Goal: Task Accomplishment & Management: Manage account settings

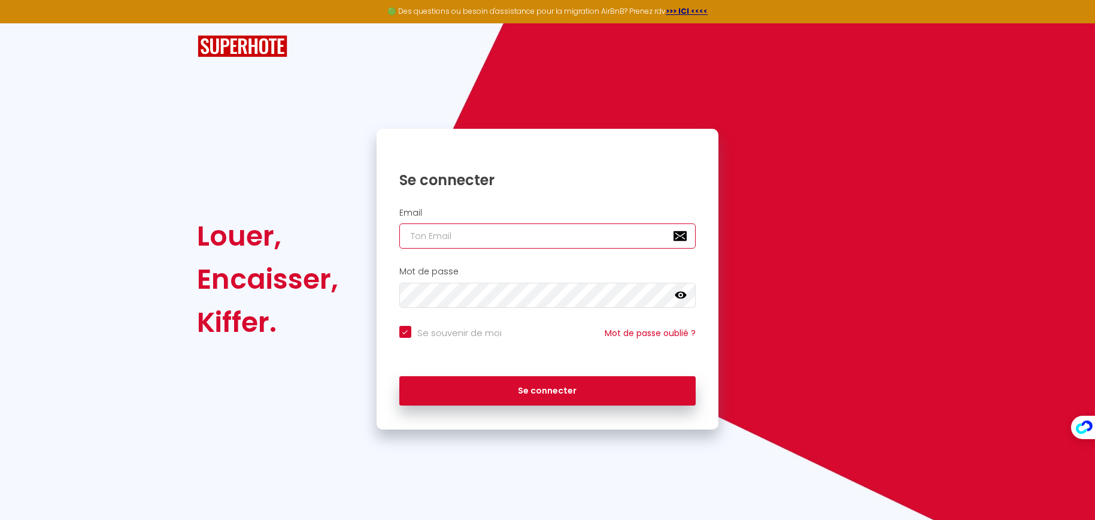
click at [439, 235] on input "email" at bounding box center [547, 235] width 297 height 25
type input "s"
checkbox input "true"
type input "so"
checkbox input "true"
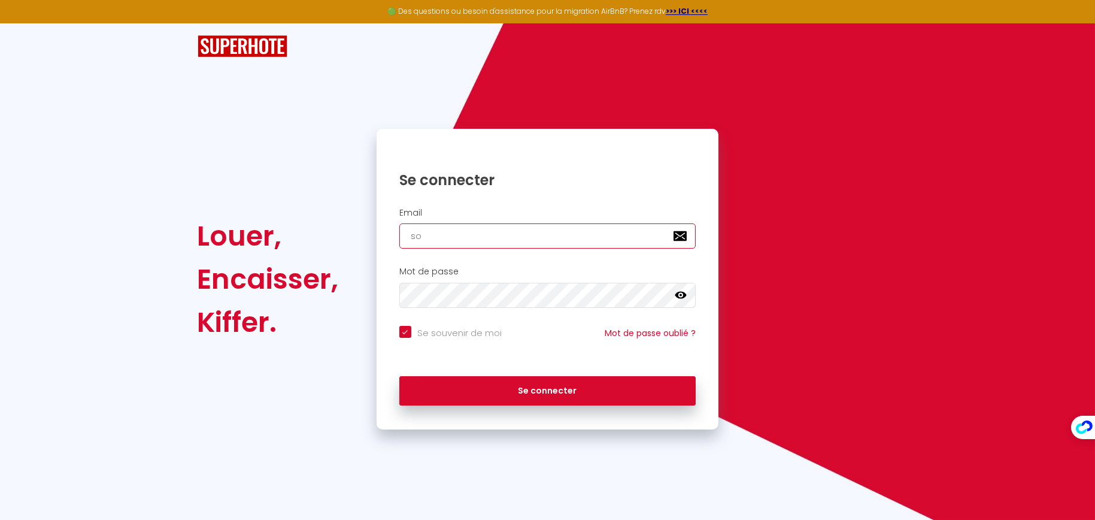
type input "sok"
checkbox input "true"
type input "soke"
checkbox input "true"
type input "sokey"
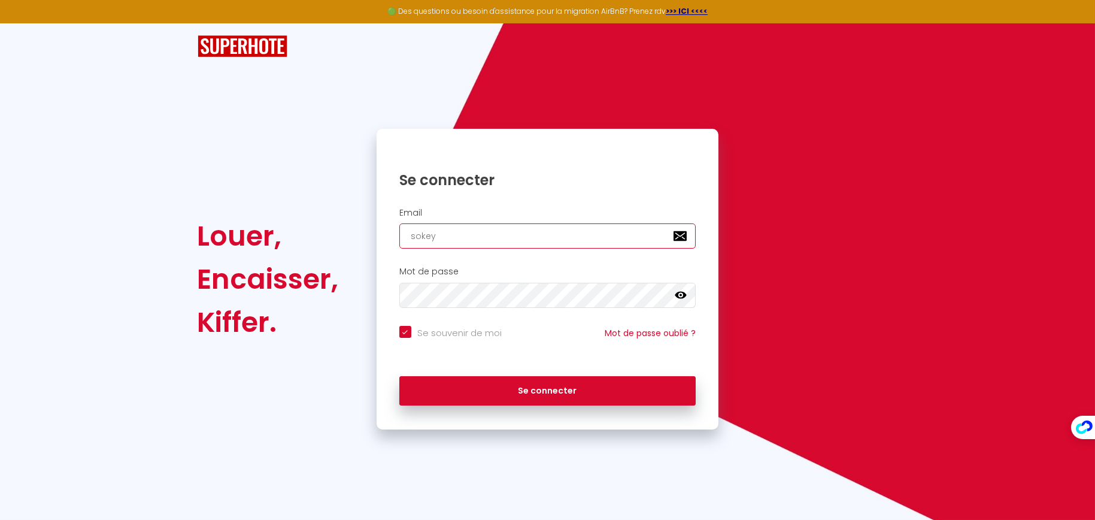
checkbox input "true"
type input "sokeys"
checkbox input "true"
type input "sokeys."
checkbox input "true"
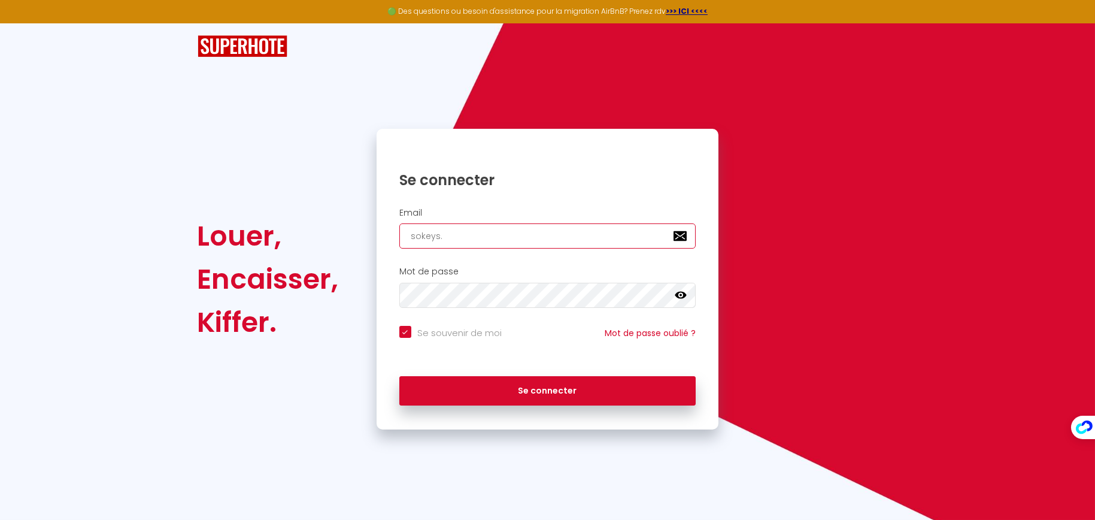
type input "sokeys.c"
checkbox input "true"
type input "[DOMAIN_NAME]"
checkbox input "true"
type input "sokeys.con"
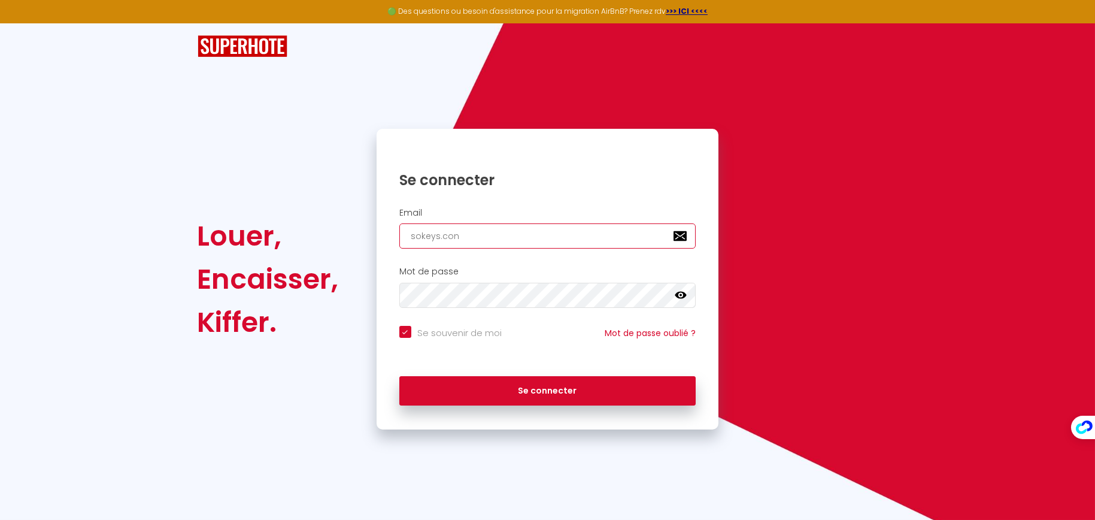
checkbox input "true"
type input "sokeys.conc"
checkbox input "true"
type input "sokeys.conci"
checkbox input "true"
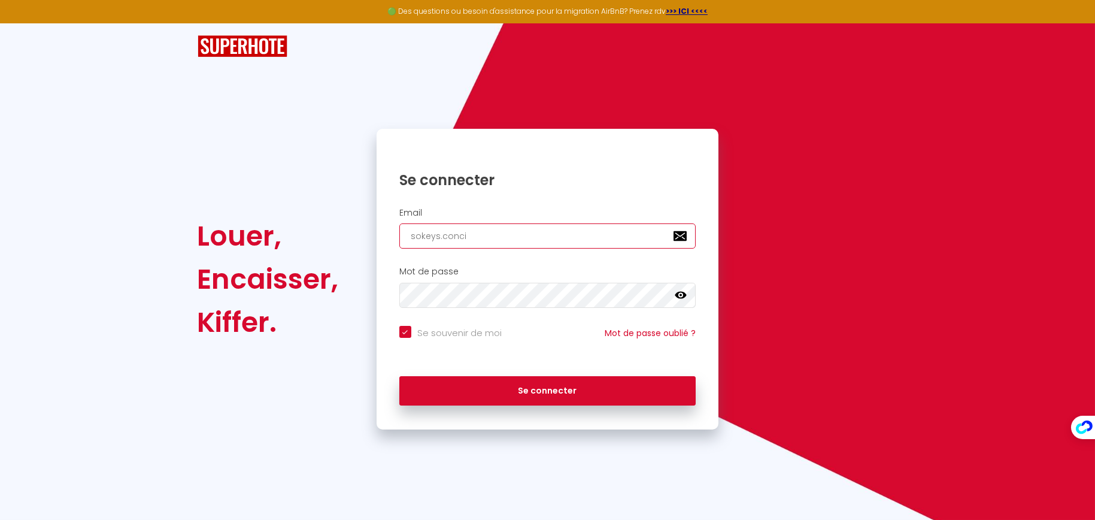
type input "sokeys.concie"
checkbox input "true"
type input "sokeys.concier"
checkbox input "true"
type input "sokeys.concierg"
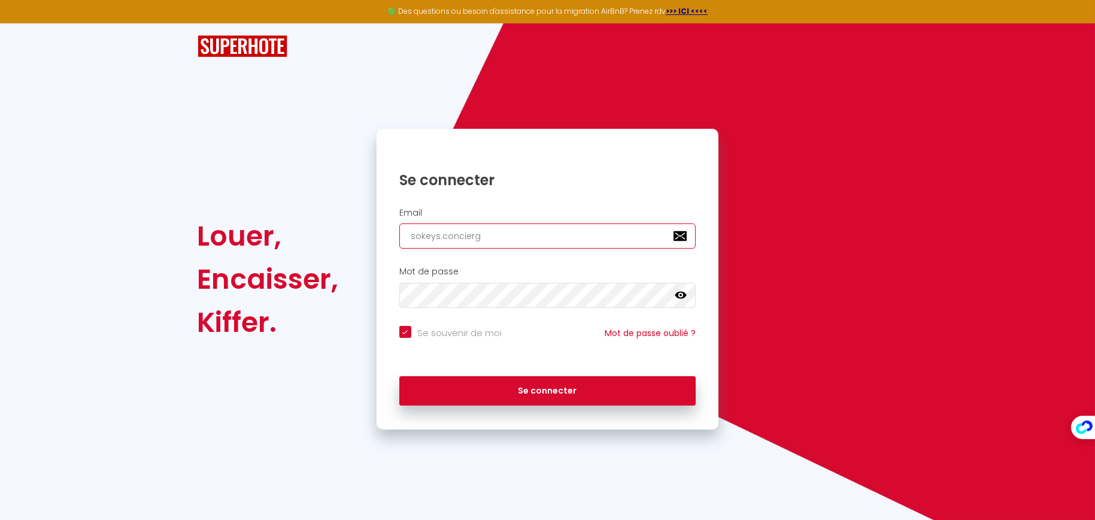
checkbox input "true"
type input "sokeys.concierge"
checkbox input "true"
type input "sokeys.concierger"
checkbox input "true"
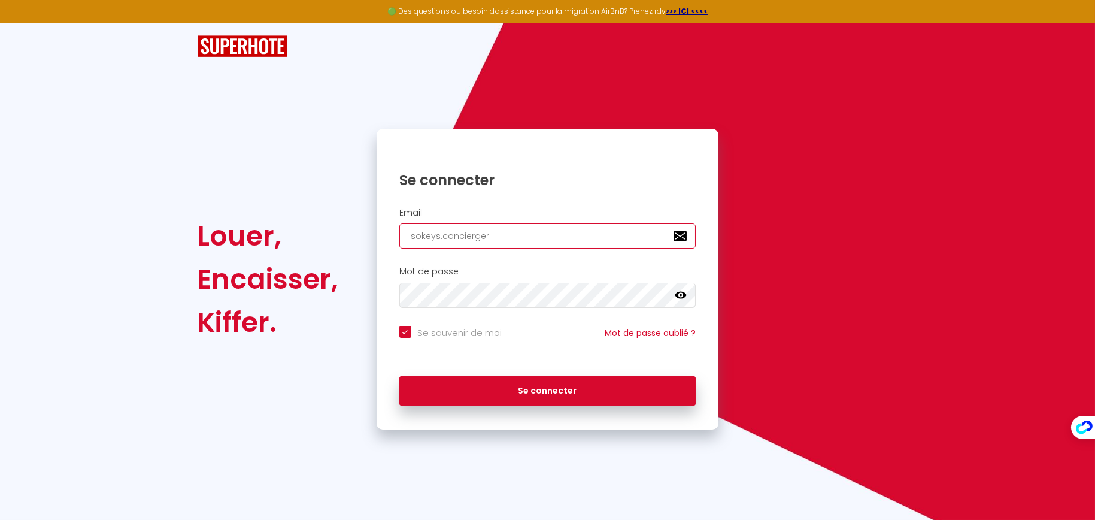
type input "sokeys.conciergeri"
checkbox input "true"
type input "sokeys.conciergerie"
checkbox input "true"
type input "sokeys.conciergerie@"
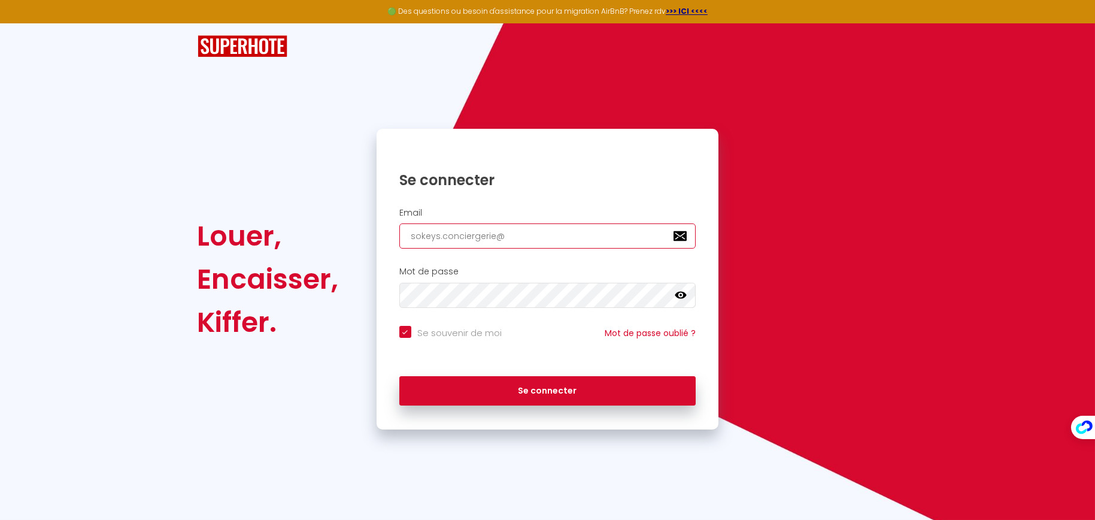
checkbox input "true"
type input "sokeys.conciergerie@g"
checkbox input "true"
type input "sokeys.conciergerie@gm"
checkbox input "true"
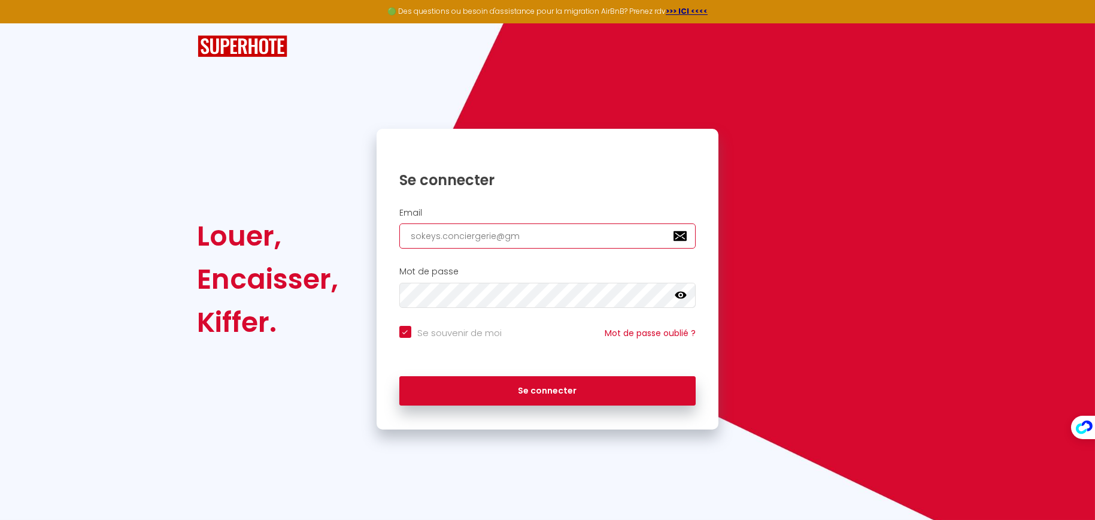
type input "sokeys.conciergerie@gma"
checkbox input "true"
type input "sokeys.conciergerie@gmai"
checkbox input "true"
type input "[EMAIL_ADDRESS]"
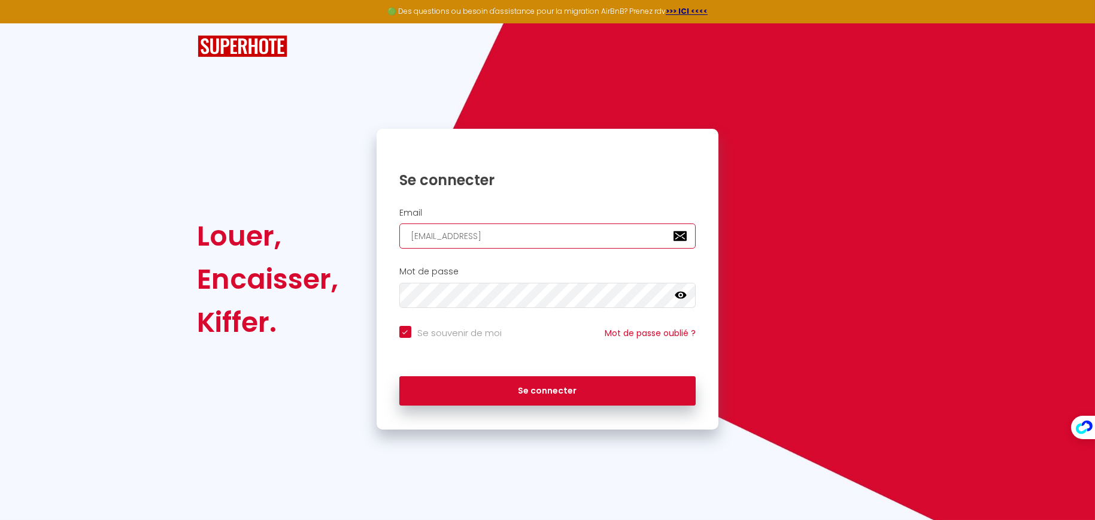
checkbox input "true"
type input "[EMAIL_ADDRESS]."
checkbox input "true"
type input "sokeys.conciergerie@gmail.c"
checkbox input "true"
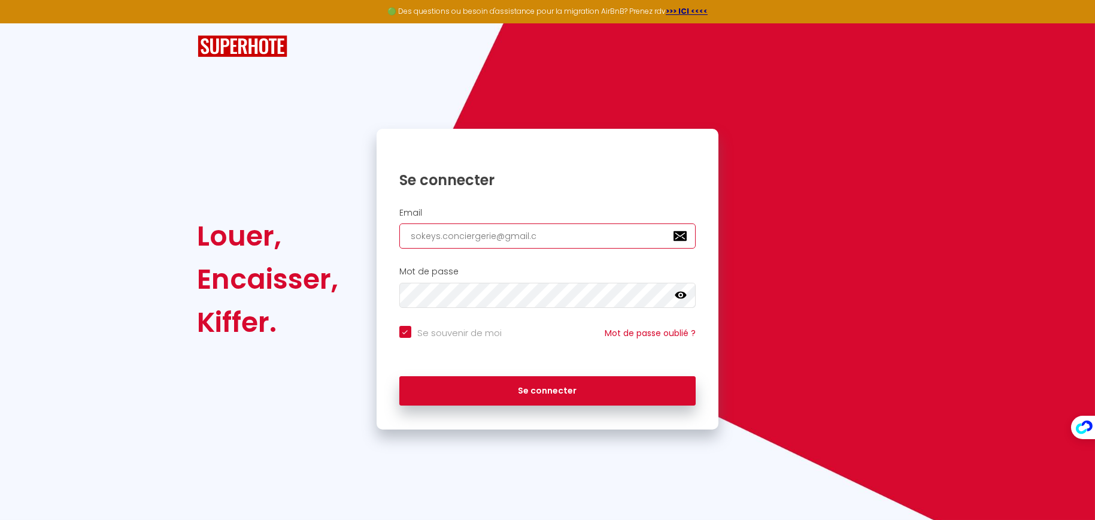
type input "[EMAIL_ADDRESS][DOMAIN_NAME]"
checkbox input "true"
type input "[EMAIL_ADDRESS][DOMAIN_NAME]"
checkbox input "true"
type input "[EMAIL_ADDRESS][DOMAIN_NAME]"
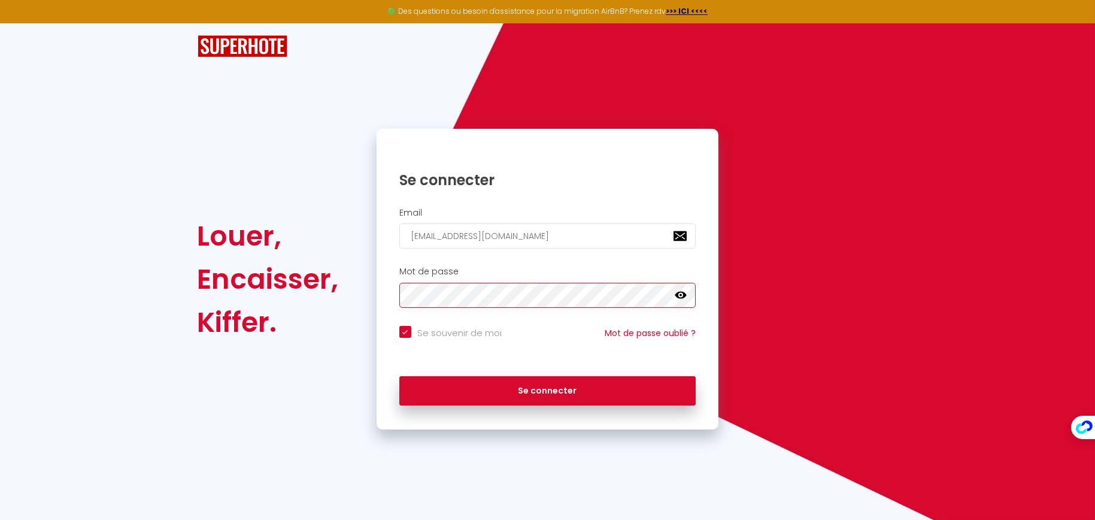
click at [399, 376] on button "Se connecter" at bounding box center [547, 391] width 297 height 30
checkbox input "true"
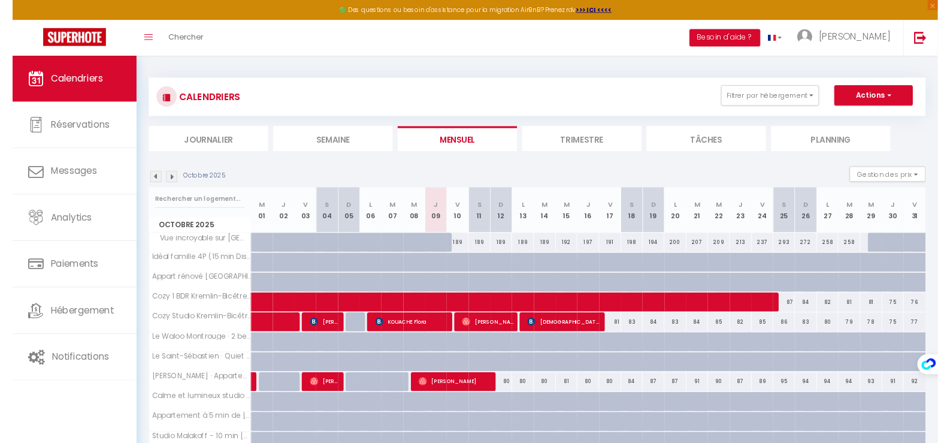
scroll to position [59, 0]
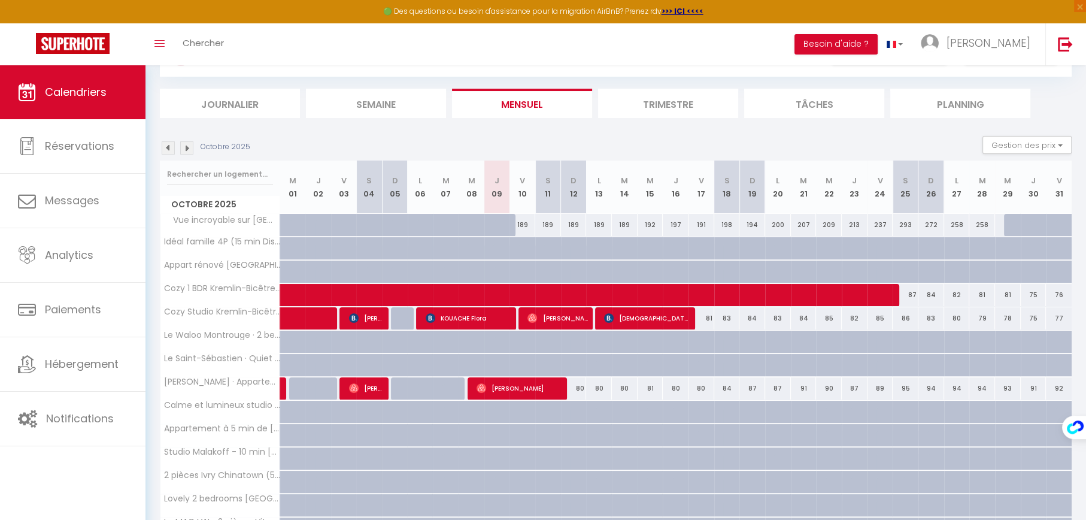
click at [1011, 223] on div at bounding box center [1017, 225] width 26 height 23
type input "257"
type input "Mer 29 Octobre 2025"
type input "Jeu 30 Octobre 2025"
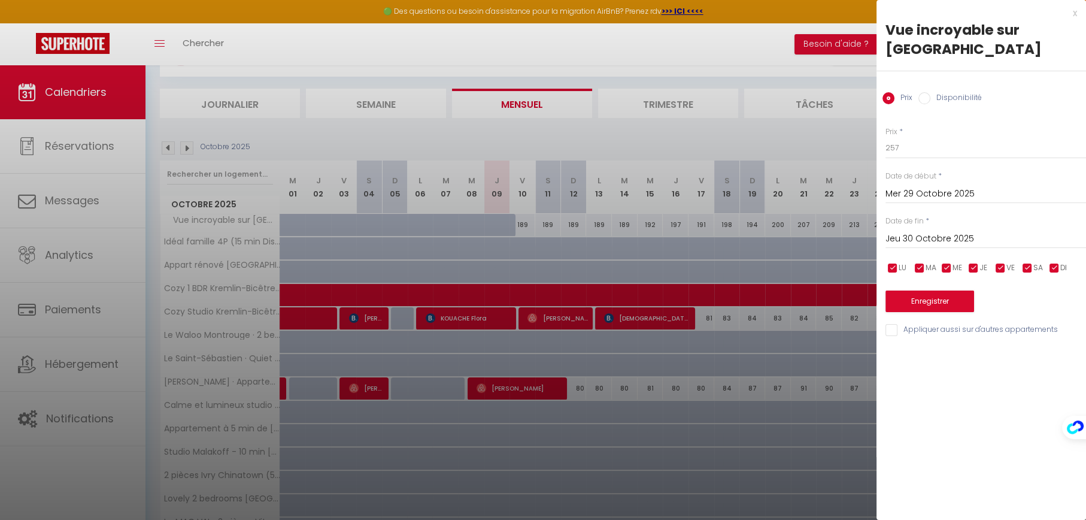
click at [1077, 15] on div "x Vue incroyable sur Paris Prix Disponibilité Prix * 257 Statut * Disponible In…" at bounding box center [982, 174] width 210 height 349
click at [1074, 11] on div "x" at bounding box center [977, 13] width 201 height 14
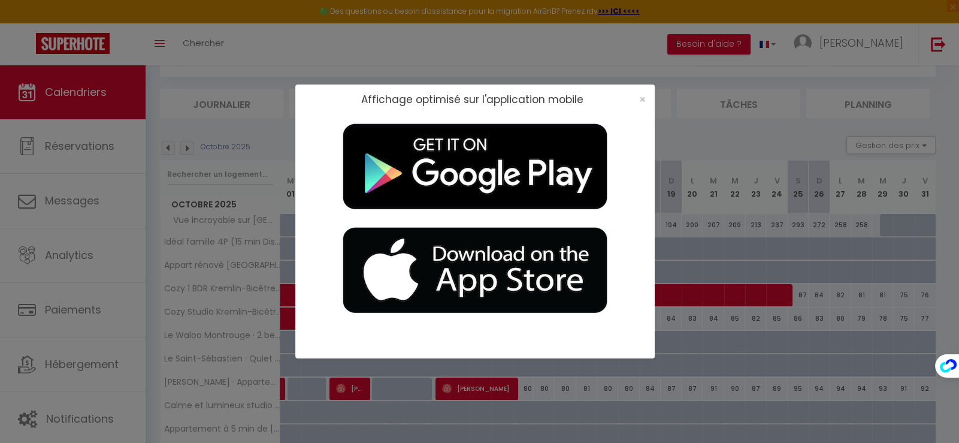
click at [646, 98] on div "×" at bounding box center [638, 99] width 30 height 12
click at [642, 96] on span "×" at bounding box center [642, 99] width 7 height 15
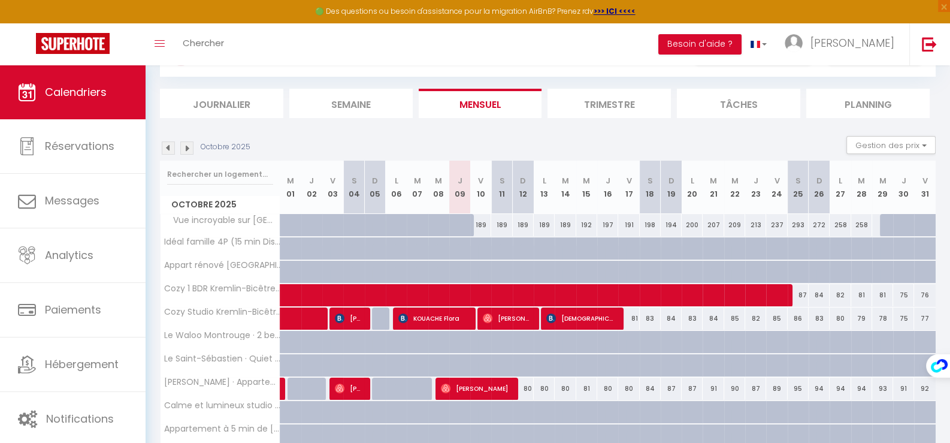
scroll to position [0, 0]
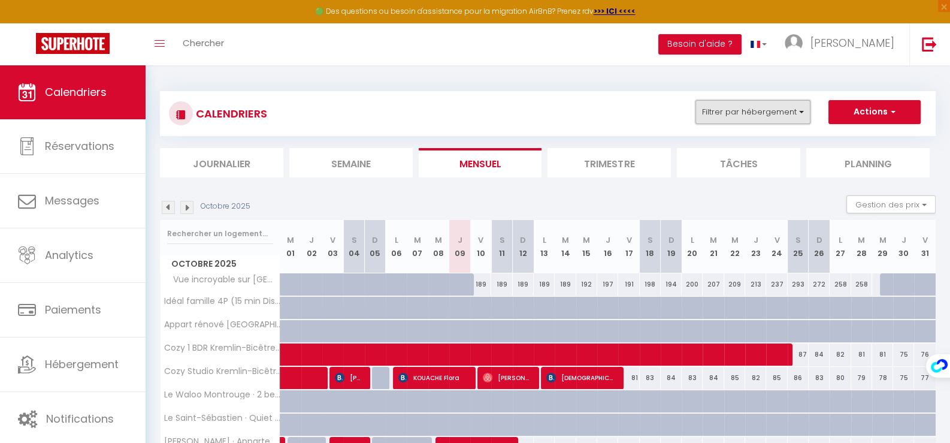
click at [766, 107] on button "Filtrer par hébergement" at bounding box center [752, 112] width 115 height 24
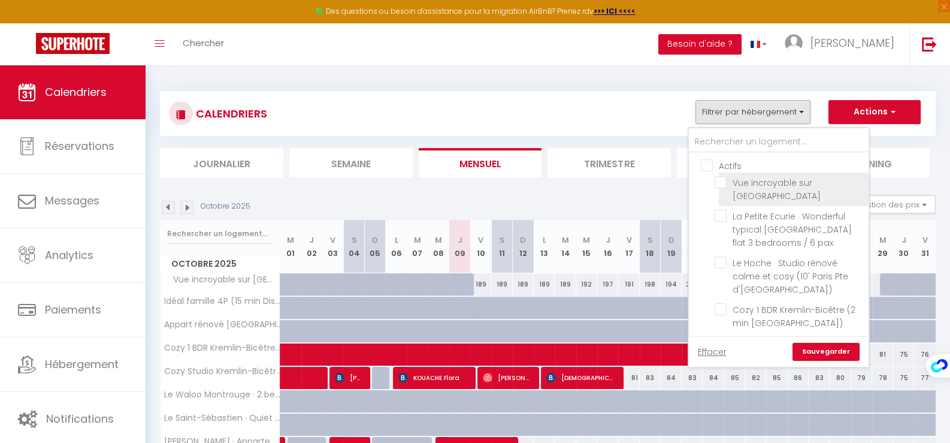
click at [724, 186] on input "Vue incroyable sur [GEOGRAPHIC_DATA]" at bounding box center [789, 182] width 150 height 12
checkbox input "true"
checkbox input "false"
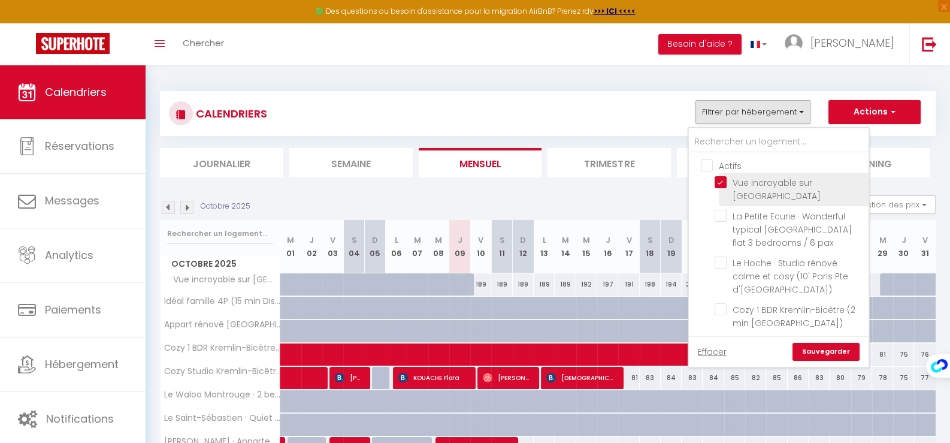
checkbox input "false"
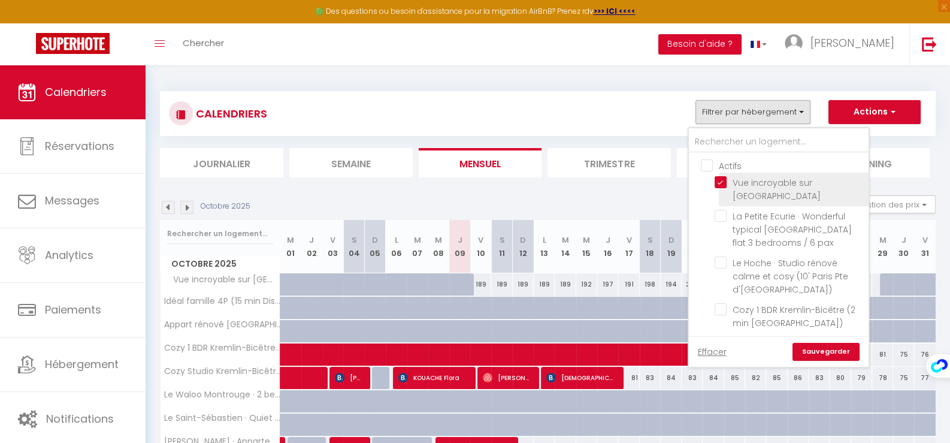
checkbox input "false"
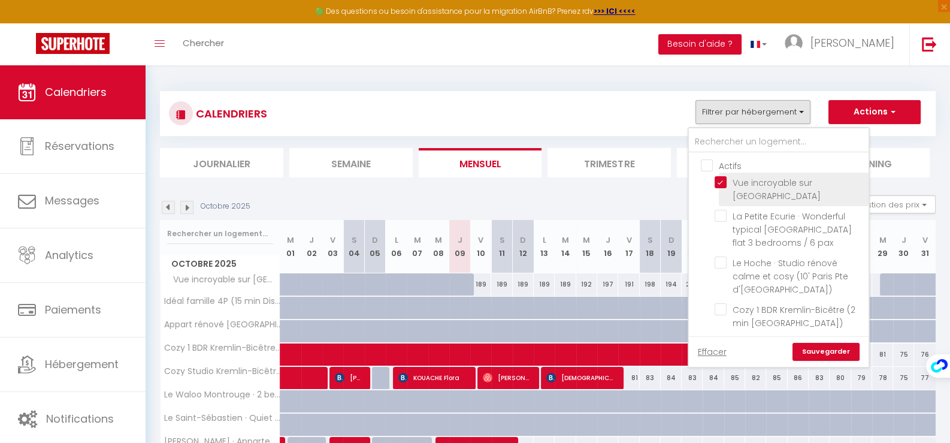
checkbox input "false"
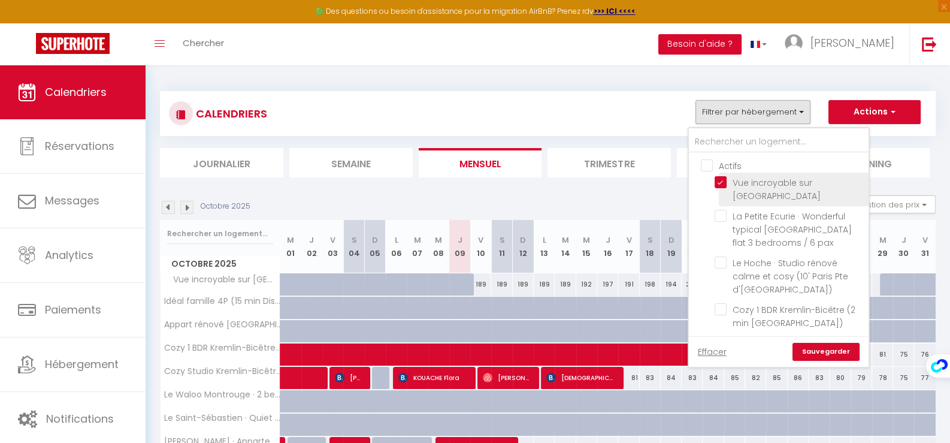
checkbox input "false"
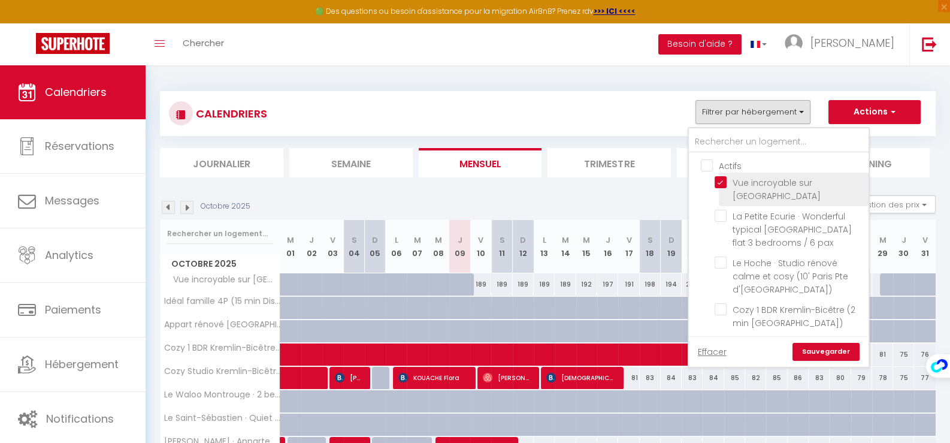
checkbox input "false"
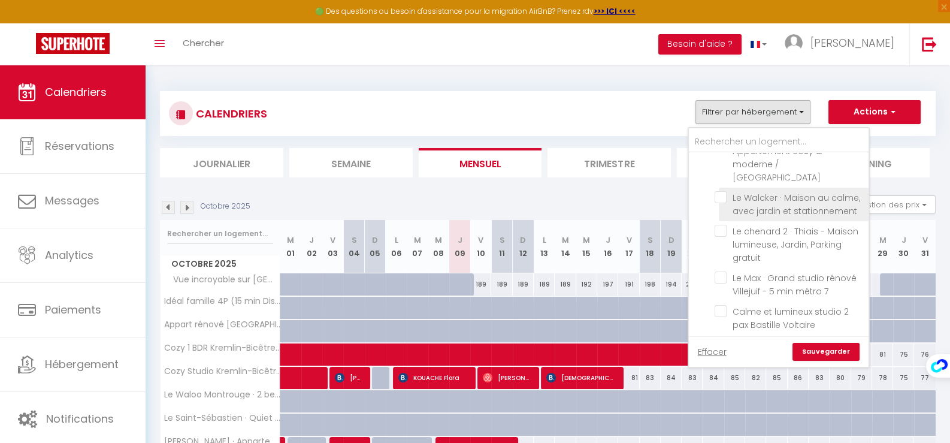
scroll to position [299, 0]
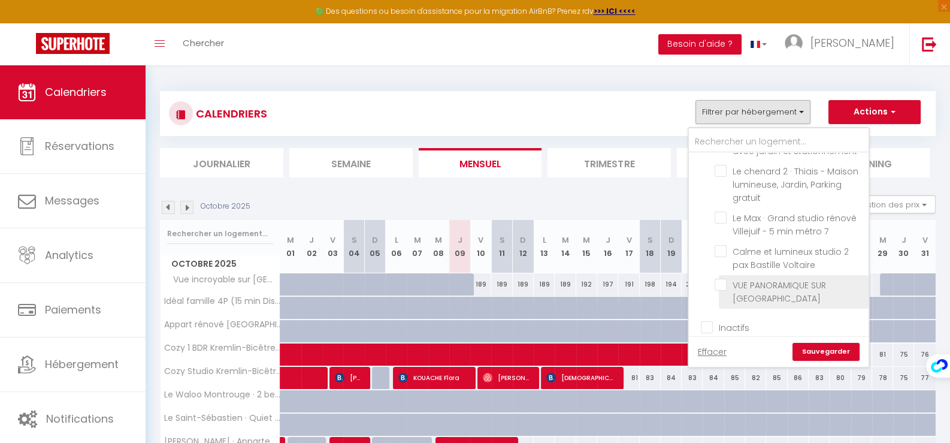
click at [803, 280] on li "VUE PANORAMIQUE SUR [GEOGRAPHIC_DATA]" at bounding box center [794, 292] width 150 height 34
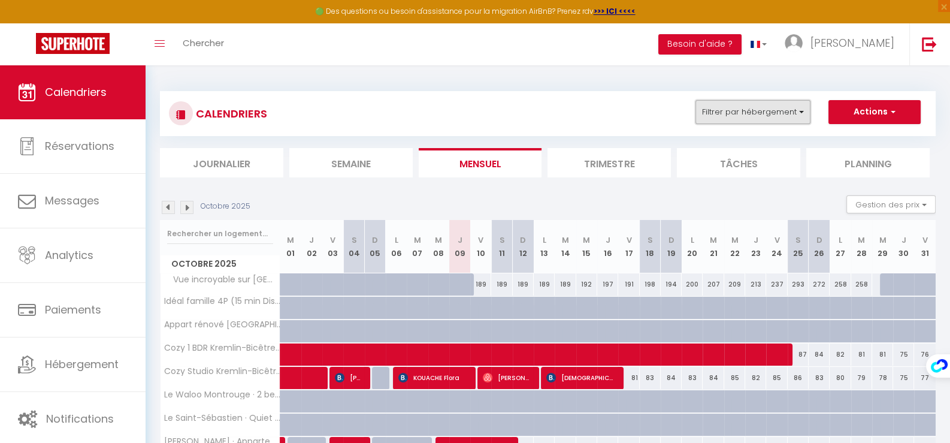
click at [766, 120] on button "Filtrer par hébergement" at bounding box center [752, 112] width 115 height 24
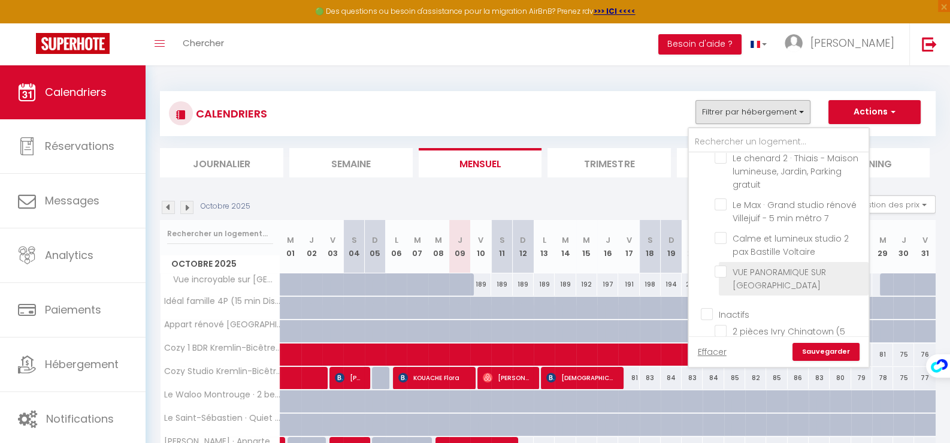
click at [723, 265] on input "VUE PANORAMIQUE SUR [GEOGRAPHIC_DATA]" at bounding box center [789, 271] width 150 height 12
checkbox input "true"
checkbox input "false"
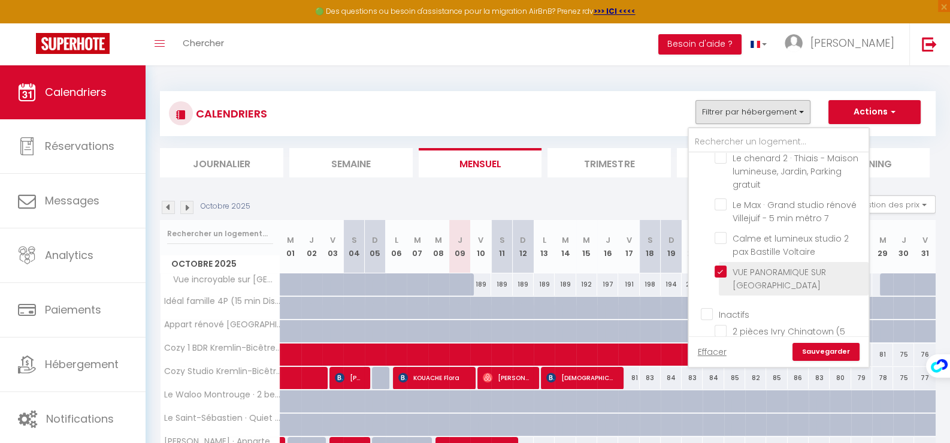
checkbox input "false"
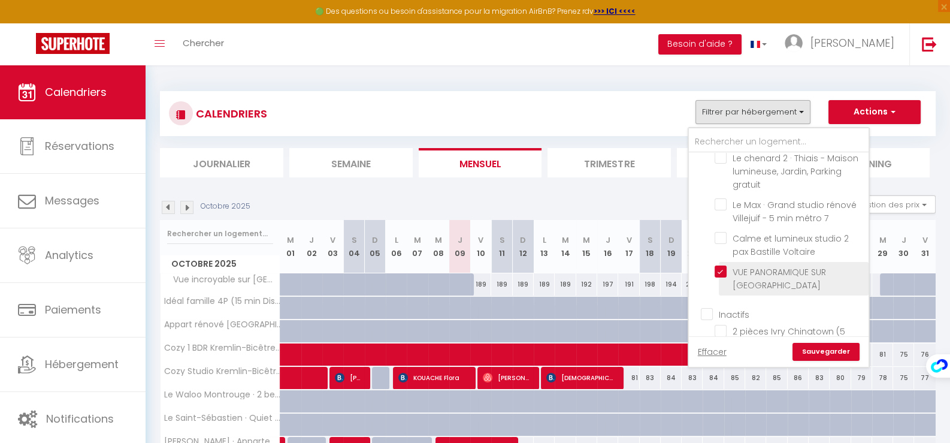
checkbox input "false"
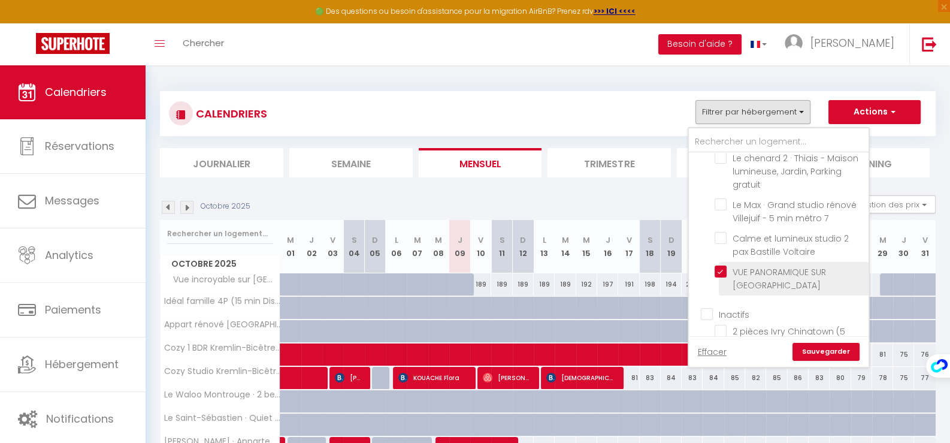
checkbox input "false"
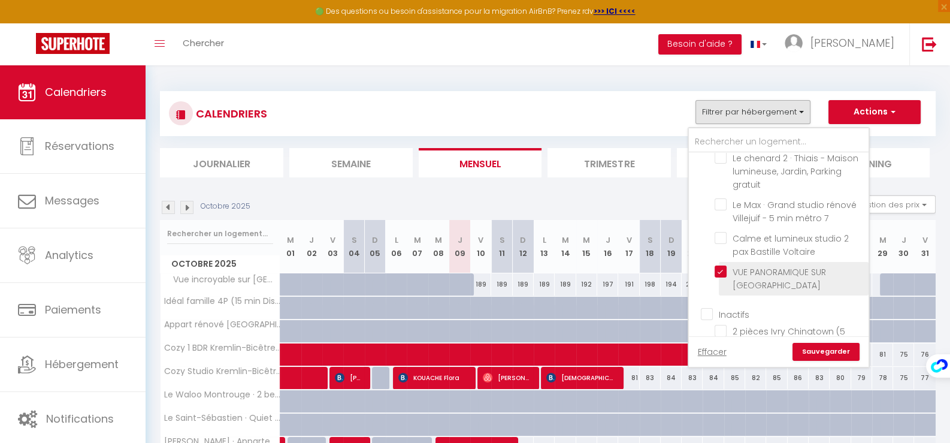
checkbox input "false"
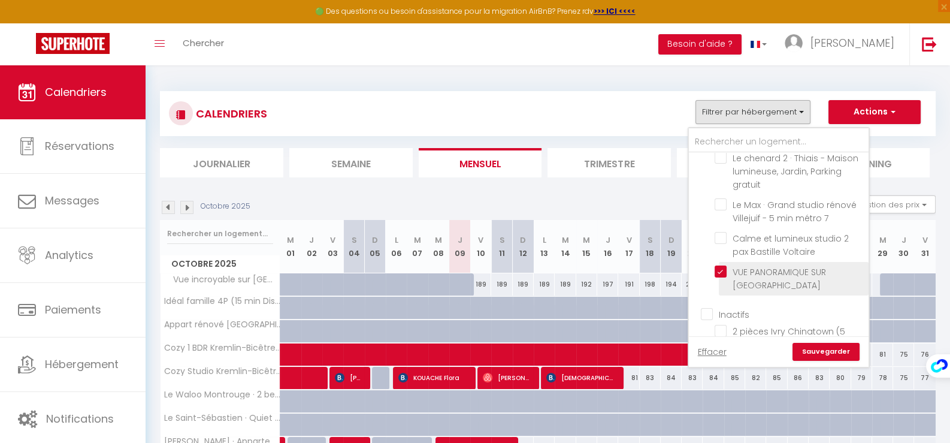
checkbox input "false"
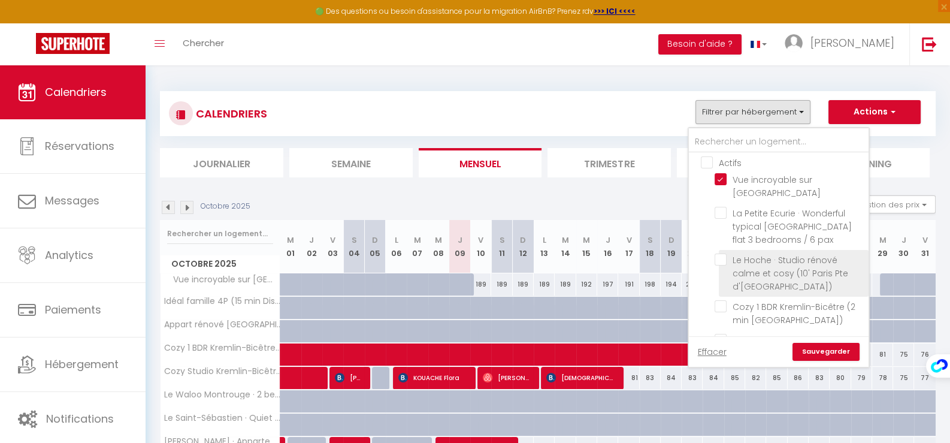
scroll to position [0, 0]
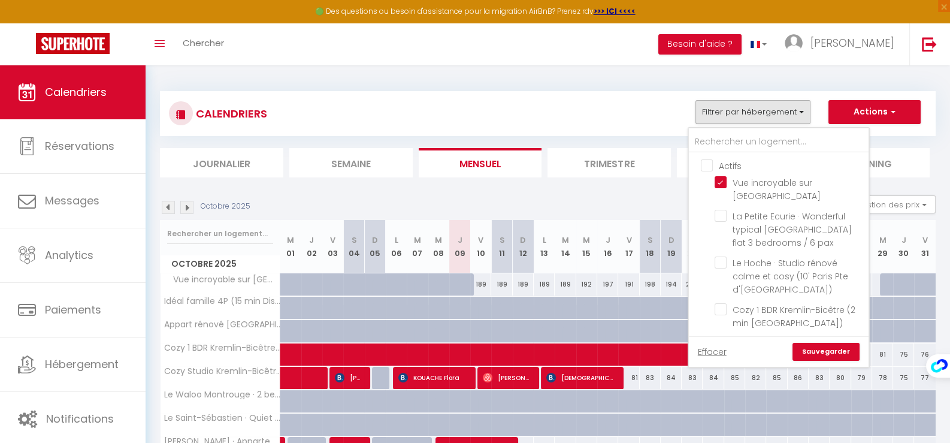
click at [817, 350] on link "Sauvegarder" at bounding box center [825, 352] width 67 height 18
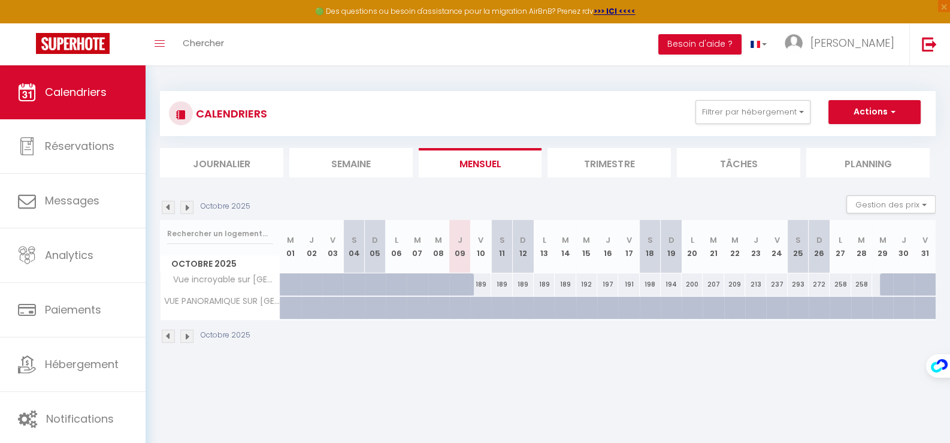
click at [187, 208] on img at bounding box center [186, 207] width 13 height 13
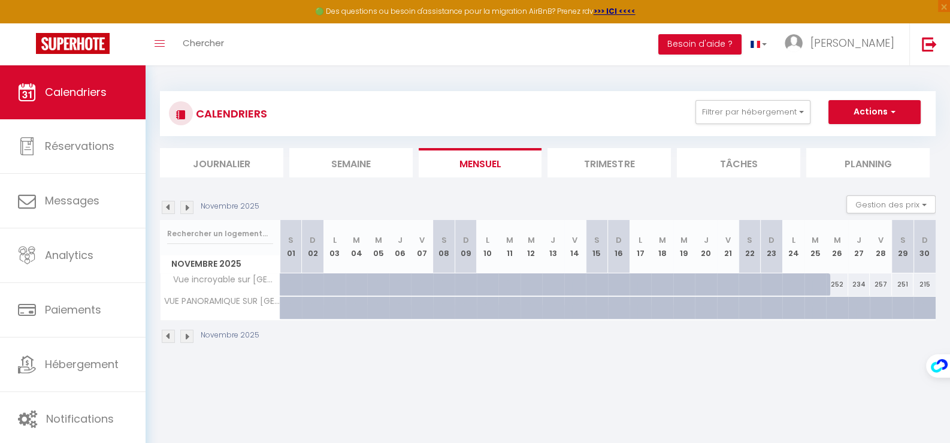
click at [188, 209] on img at bounding box center [186, 207] width 13 height 13
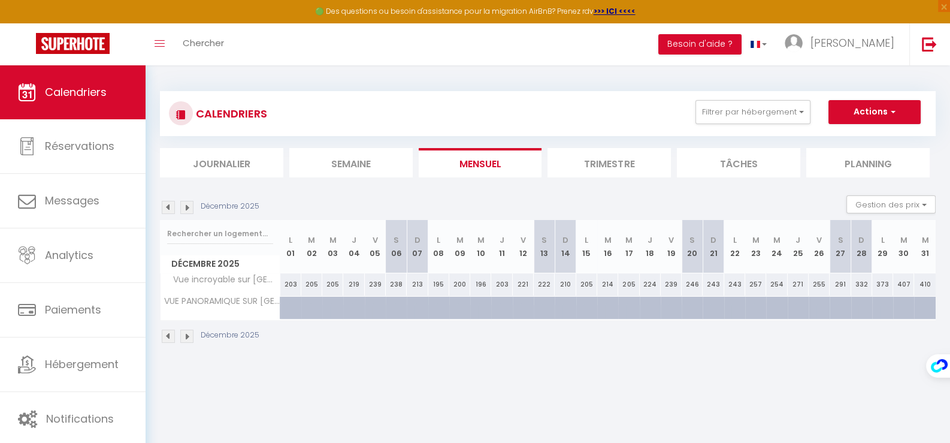
click at [188, 209] on img at bounding box center [186, 207] width 13 height 13
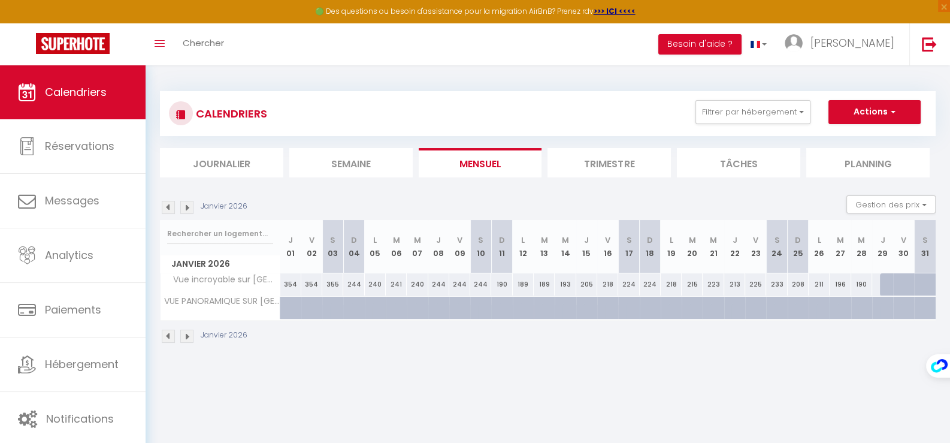
click at [186, 210] on img at bounding box center [186, 207] width 13 height 13
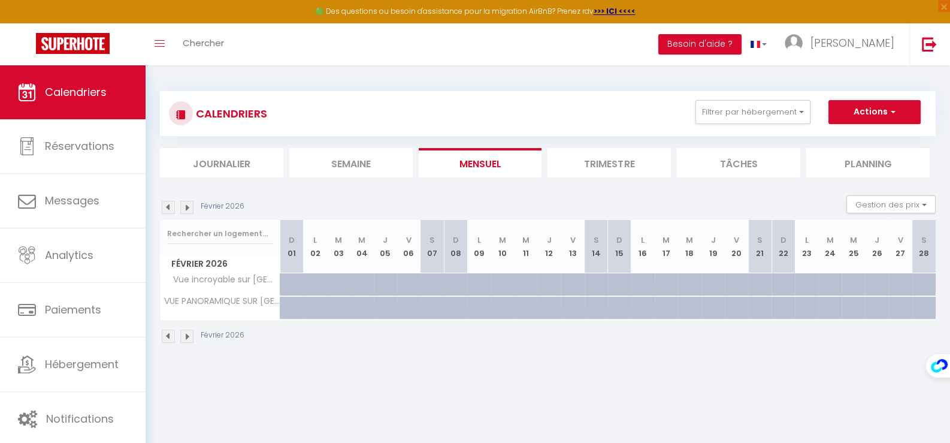
click at [168, 210] on img at bounding box center [168, 207] width 13 height 13
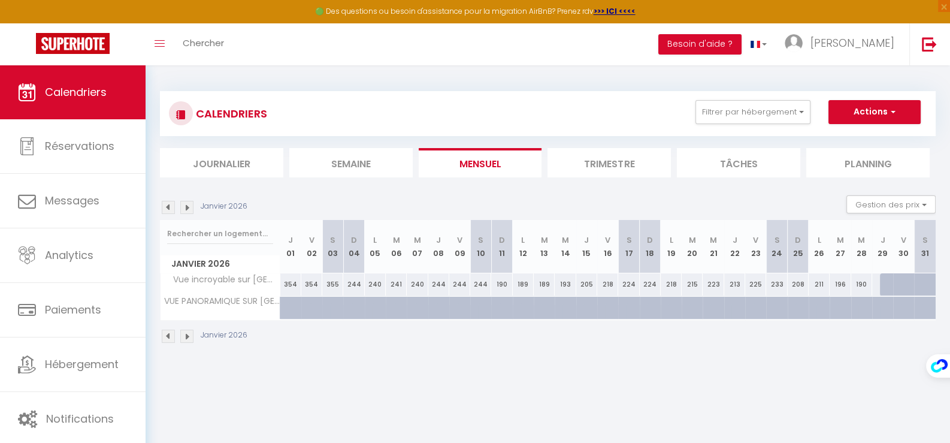
click at [168, 210] on img at bounding box center [168, 207] width 13 height 13
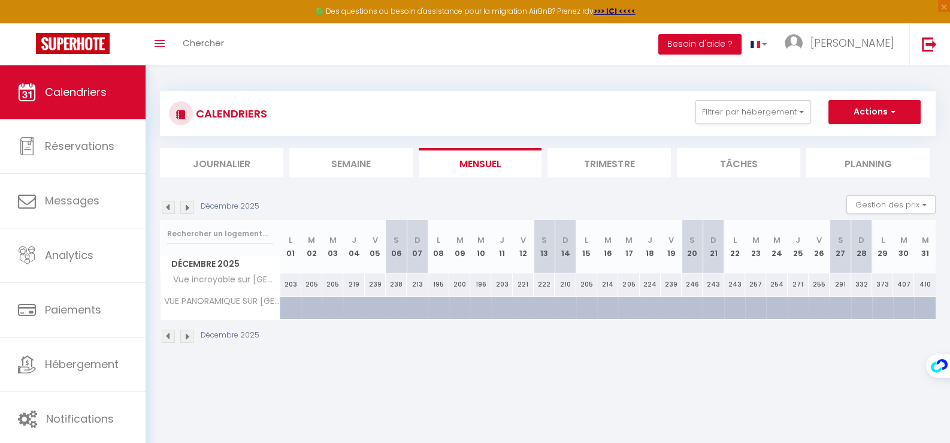
click at [168, 210] on img at bounding box center [168, 207] width 13 height 13
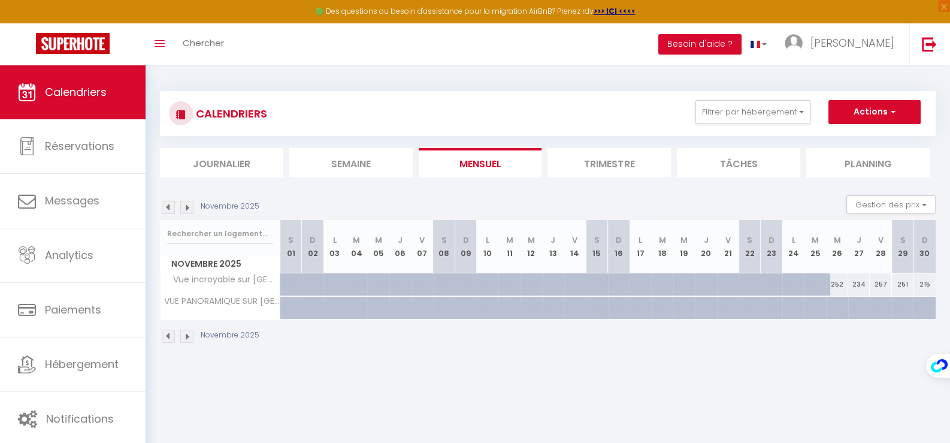
click at [168, 210] on img at bounding box center [168, 207] width 13 height 13
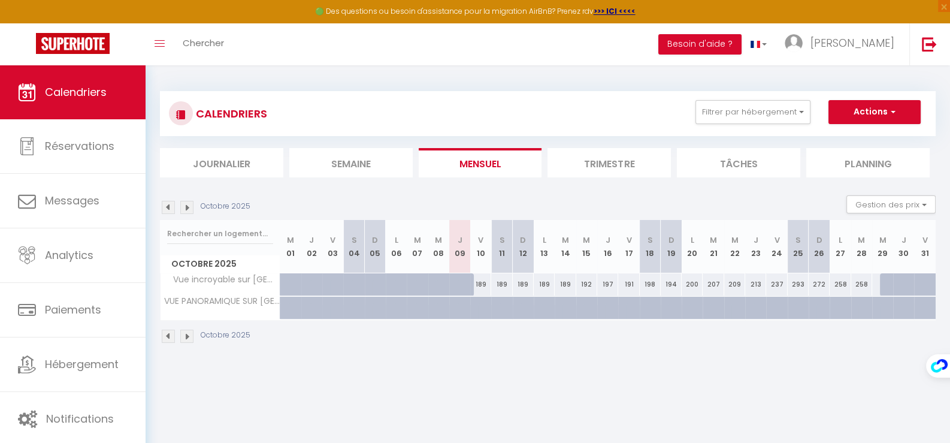
click at [489, 299] on div at bounding box center [480, 307] width 21 height 23
type input "Ven 10 Octobre 2025"
type input "[DATE]"
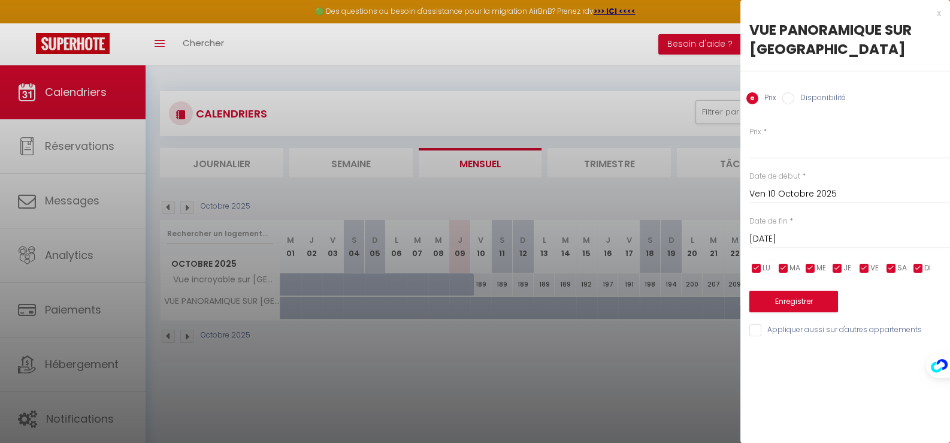
click at [940, 13] on div "x" at bounding box center [840, 13] width 201 height 14
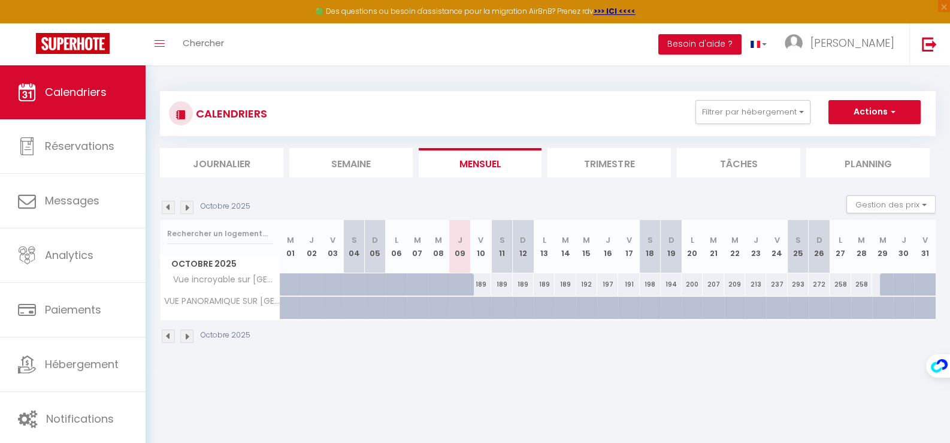
click at [883, 283] on div at bounding box center [890, 284] width 21 height 23
type input "257"
type input "Mer 29 Octobre 2025"
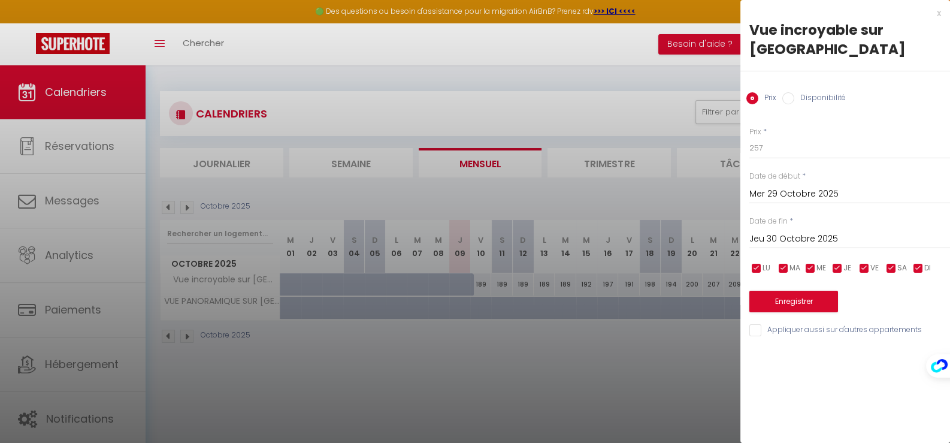
click at [786, 231] on input "Jeu 30 Octobre 2025" at bounding box center [849, 239] width 201 height 16
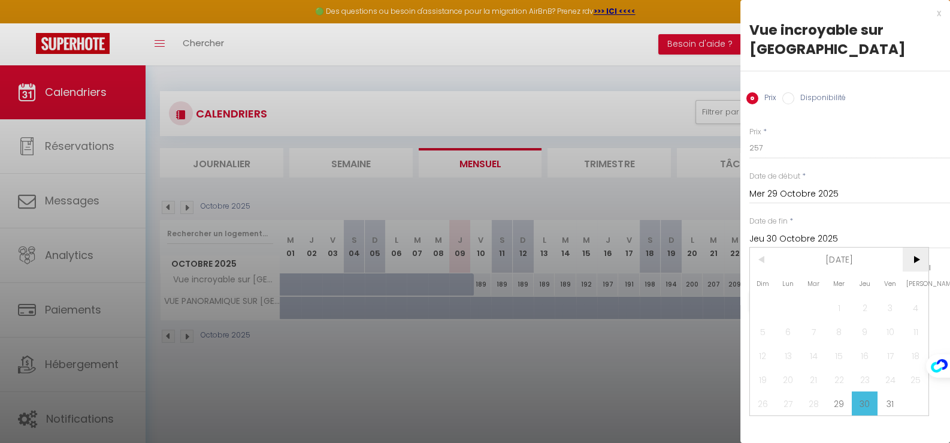
click at [913, 247] on span ">" at bounding box center [915, 259] width 26 height 24
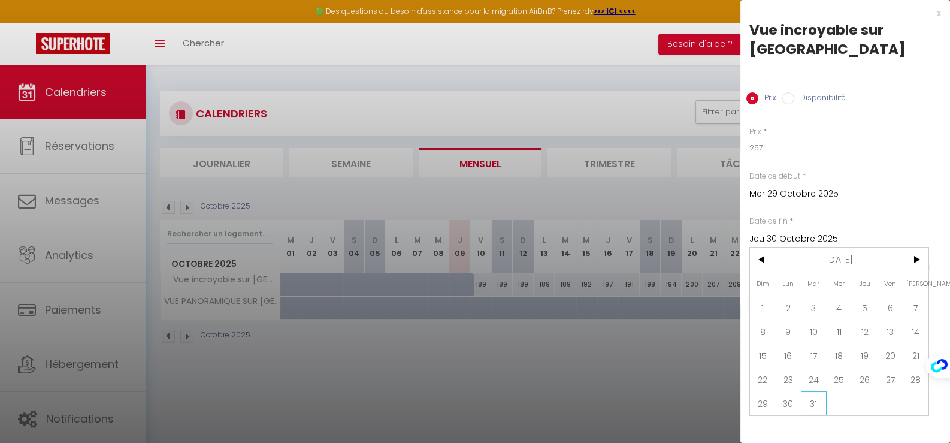
click at [820, 391] on span "31" at bounding box center [814, 403] width 26 height 24
type input "[DATE]"
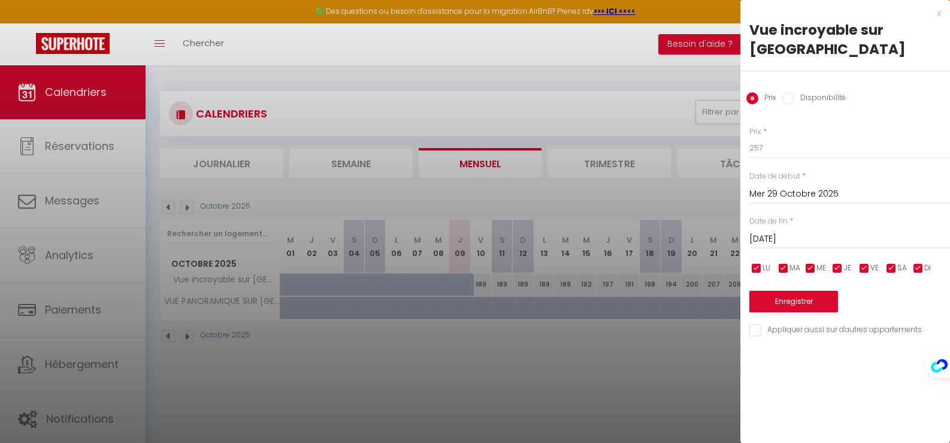
click at [808, 92] on label "Disponibilité" at bounding box center [819, 98] width 51 height 13
click at [794, 92] on input "Disponibilité" at bounding box center [788, 98] width 12 height 12
radio input "true"
radio input "false"
click at [793, 292] on button "Enregistrer" at bounding box center [793, 303] width 89 height 22
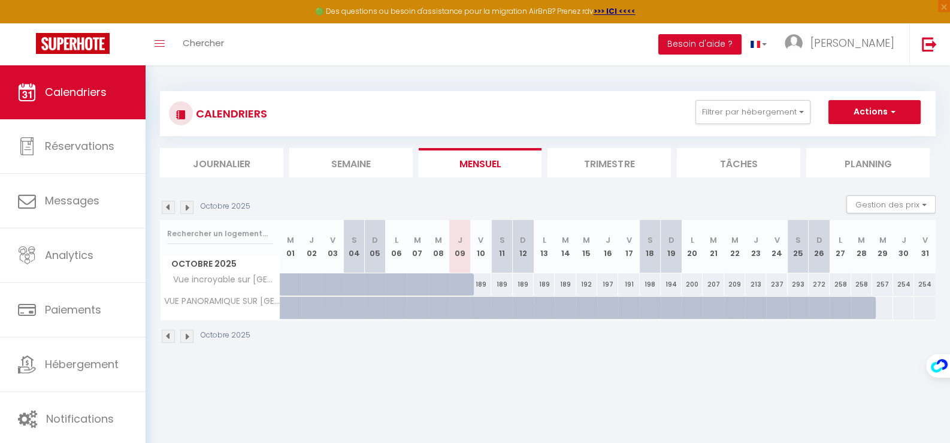
click at [191, 207] on img at bounding box center [186, 207] width 13 height 13
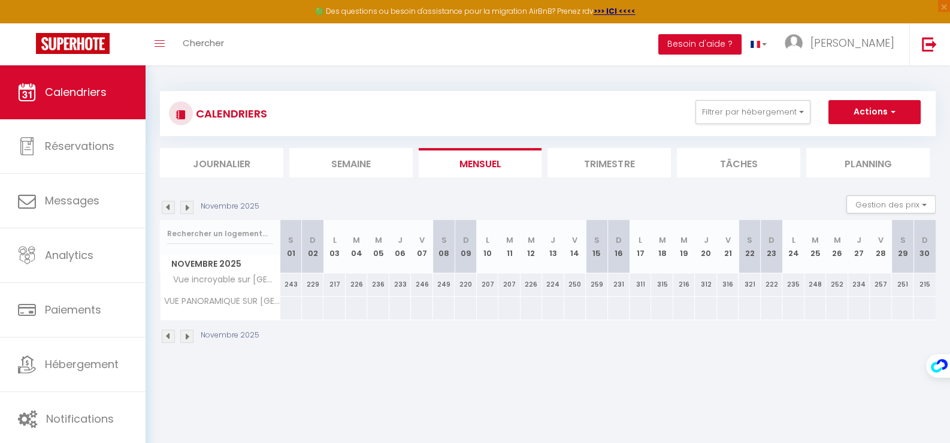
click at [191, 207] on img at bounding box center [186, 207] width 13 height 13
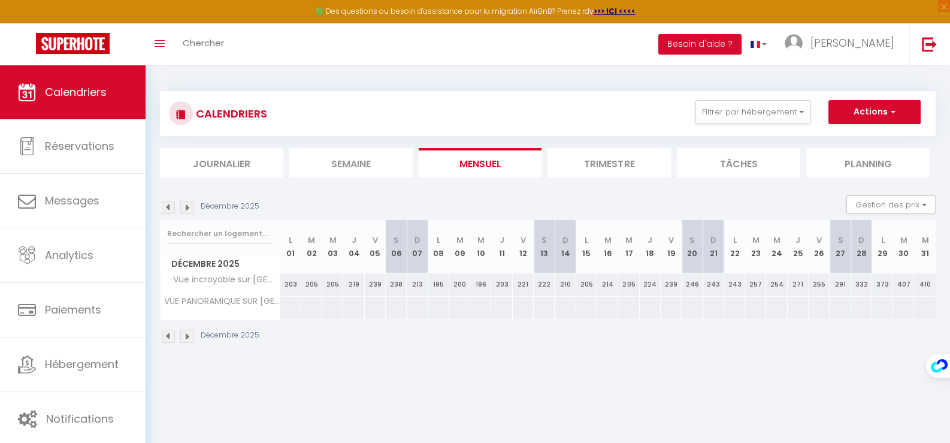
click at [191, 207] on img at bounding box center [186, 207] width 13 height 13
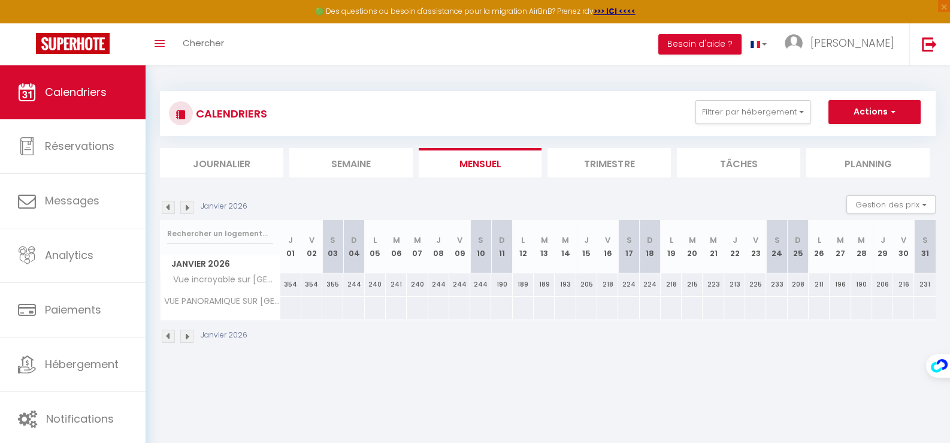
click at [191, 207] on img at bounding box center [186, 207] width 13 height 13
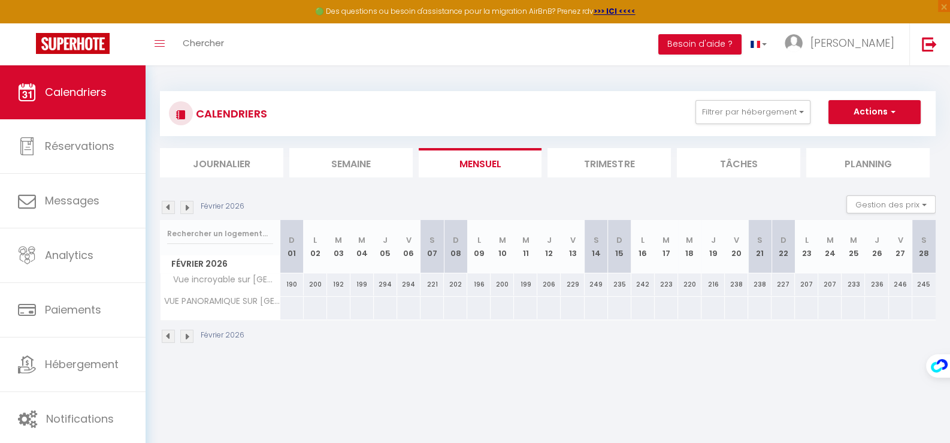
click at [171, 206] on img at bounding box center [168, 207] width 13 height 13
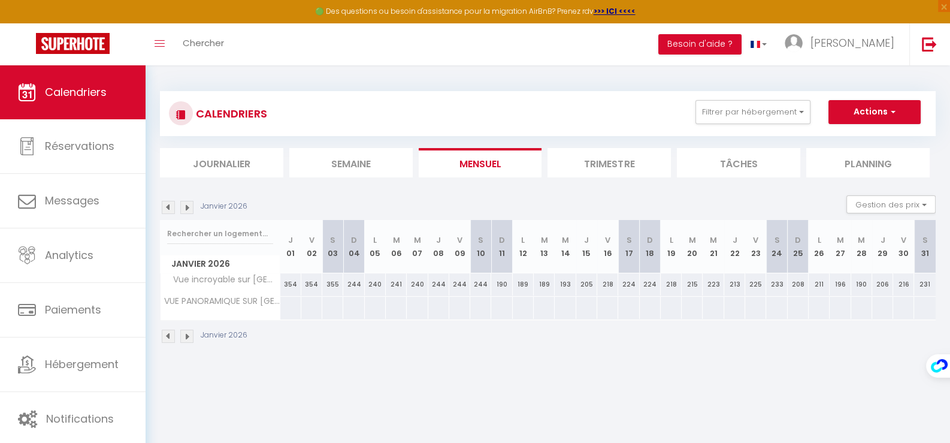
click at [171, 206] on img at bounding box center [168, 207] width 13 height 13
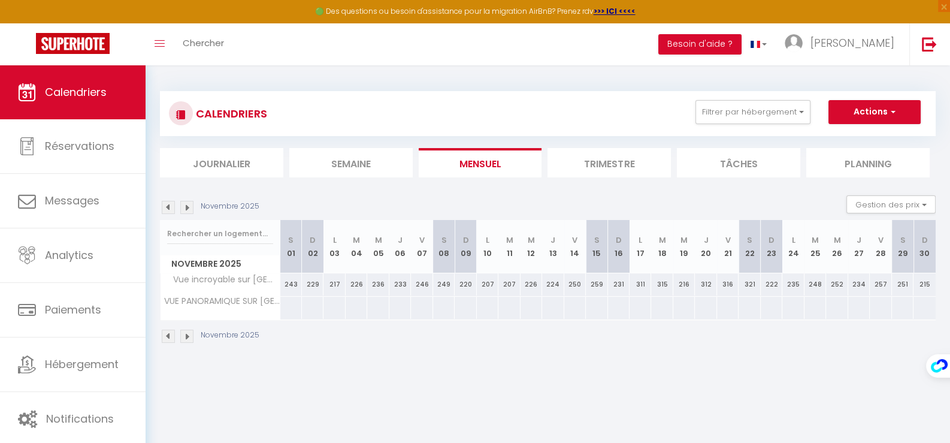
click at [171, 206] on img at bounding box center [168, 207] width 13 height 13
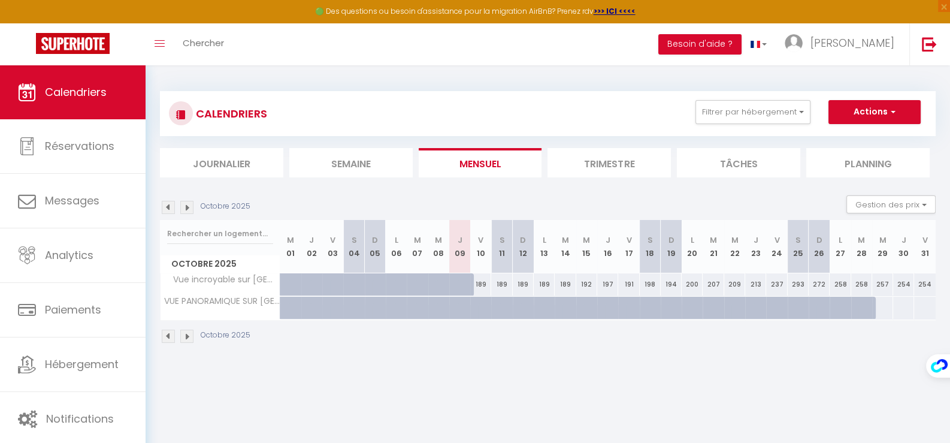
click at [171, 206] on img at bounding box center [168, 207] width 13 height 13
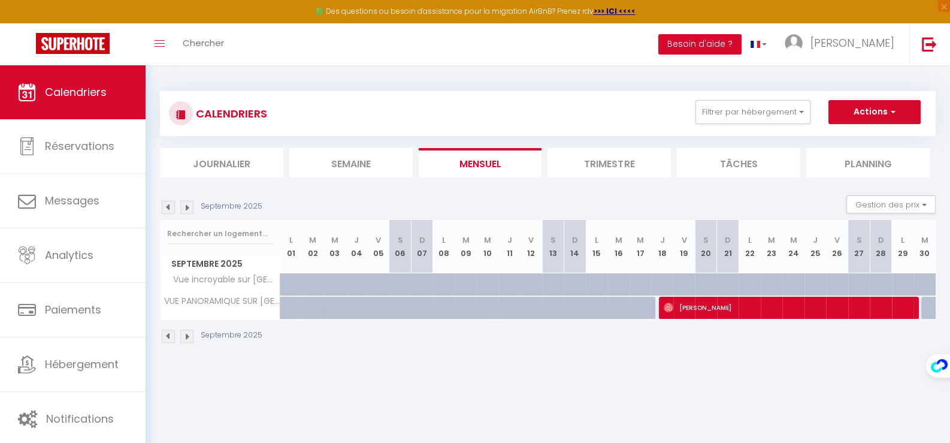
click at [192, 205] on img at bounding box center [186, 207] width 13 height 13
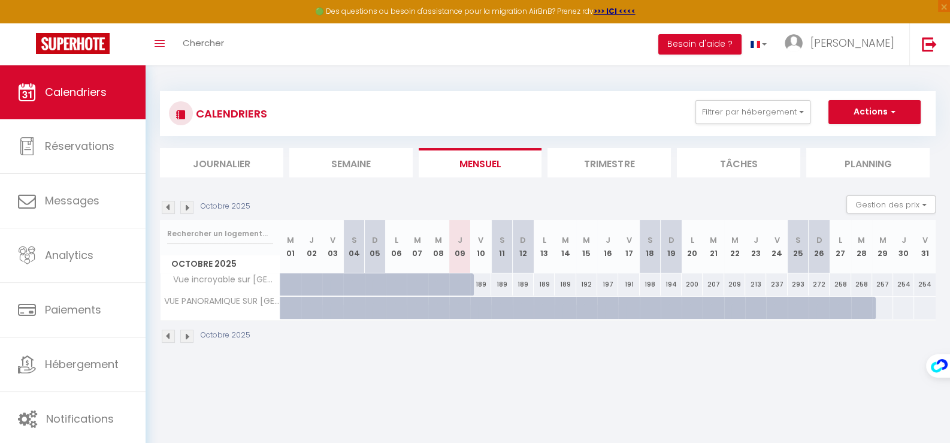
click at [478, 309] on div at bounding box center [488, 314] width 21 height 23
select select "1"
type input "Ven 10 Octobre 2025"
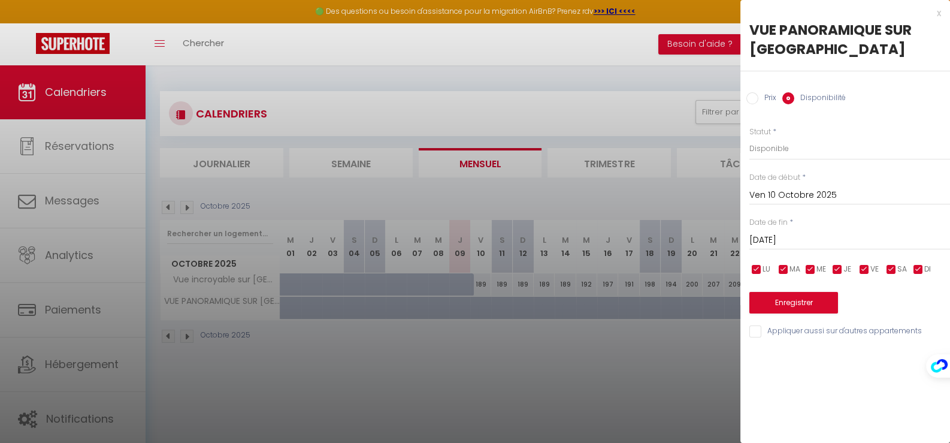
click at [770, 242] on input "[DATE]" at bounding box center [849, 240] width 201 height 16
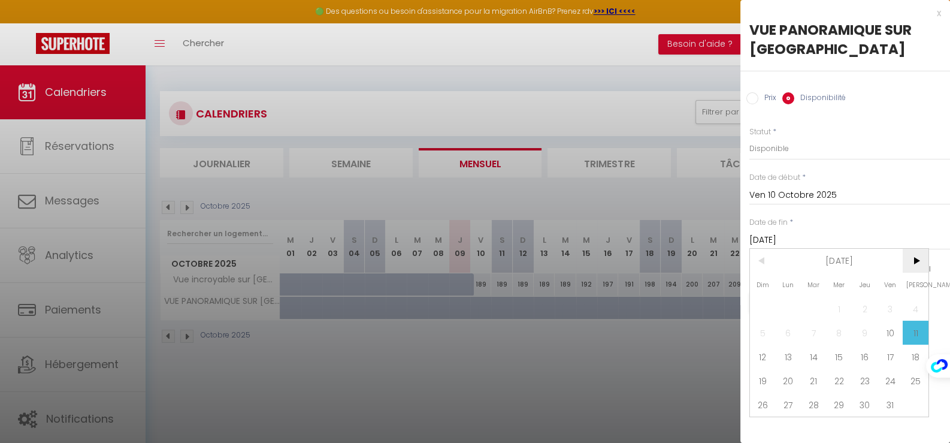
click at [924, 259] on span ">" at bounding box center [915, 261] width 26 height 24
click at [919, 260] on span ">" at bounding box center [915, 261] width 26 height 24
click at [754, 264] on span "<" at bounding box center [763, 261] width 26 height 24
click at [835, 407] on span "31" at bounding box center [839, 404] width 26 height 24
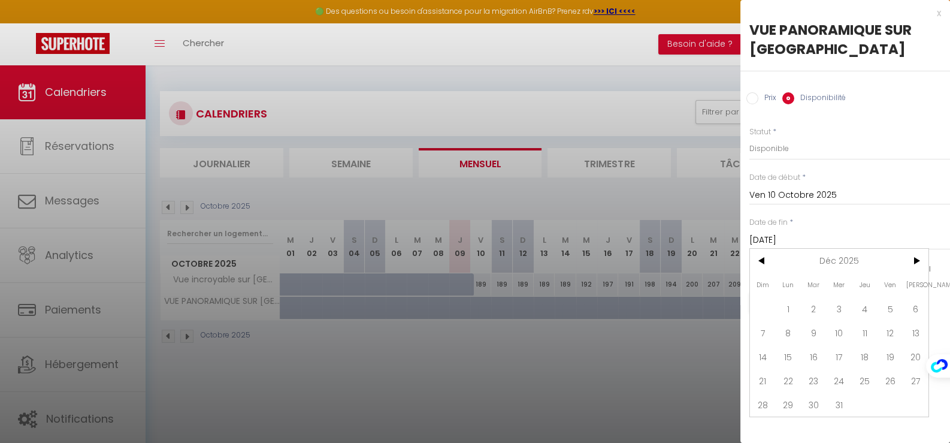
type input "Mer 31 Décembre 2025"
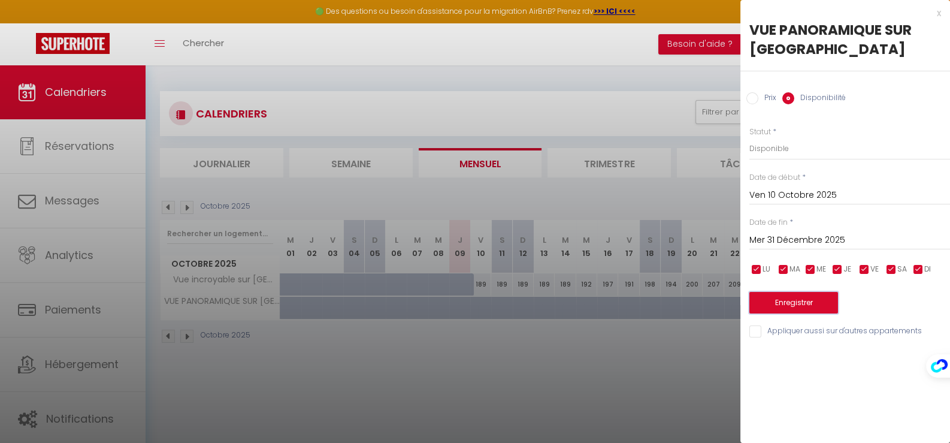
click at [790, 311] on button "Enregistrer" at bounding box center [793, 303] width 89 height 22
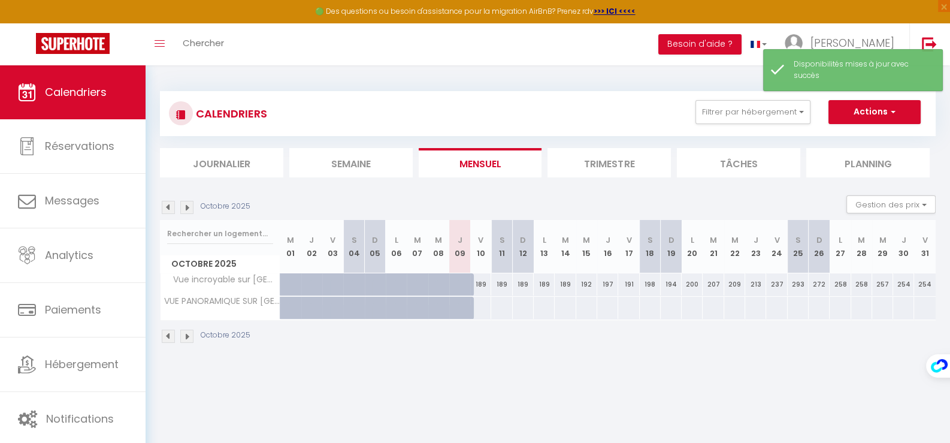
click at [184, 207] on img at bounding box center [186, 207] width 13 height 13
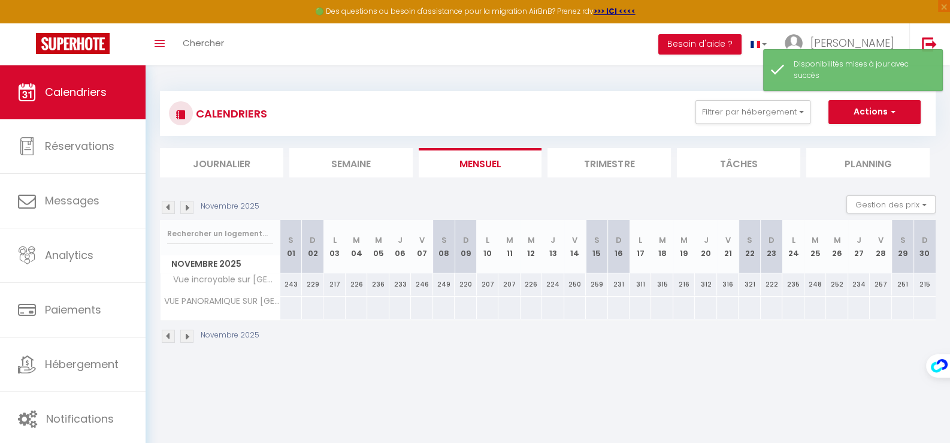
click at [184, 207] on img at bounding box center [186, 207] width 13 height 13
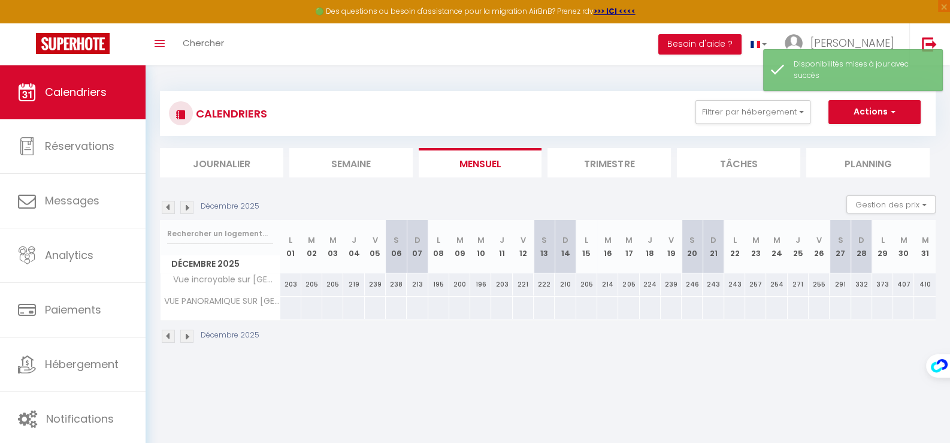
click at [184, 207] on img at bounding box center [186, 207] width 13 height 13
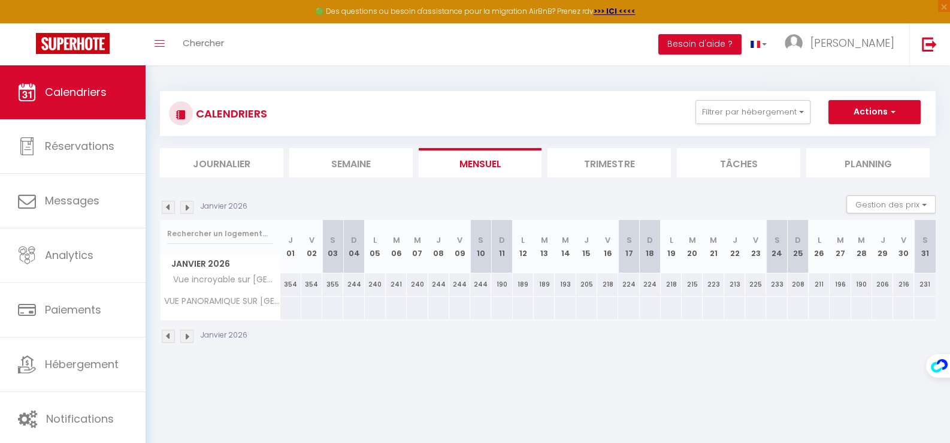
click at [184, 207] on img at bounding box center [186, 207] width 13 height 13
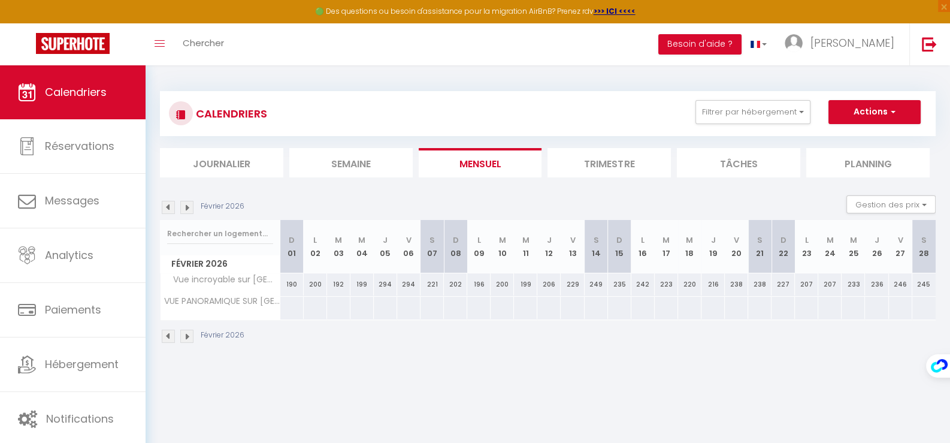
click at [184, 207] on img at bounding box center [186, 207] width 13 height 13
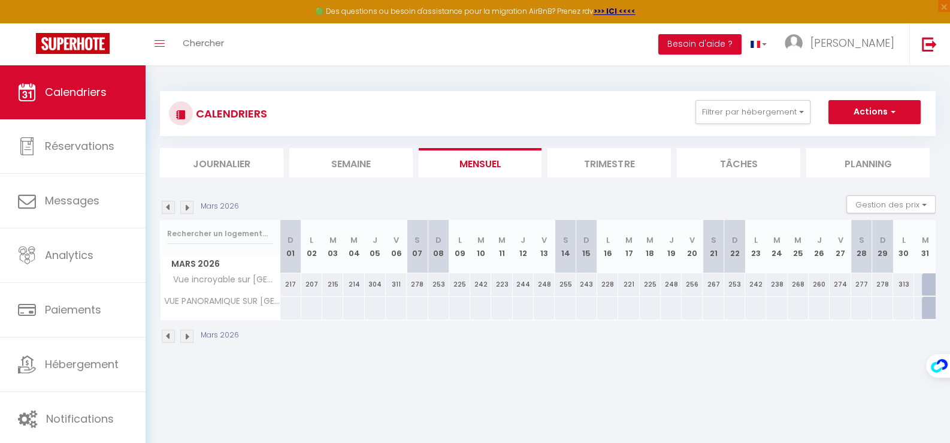
click at [184, 207] on img at bounding box center [186, 207] width 13 height 13
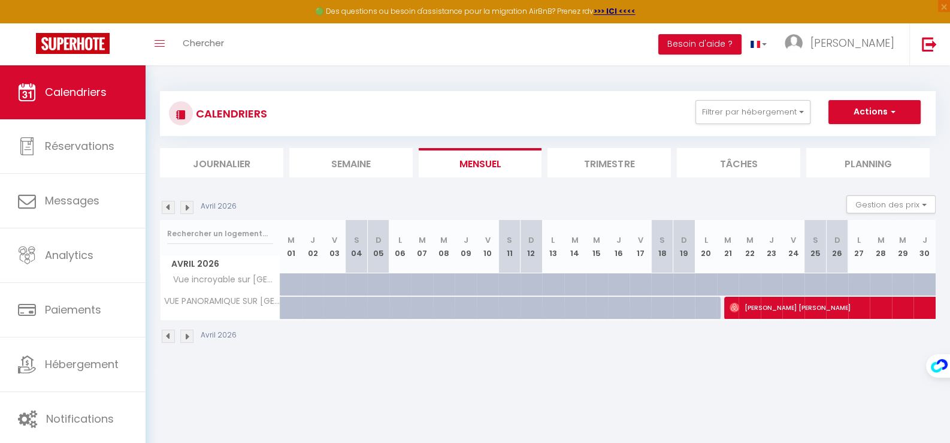
click at [168, 206] on img at bounding box center [168, 207] width 13 height 13
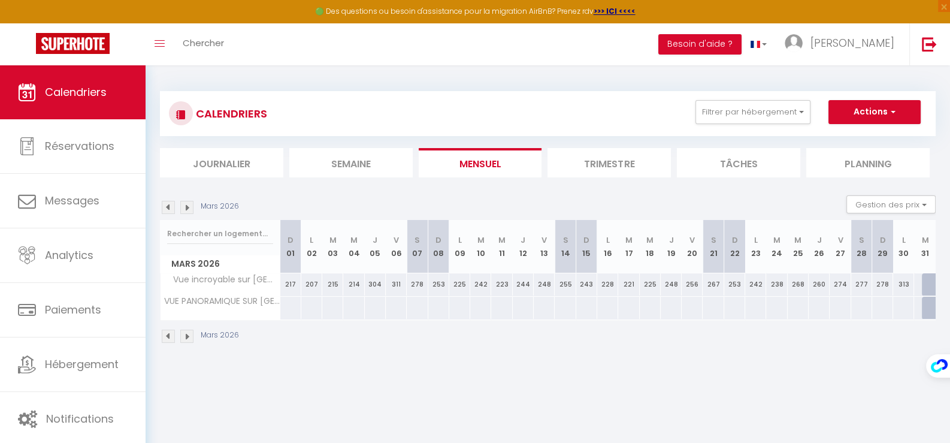
click at [186, 206] on img at bounding box center [186, 207] width 13 height 13
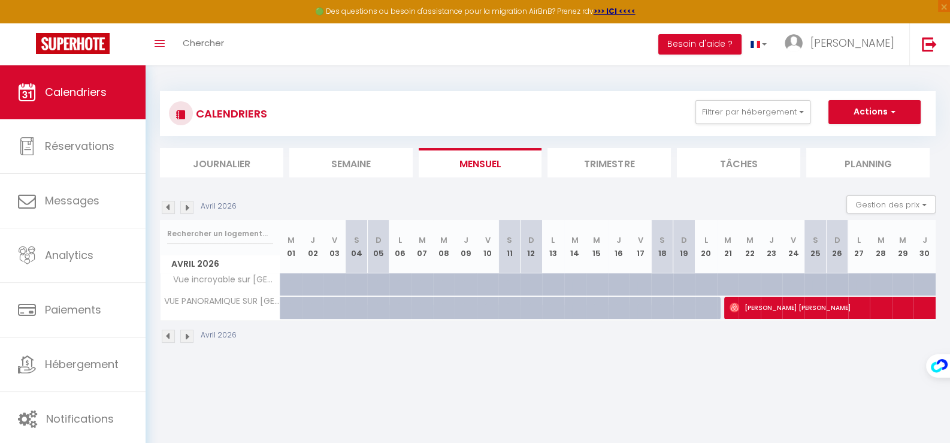
click at [186, 206] on img at bounding box center [186, 207] width 13 height 13
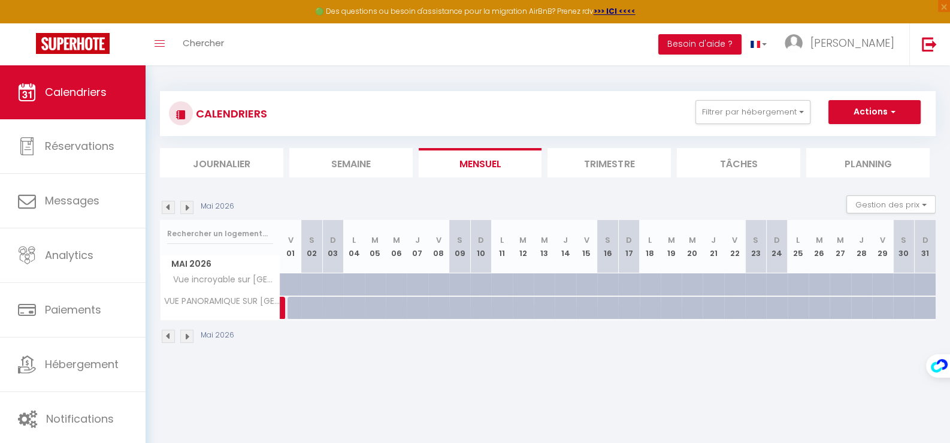
click at [186, 206] on img at bounding box center [186, 207] width 13 height 13
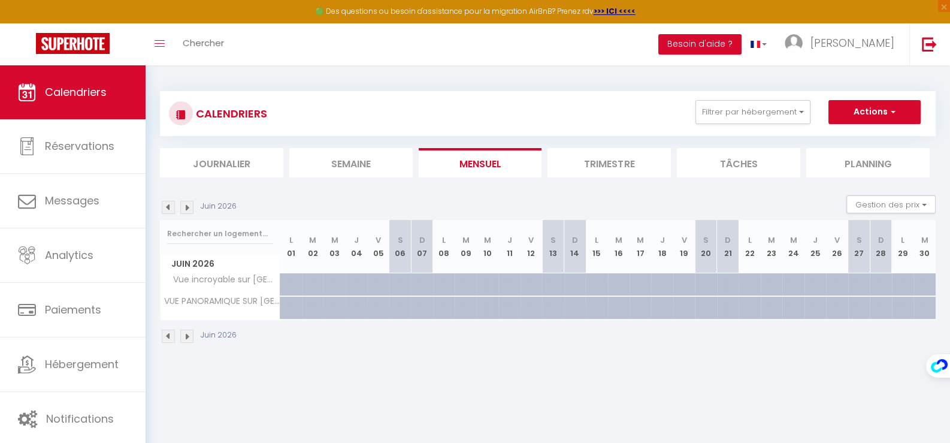
click at [186, 206] on img at bounding box center [186, 207] width 13 height 13
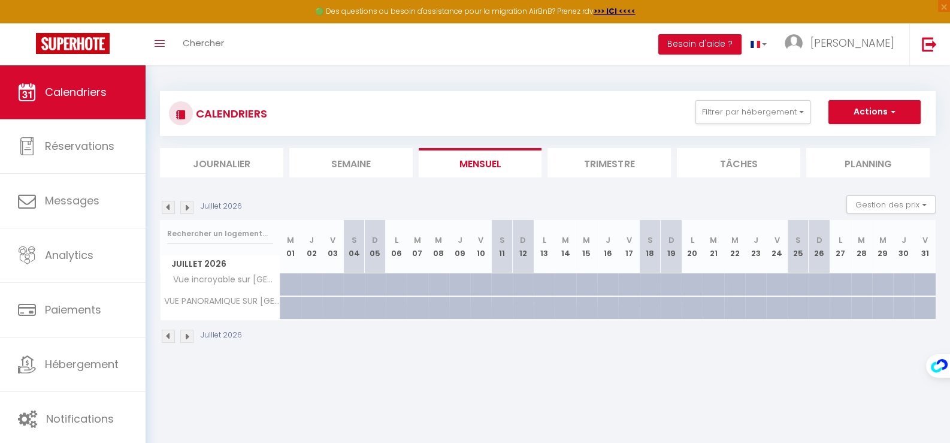
click at [186, 206] on img at bounding box center [186, 207] width 13 height 13
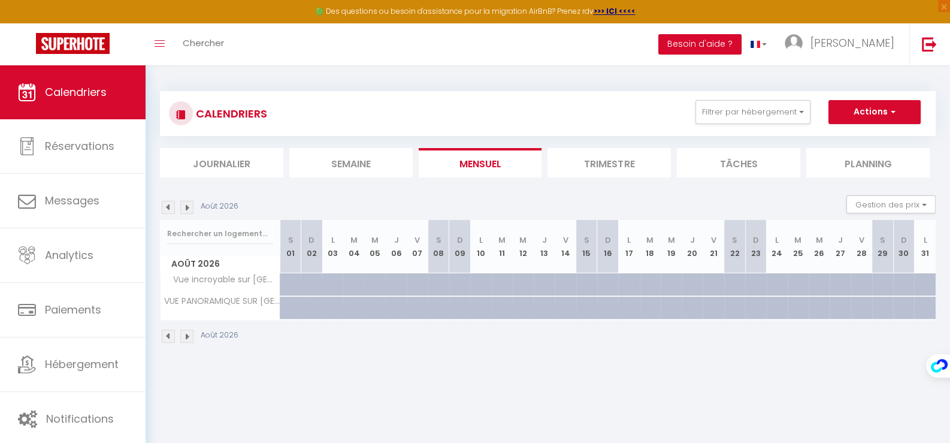
click at [168, 205] on img at bounding box center [168, 207] width 13 height 13
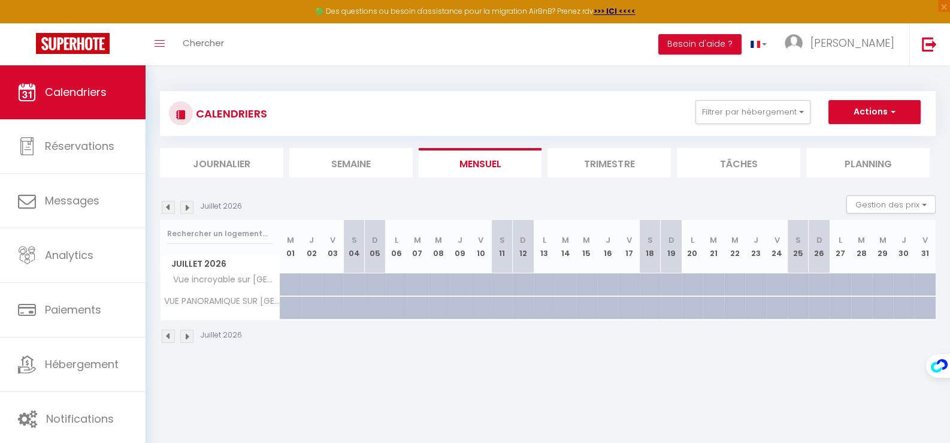
click at [168, 205] on img at bounding box center [168, 207] width 13 height 13
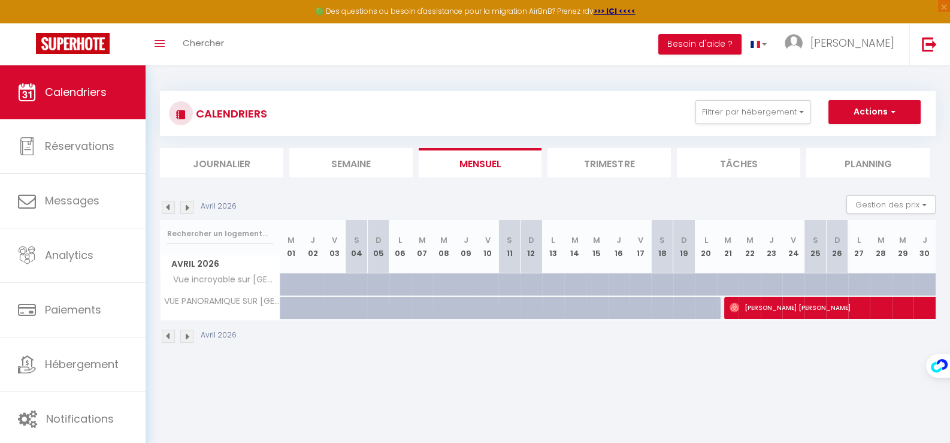
click at [168, 205] on img at bounding box center [168, 207] width 13 height 13
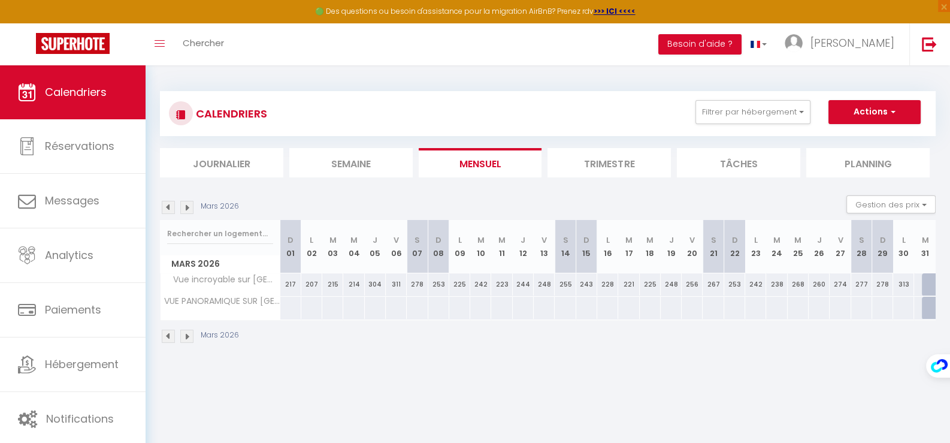
click at [926, 308] on div at bounding box center [933, 307] width 22 height 23
select select "1"
type input "[DATE]"
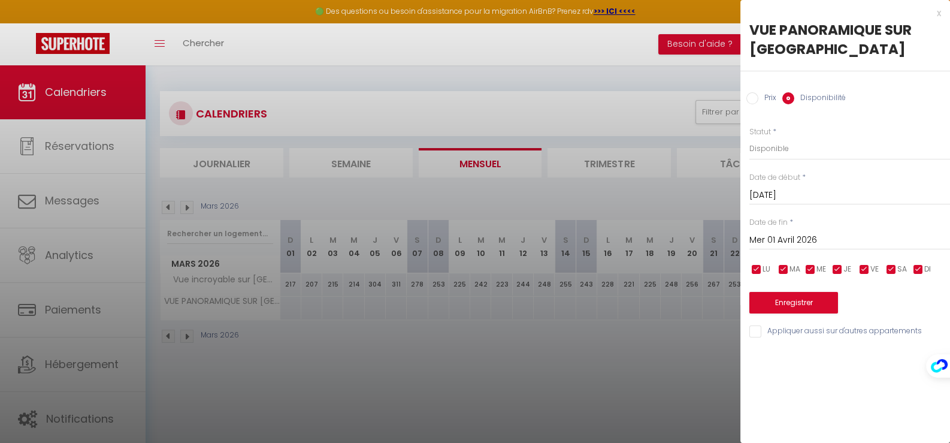
click at [796, 244] on input "Mer 01 Avril 2026" at bounding box center [849, 240] width 201 height 16
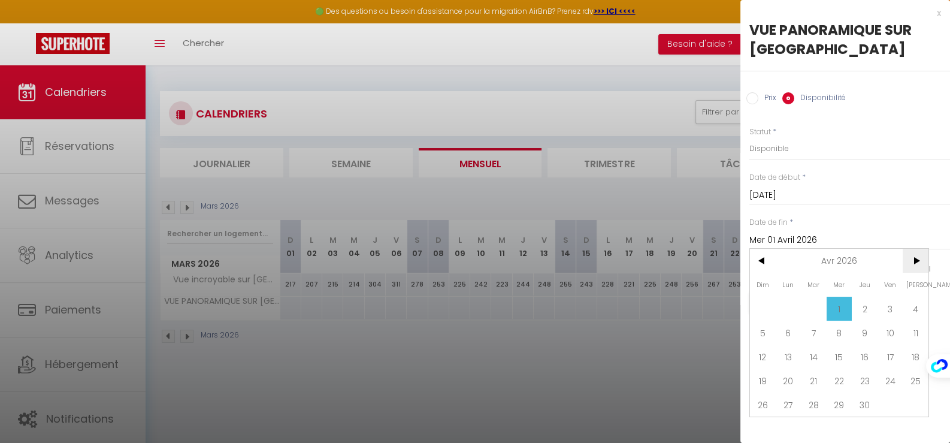
click at [916, 263] on span ">" at bounding box center [915, 261] width 26 height 24
click at [892, 408] on span "31" at bounding box center [890, 404] width 26 height 24
type input "Ven 31 Juillet 2026"
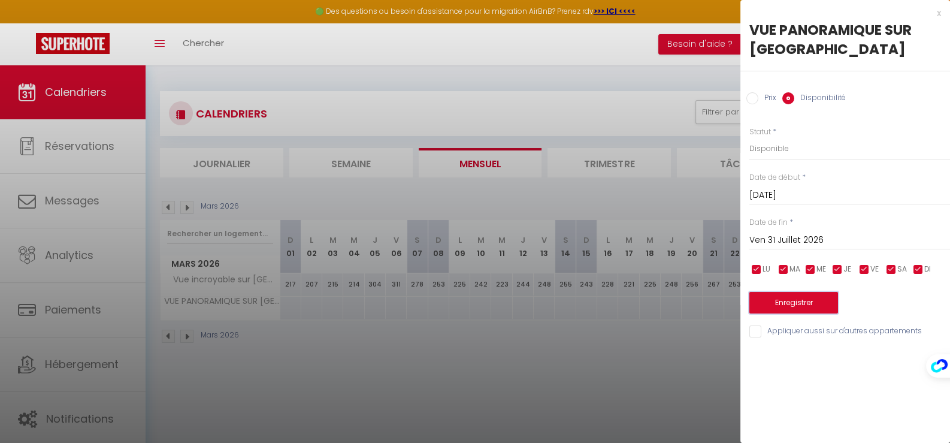
click at [799, 308] on button "Enregistrer" at bounding box center [793, 303] width 89 height 22
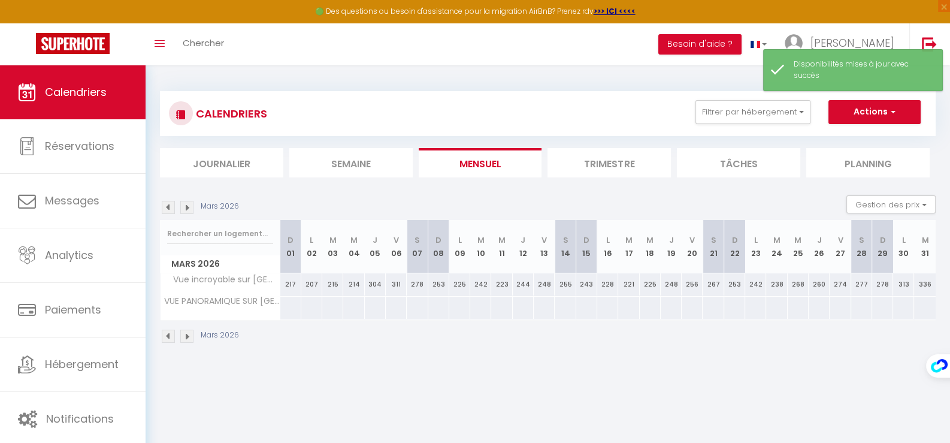
click at [187, 205] on img at bounding box center [186, 207] width 13 height 13
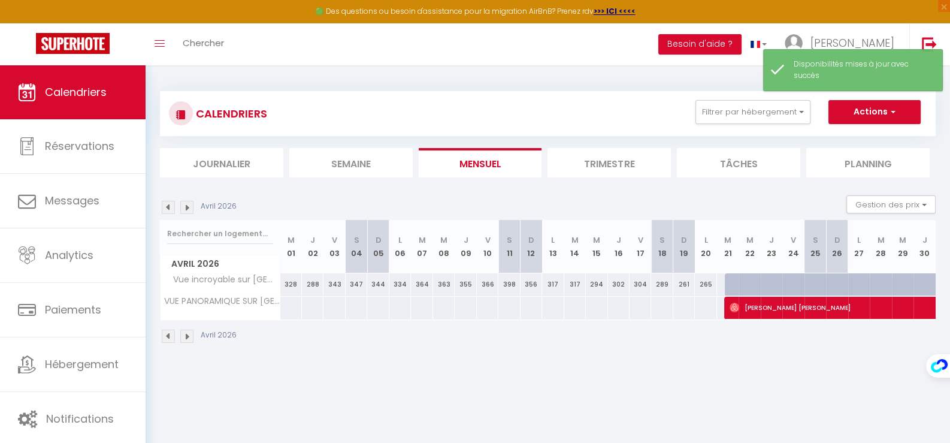
click at [187, 205] on img at bounding box center [186, 207] width 13 height 13
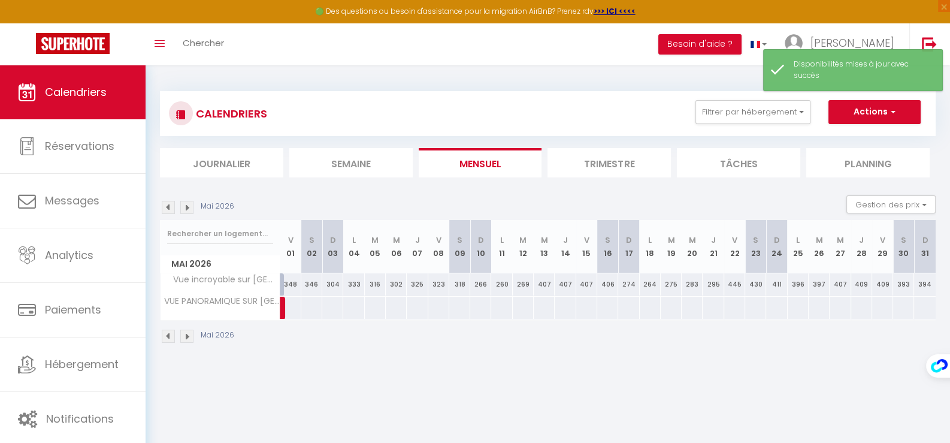
click at [187, 205] on img at bounding box center [186, 207] width 13 height 13
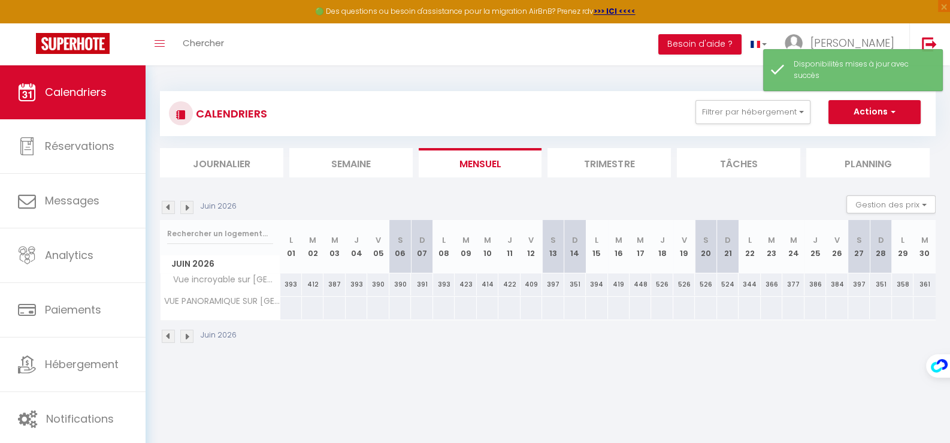
click at [187, 205] on img at bounding box center [186, 207] width 13 height 13
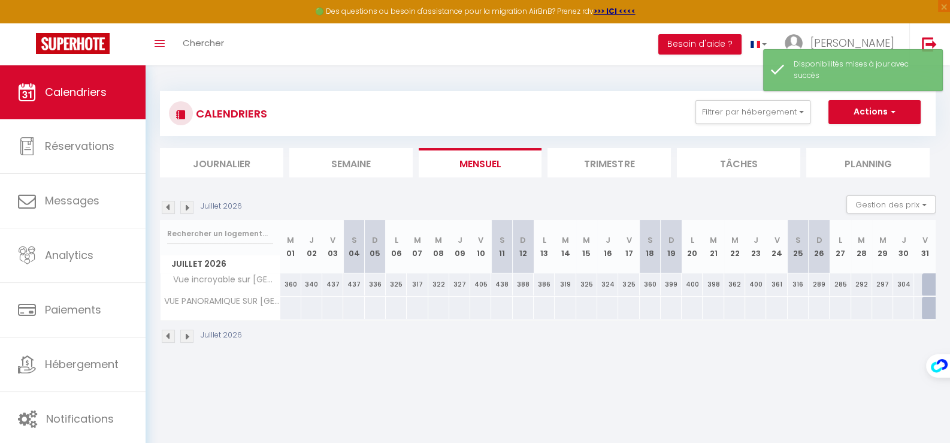
click at [187, 205] on img at bounding box center [186, 207] width 13 height 13
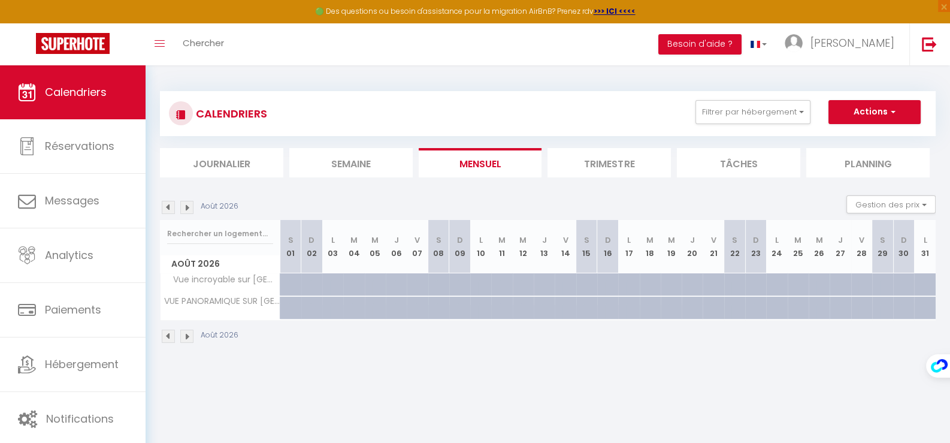
click at [169, 205] on img at bounding box center [168, 207] width 13 height 13
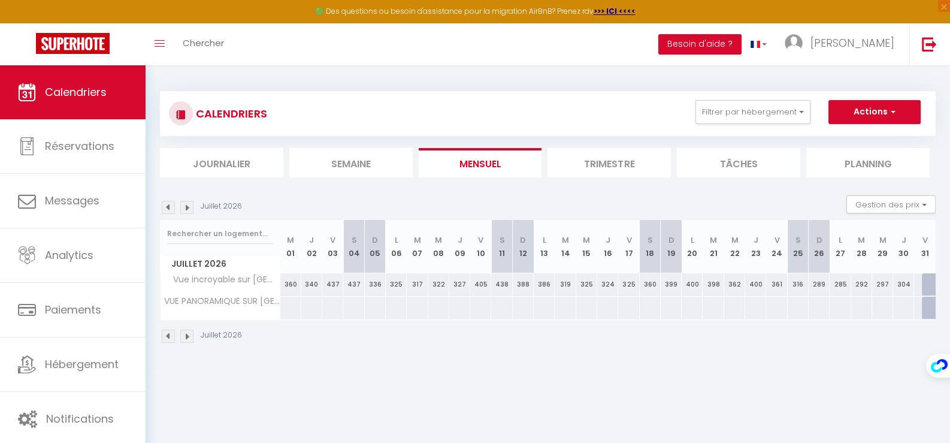
click at [169, 205] on img at bounding box center [168, 207] width 13 height 13
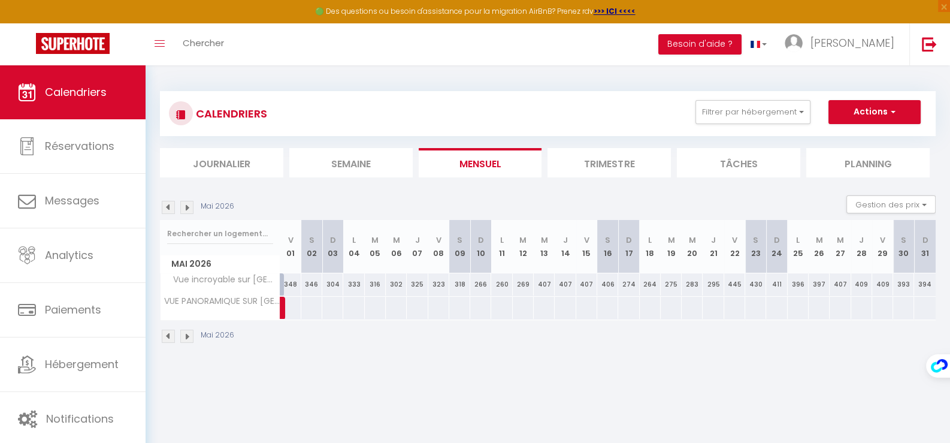
click at [169, 205] on img at bounding box center [168, 207] width 13 height 13
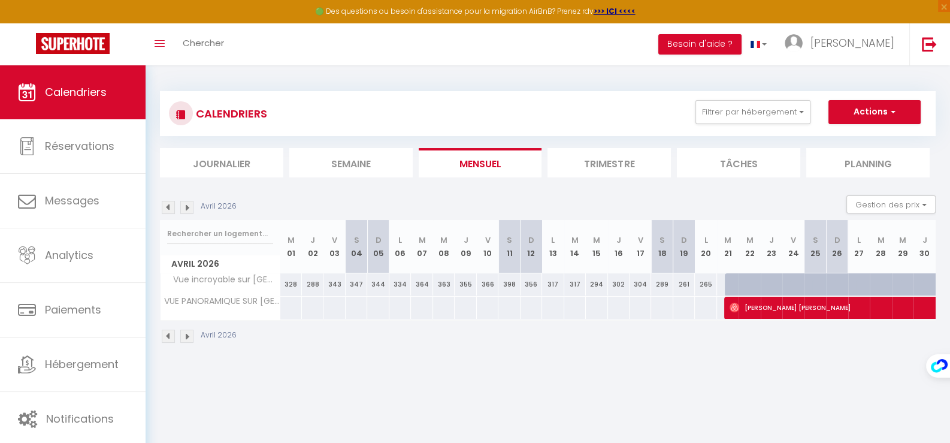
click at [189, 206] on img at bounding box center [186, 207] width 13 height 13
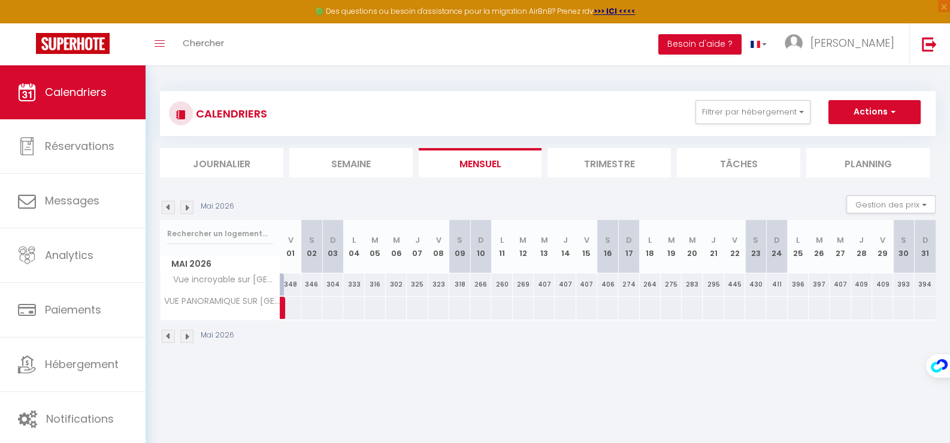
click at [165, 207] on img at bounding box center [168, 207] width 13 height 13
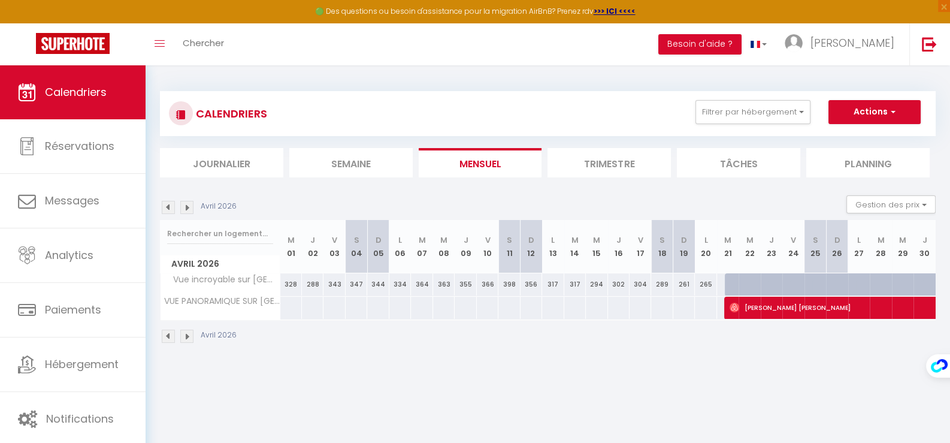
click at [165, 207] on img at bounding box center [168, 207] width 13 height 13
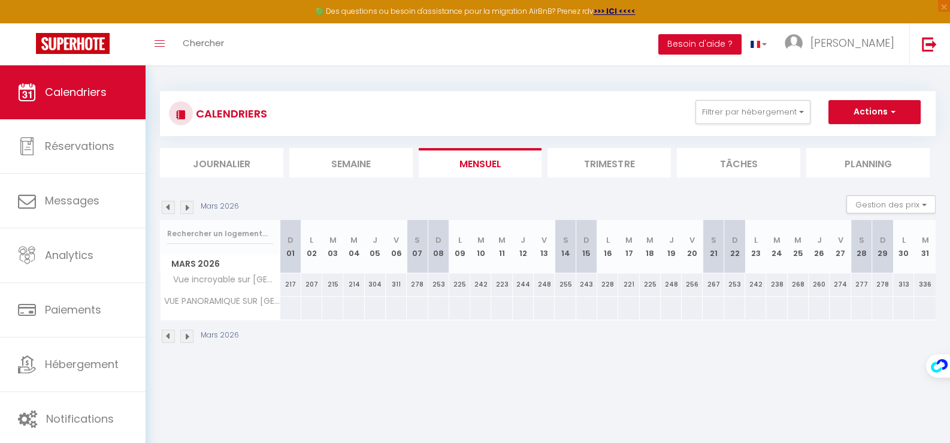
click at [165, 207] on img at bounding box center [168, 207] width 13 height 13
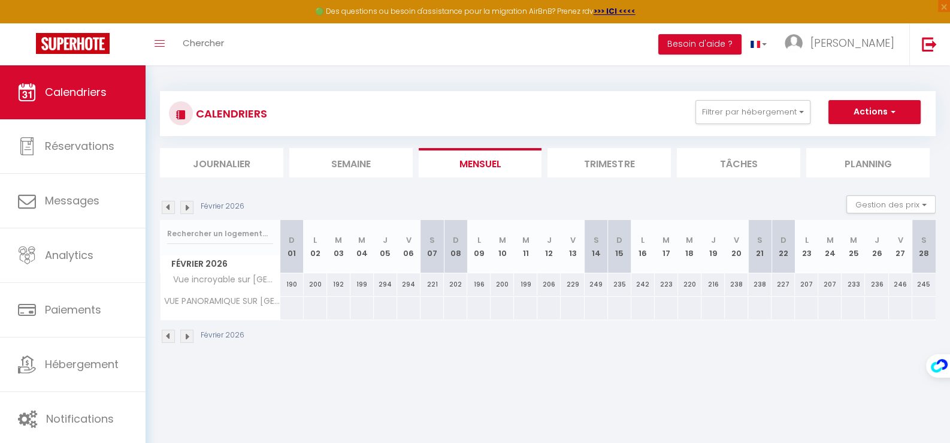
click at [165, 207] on img at bounding box center [168, 207] width 13 height 13
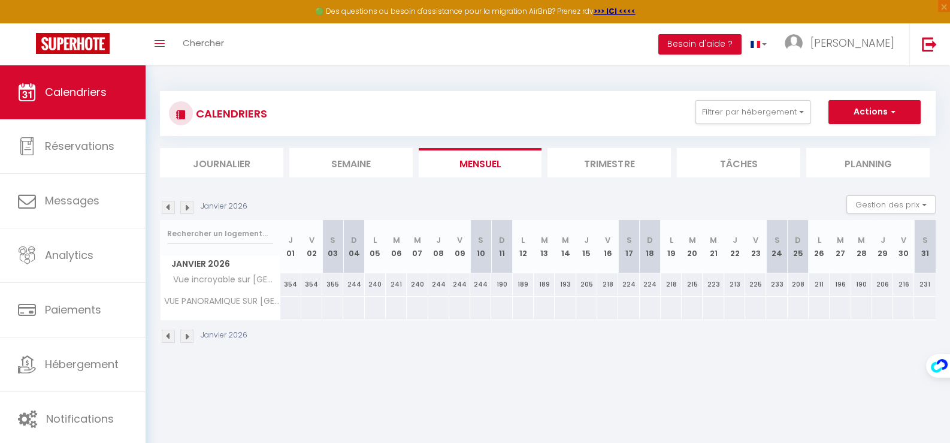
click at [165, 207] on img at bounding box center [168, 207] width 13 height 13
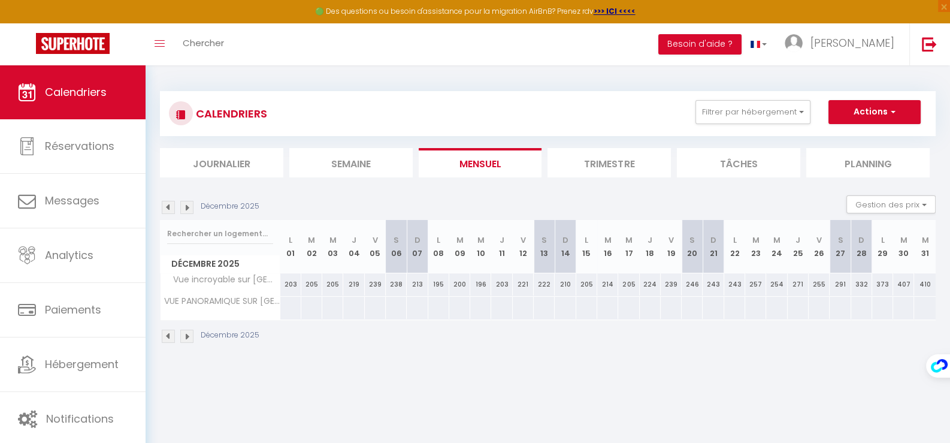
click at [165, 207] on img at bounding box center [168, 207] width 13 height 13
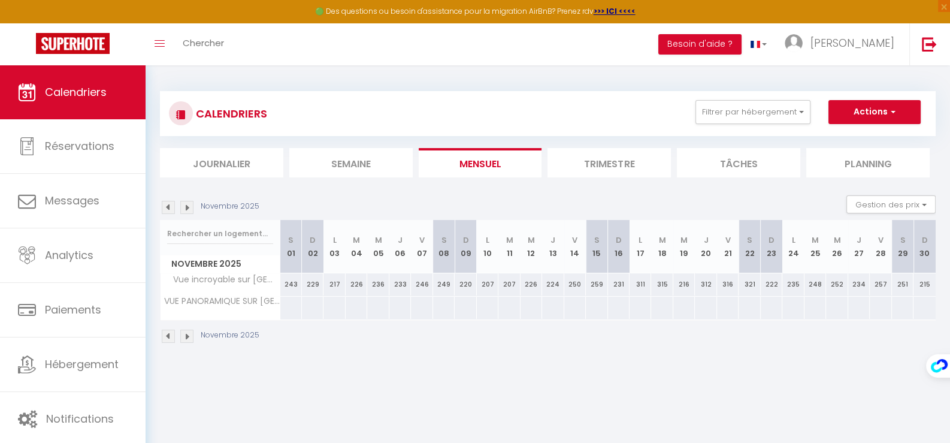
click at [165, 207] on img at bounding box center [168, 207] width 13 height 13
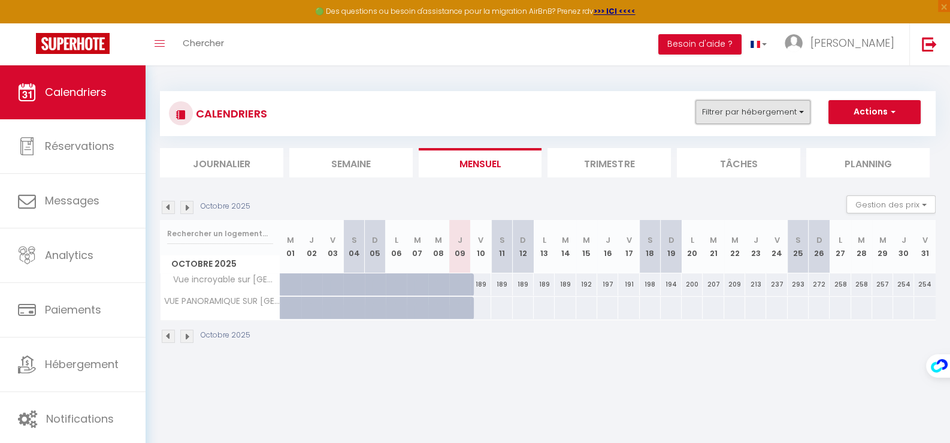
click at [729, 111] on button "Filtrer par hébergement" at bounding box center [752, 112] width 115 height 24
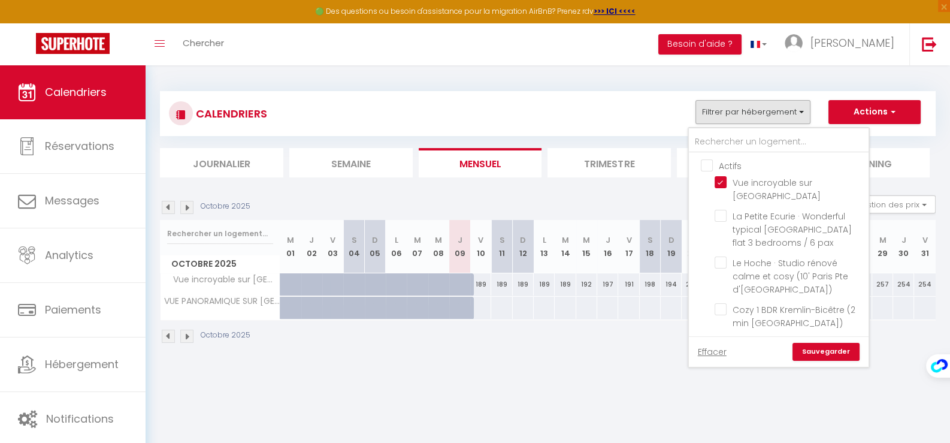
click at [706, 172] on ul "Actifs Vue incroyable sur [GEOGRAPHIC_DATA] La Petite Ecurie · Wonderful typica…" at bounding box center [779, 383] width 180 height 460
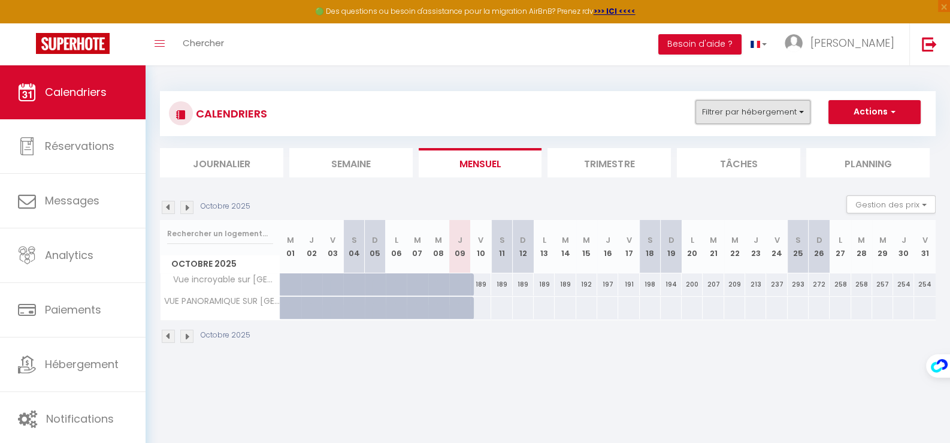
click at [722, 112] on button "Filtrer par hébergement" at bounding box center [752, 112] width 115 height 24
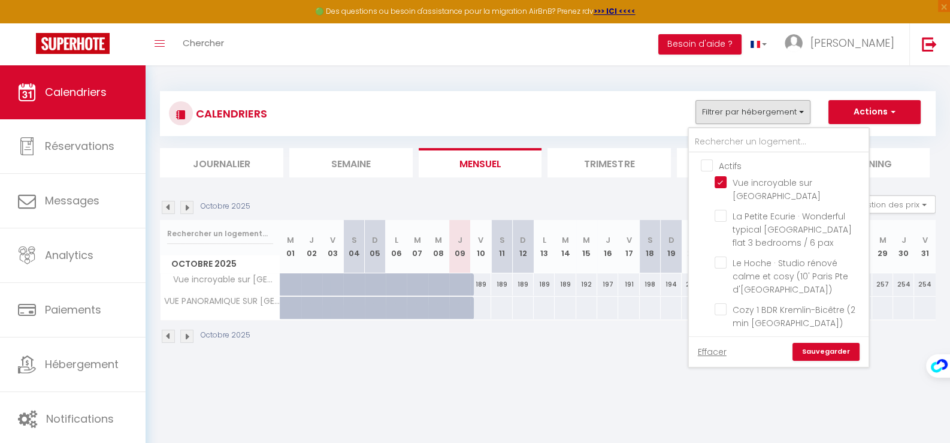
click at [708, 172] on ul "Actifs Vue incroyable sur [GEOGRAPHIC_DATA] La Petite Ecurie · Wonderful typica…" at bounding box center [779, 383] width 180 height 460
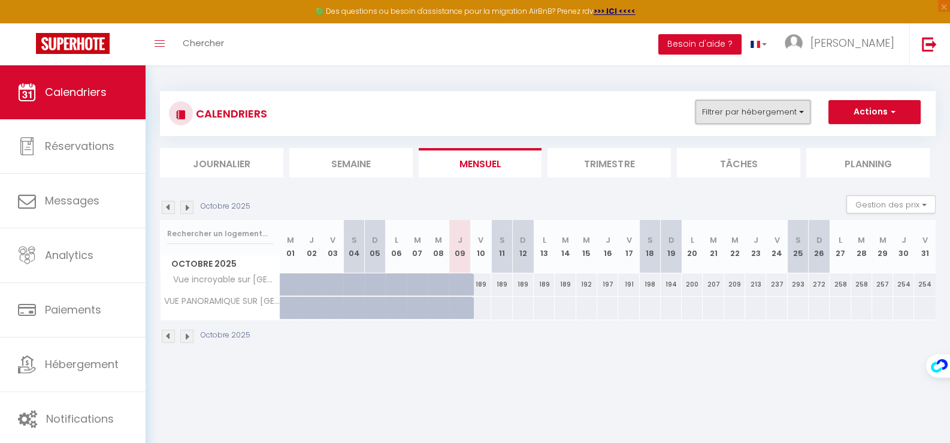
click at [718, 114] on button "Filtrer par hébergement" at bounding box center [752, 112] width 115 height 24
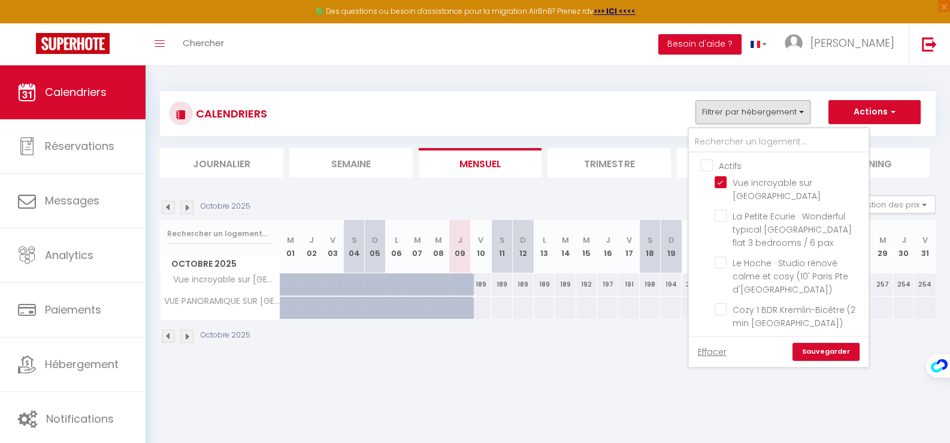
click at [711, 166] on input "Actifs" at bounding box center [791, 165] width 180 height 12
checkbox input "true"
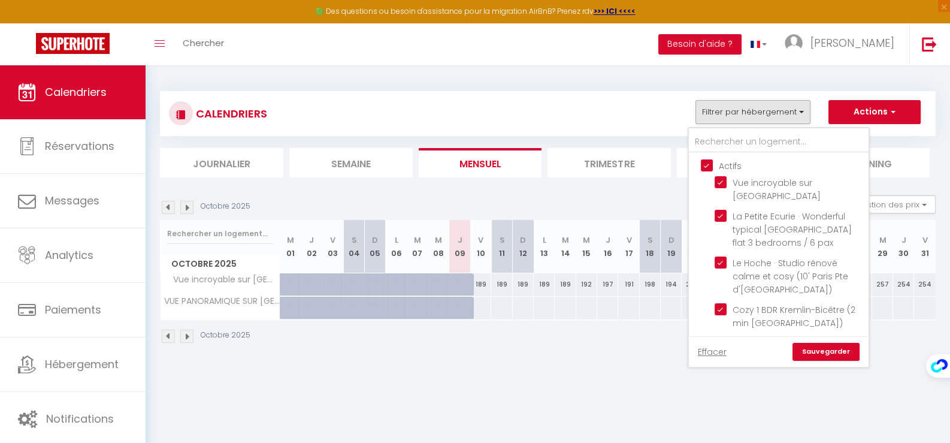
checkbox input "true"
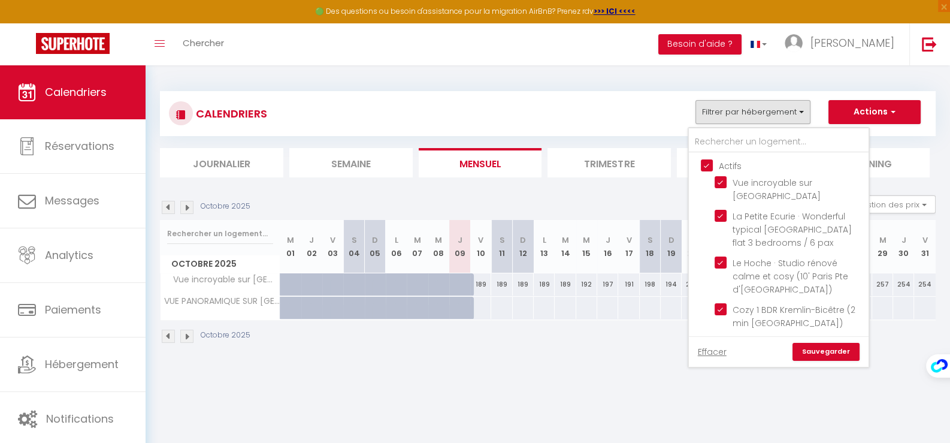
checkbox input "true"
checkbox input "false"
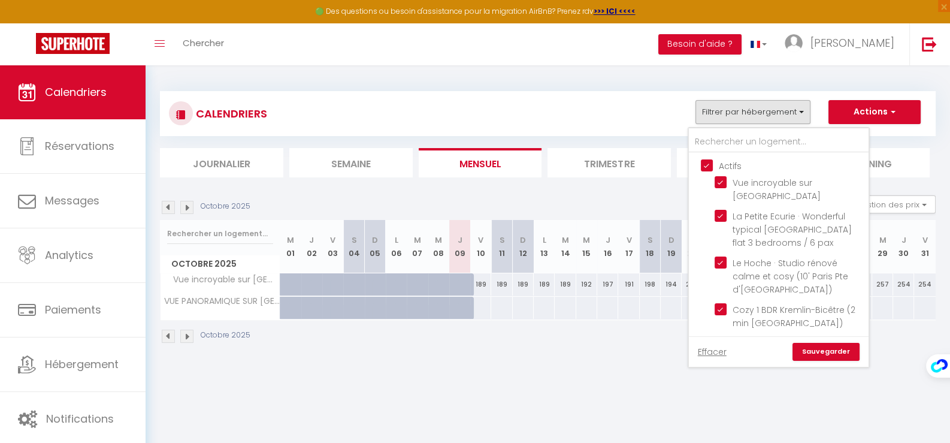
checkbox input "false"
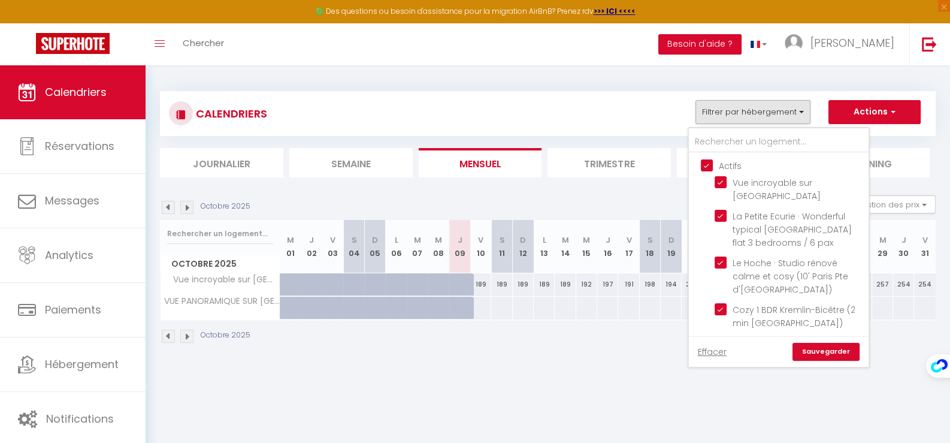
checkbox input "false"
checkbox input "true"
checkbox input "false"
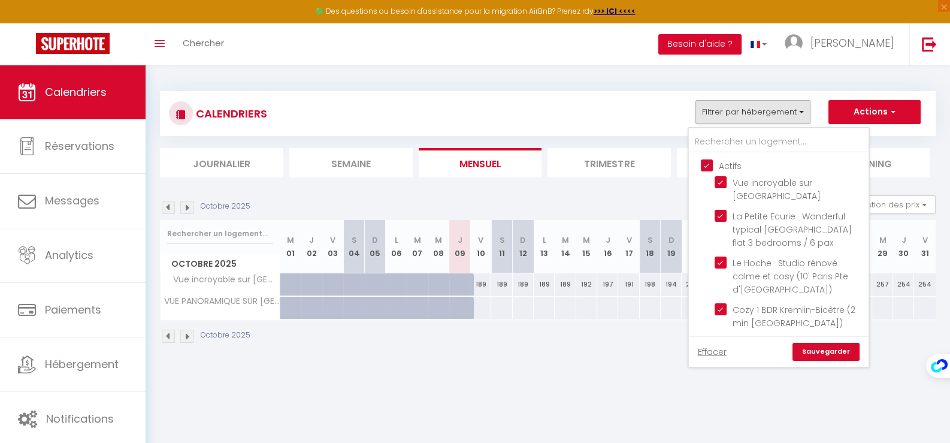
checkbox input "false"
click at [826, 350] on link "Sauvegarder" at bounding box center [825, 352] width 67 height 18
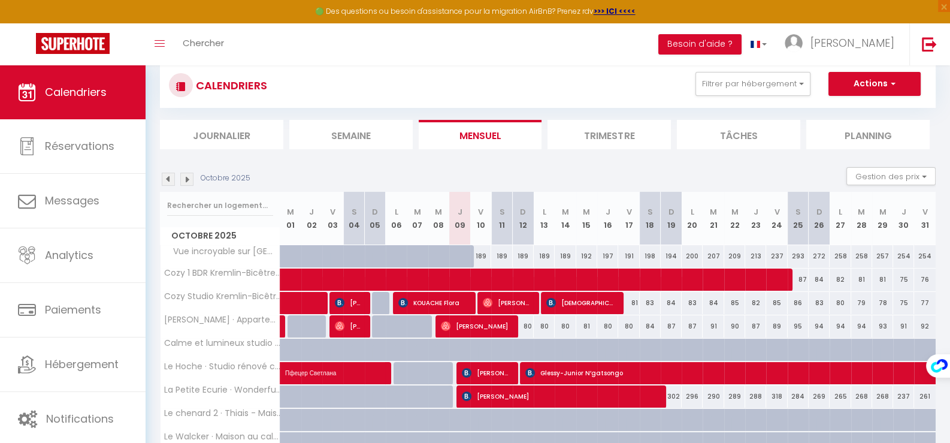
scroll to position [14, 0]
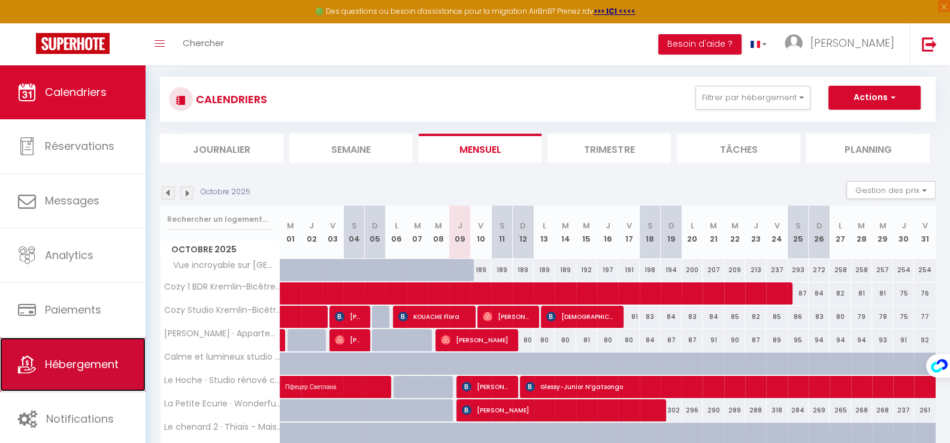
click at [81, 353] on link "Hébergement" at bounding box center [73, 364] width 146 height 54
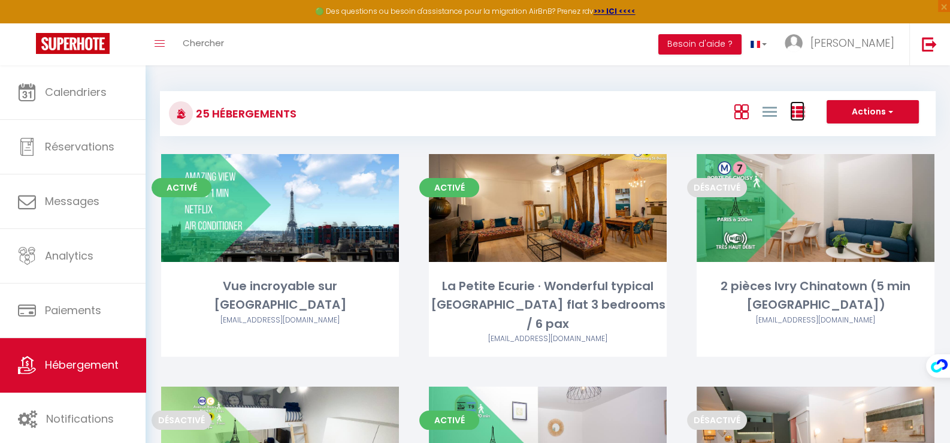
click at [801, 113] on icon at bounding box center [797, 112] width 14 height 14
checkbox Paris "false"
checkbox pax "false"
checkbox Choisy\) "false"
checkbox Eiffel "false"
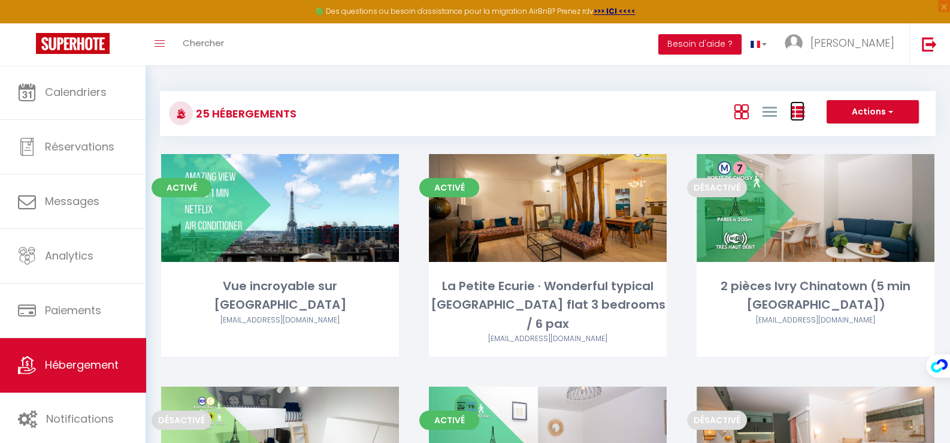
checkbox d\'Ivry\) "false"
checkbox 8\) "false"
checkbox Paris\) "false"
checkbox 7 "false"
checkbox PARIS "false"
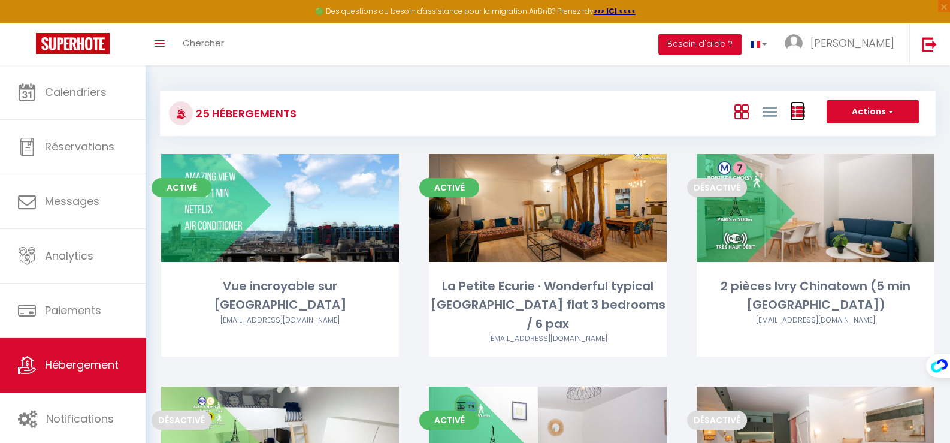
checkbox Métro\+RER\) "false"
checkbox Paris\) "false"
checkbox d\'Italie\) "false"
checkbox Paris "false"
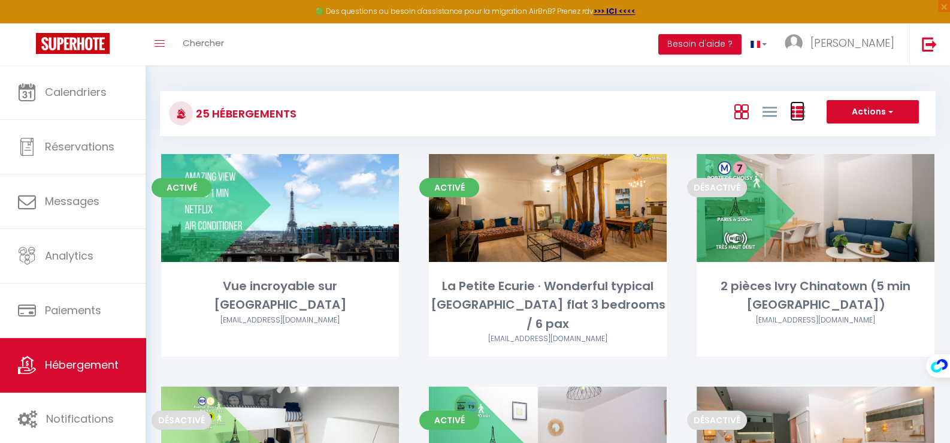
checkbox Vitry-sur-Seine "false"
checkbox Voltaire "false"
checkbox Paris\) "false"
checkbox stationnement "false"
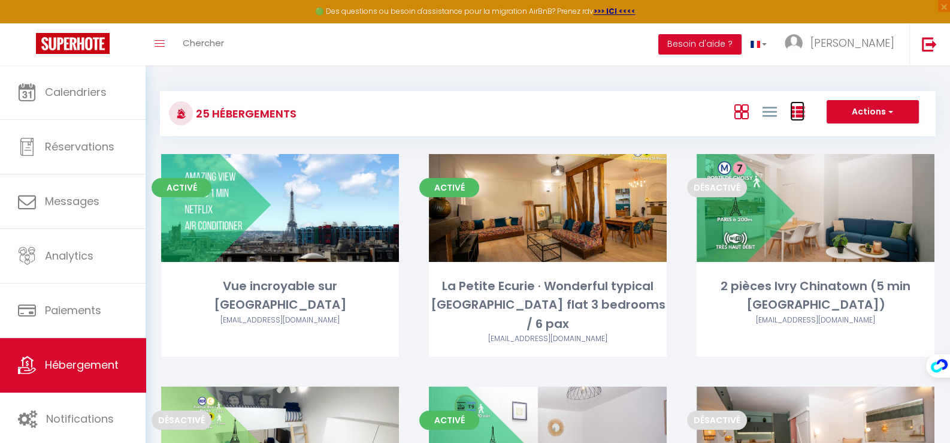
checkbox Disney\) "false"
checkbox 7\) "false"
checkbox chambres "false"
checkbox Paris "false"
checkbox gratuit "false"
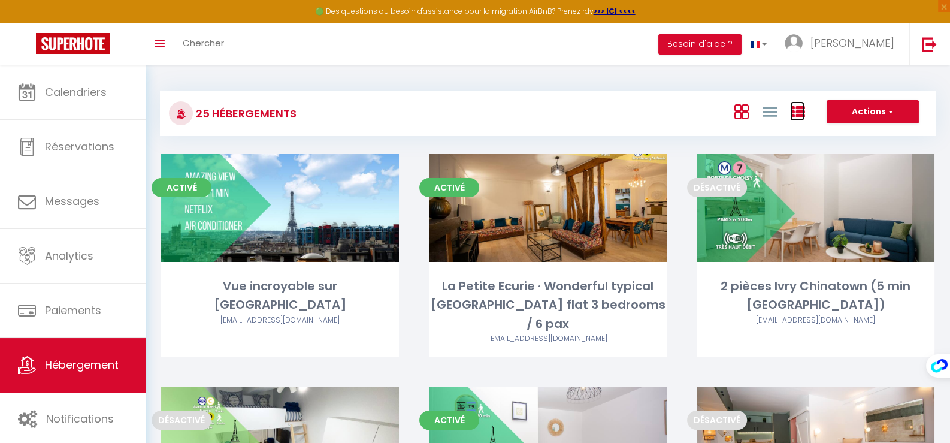
checkbox Maisons-Alfort\) "false"
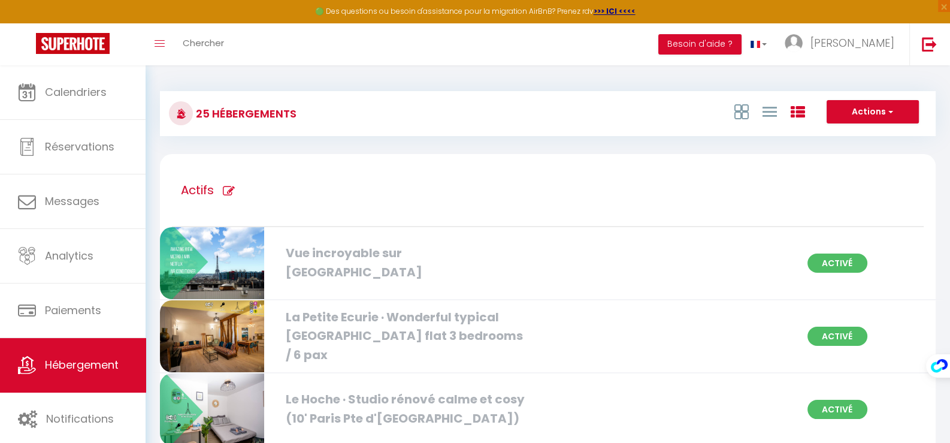
click at [225, 190] on icon at bounding box center [229, 191] width 12 height 12
type input "Actifs"
checkbox Paris "true"
checkbox pax "true"
checkbox d\'Ivry\) "true"
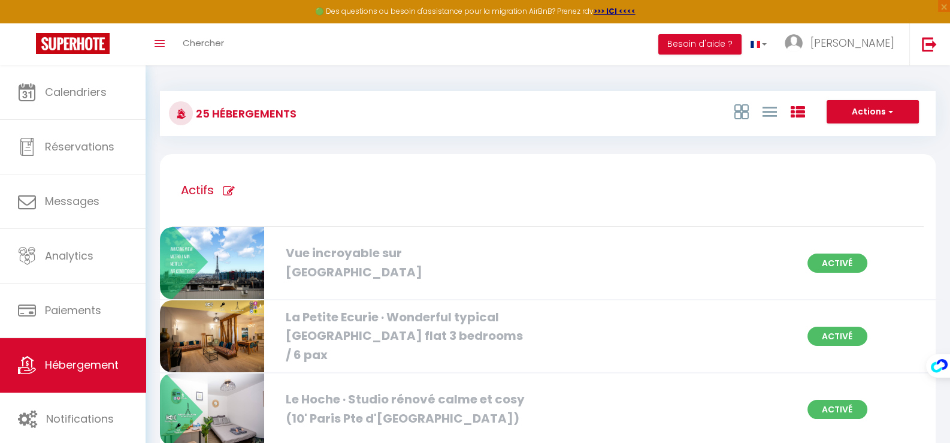
checkbox 7 "true"
checkbox PARIS "true"
checkbox d\'Italie\) "true"
checkbox Vitry-sur-Seine "true"
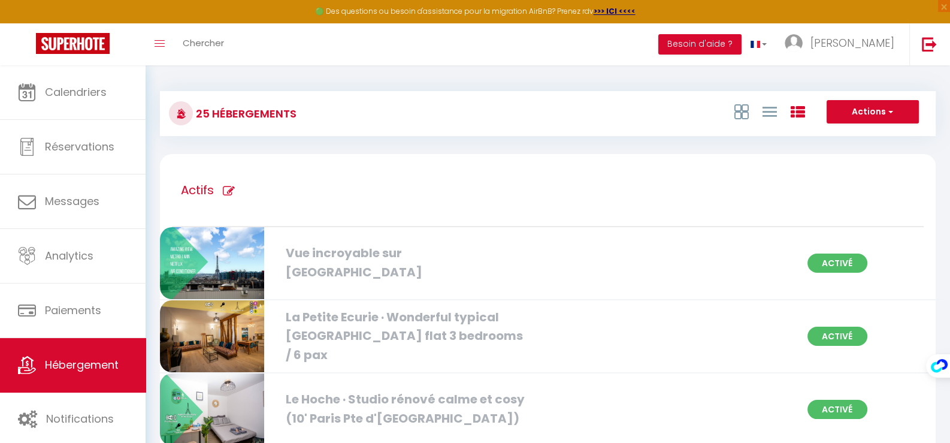
checkbox Voltaire "true"
checkbox stationnement "true"
checkbox gratuit "true"
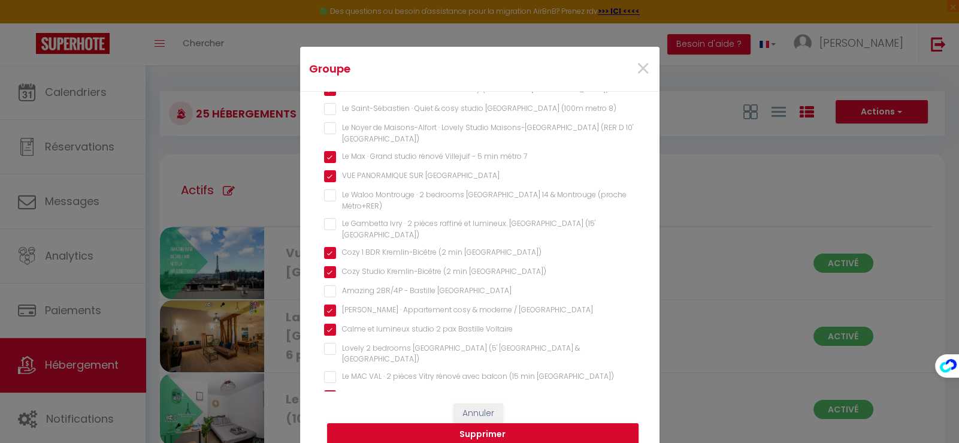
scroll to position [180, 0]
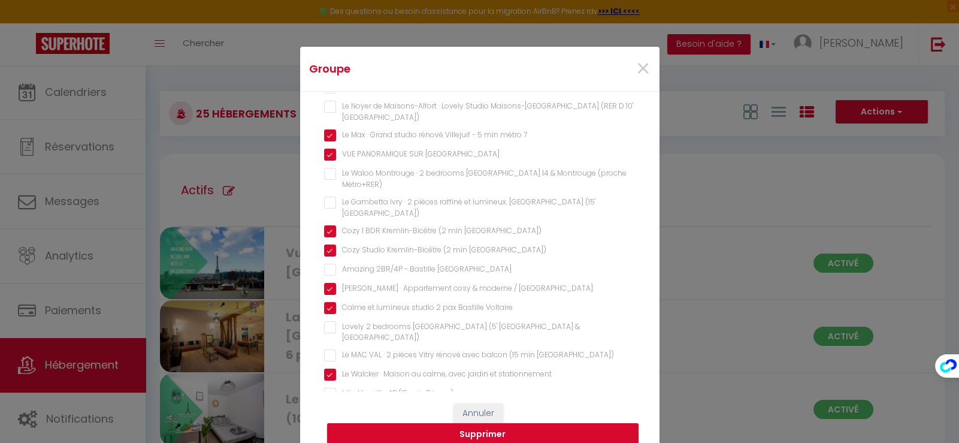
click at [416, 302] on Voltaire "Calme et lumineux studio 2 pax Bastille Voltaire" at bounding box center [479, 308] width 311 height 12
checkbox Voltaire "false"
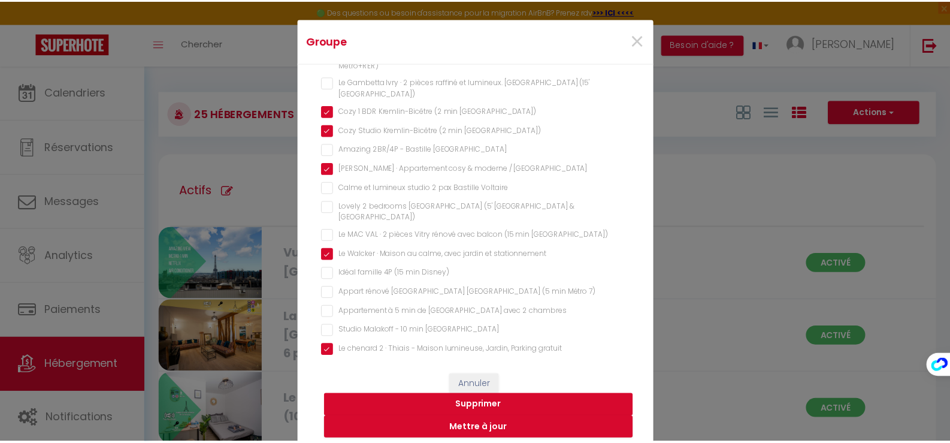
scroll to position [37, 0]
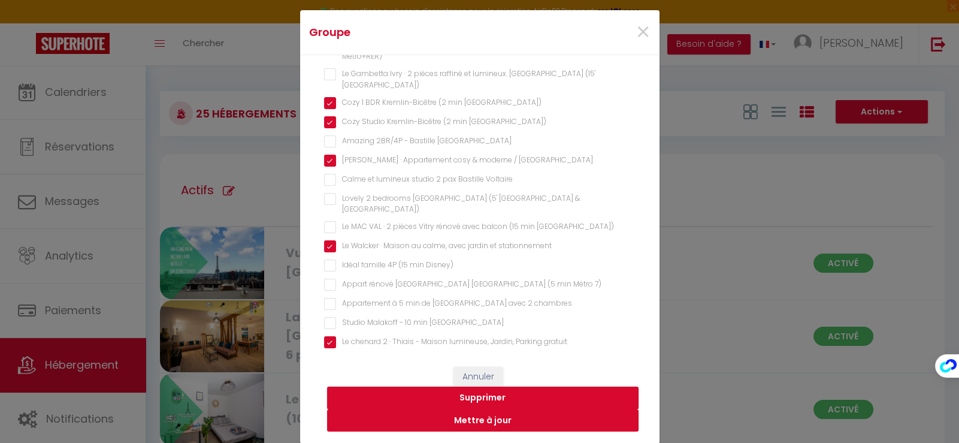
click at [482, 422] on button "Mettre à jour" at bounding box center [482, 420] width 311 height 23
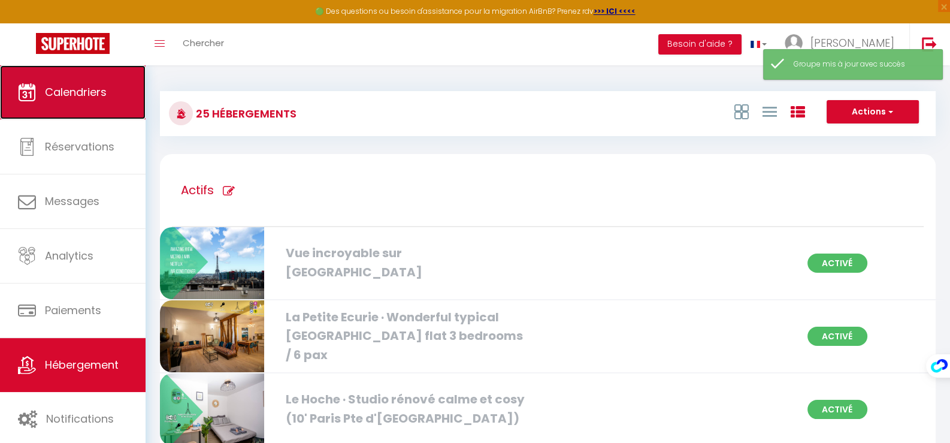
click at [51, 104] on link "Calendriers" at bounding box center [73, 92] width 146 height 54
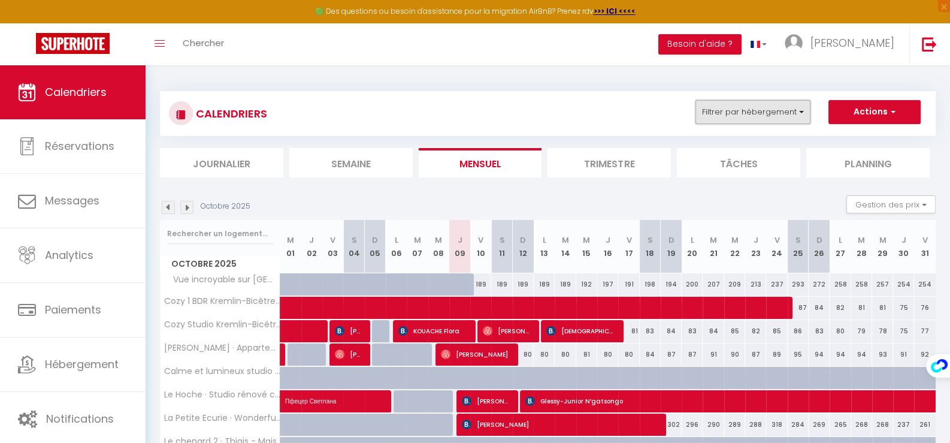
click at [749, 115] on button "Filtrer par hébergement" at bounding box center [752, 112] width 115 height 24
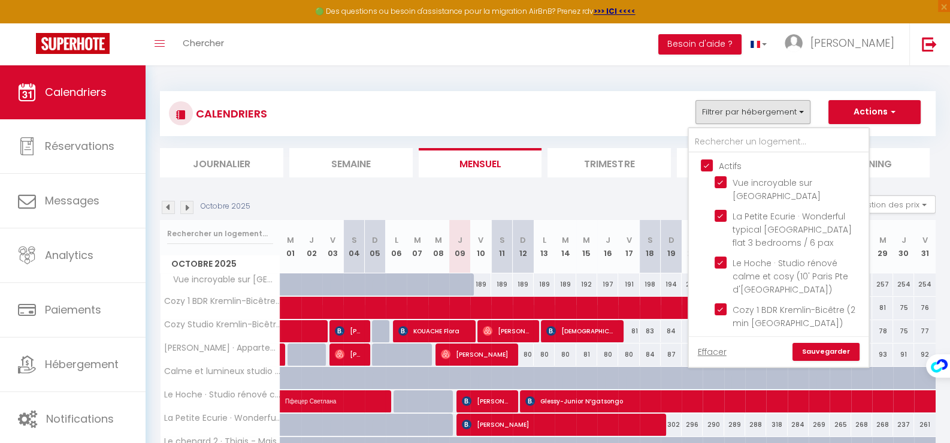
click at [710, 166] on input "Actifs" at bounding box center [791, 165] width 180 height 12
checkbox input "false"
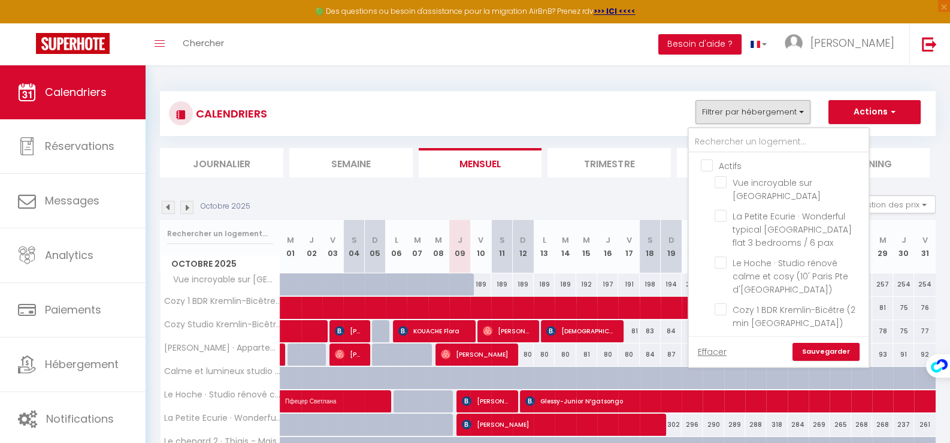
checkbox input "false"
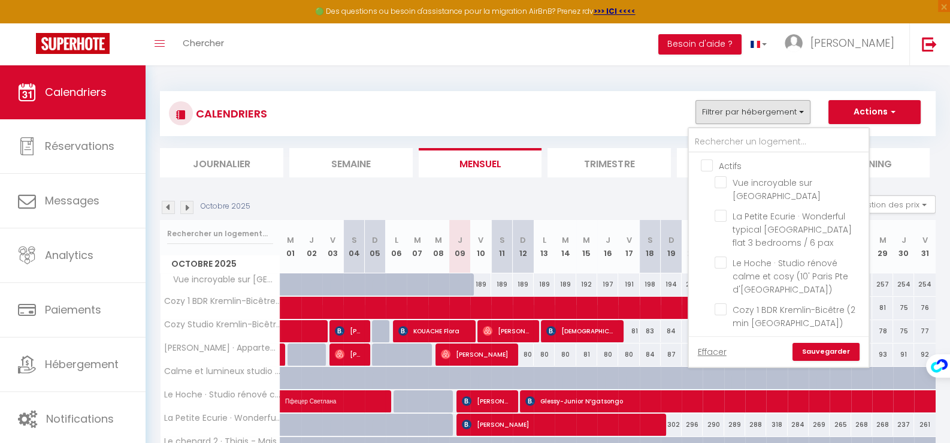
checkbox input "false"
click at [705, 165] on input "Actifs" at bounding box center [791, 165] width 180 height 12
click at [820, 356] on link "Sauvegarder" at bounding box center [825, 352] width 67 height 18
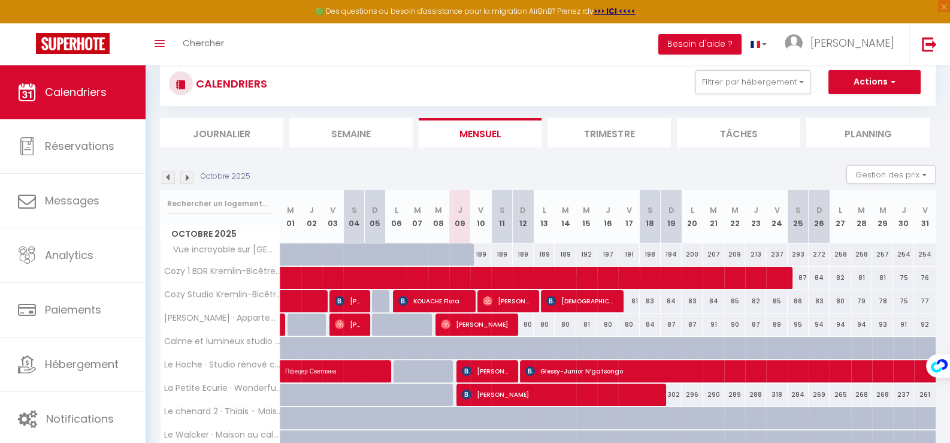
scroll to position [74, 0]
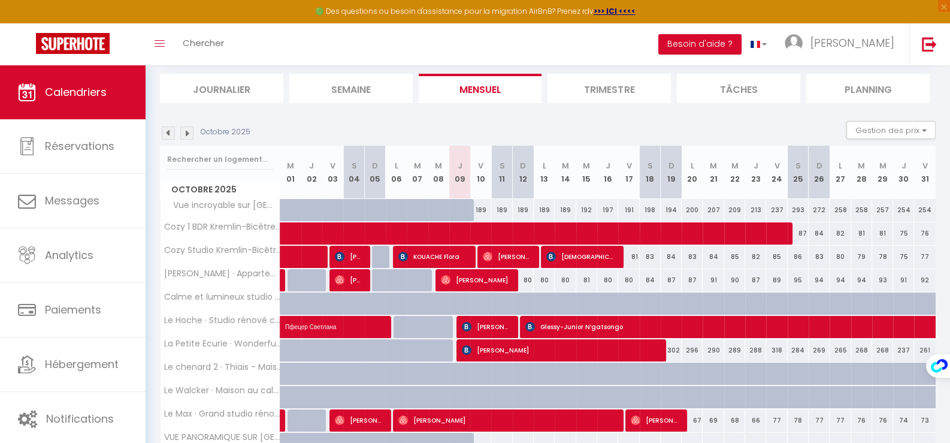
click at [189, 131] on img at bounding box center [186, 132] width 13 height 13
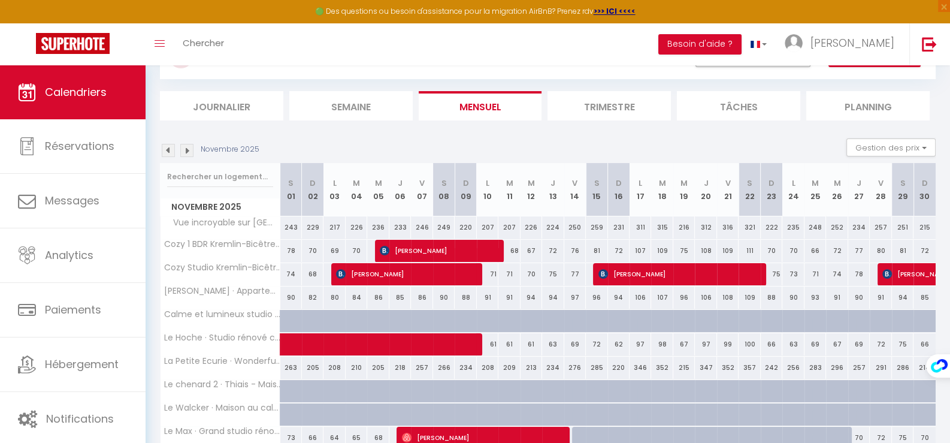
scroll to position [0, 0]
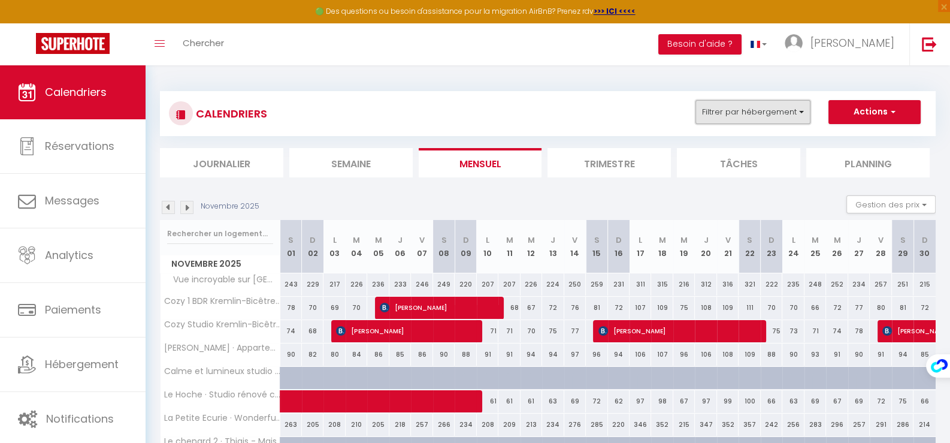
click at [766, 116] on button "Filtrer par hébergement" at bounding box center [752, 112] width 115 height 24
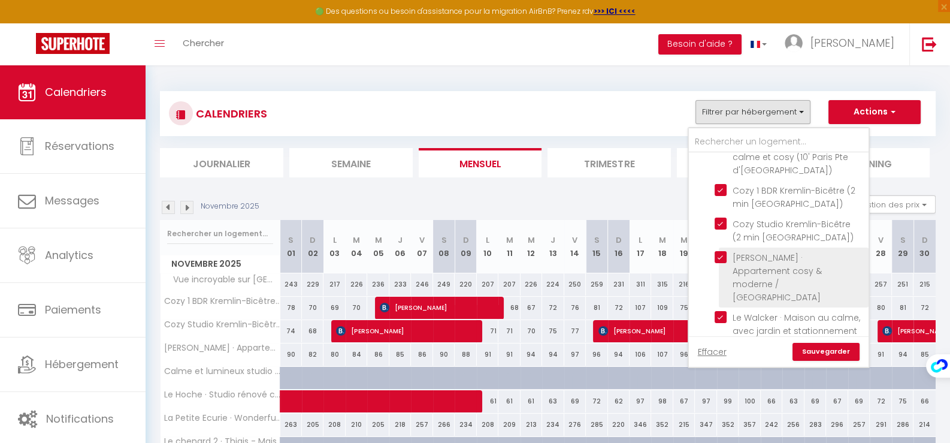
scroll to position [180, 0]
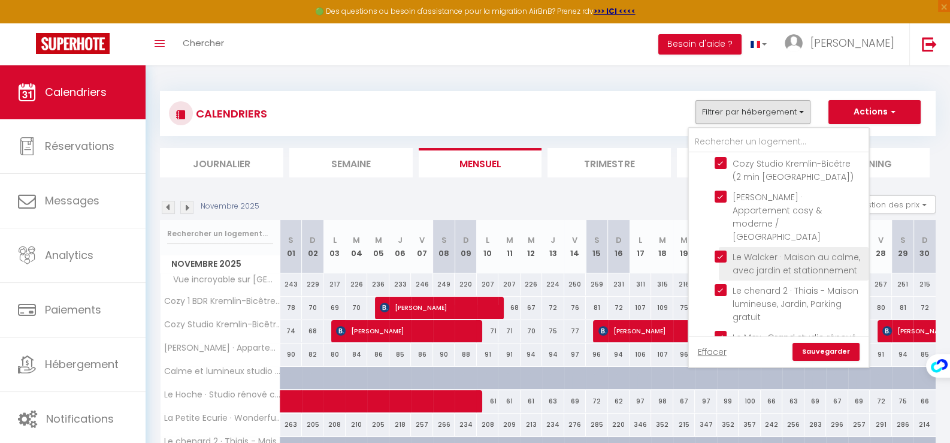
click at [721, 250] on input "Le Walcker · Maison au calme, avec jardin et stationnement" at bounding box center [789, 256] width 150 height 12
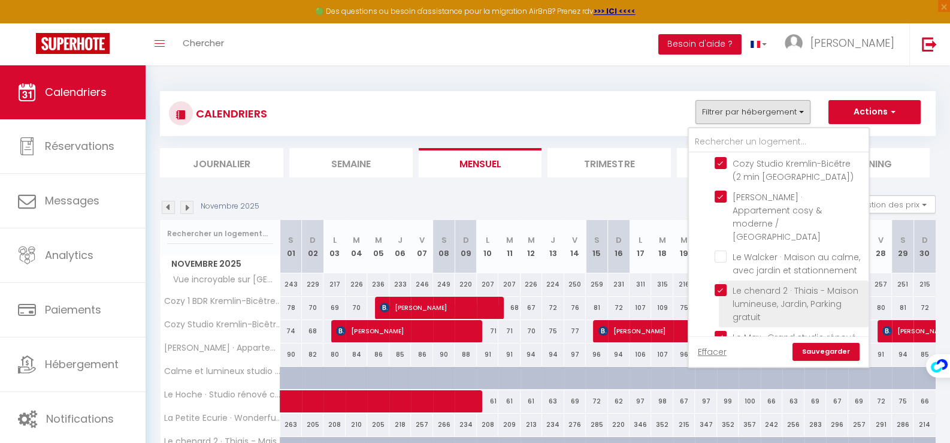
click at [725, 284] on input "Le chenard 2 · Thiais - Maison lumineuse, Jardin, Parking gratuit" at bounding box center [789, 290] width 150 height 12
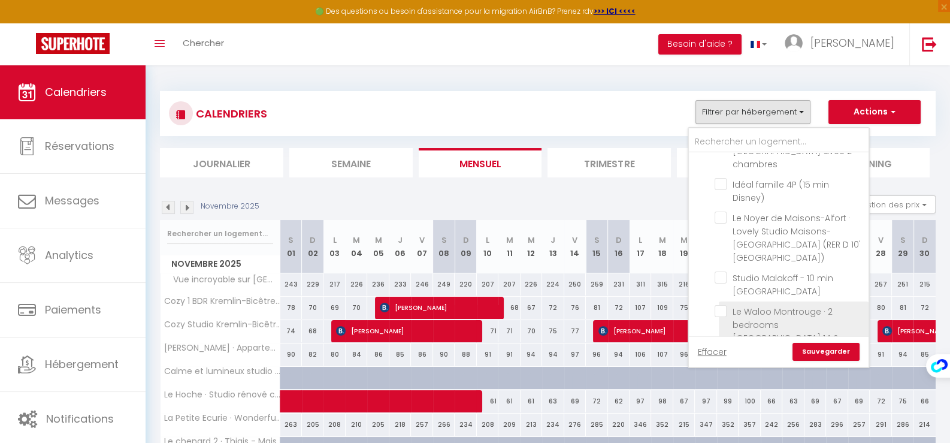
scroll to position [813, 0]
click at [719, 377] on input "Calme et lumineux studio 2 pax Bastille Voltaire" at bounding box center [789, 383] width 150 height 12
click at [826, 353] on link "Sauvegarder" at bounding box center [825, 352] width 67 height 18
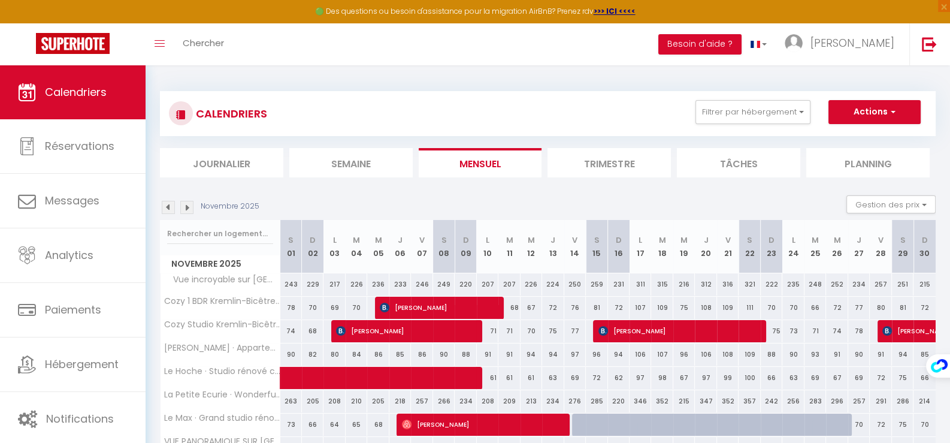
scroll to position [65, 0]
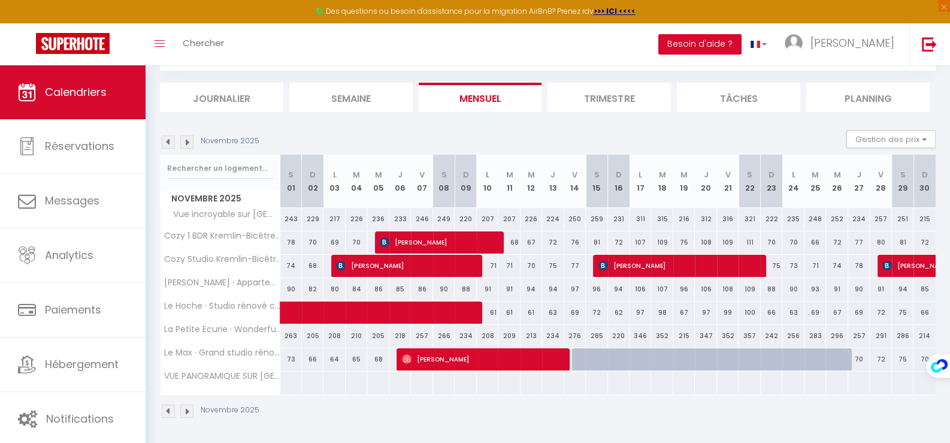
click at [183, 143] on img at bounding box center [186, 141] width 13 height 13
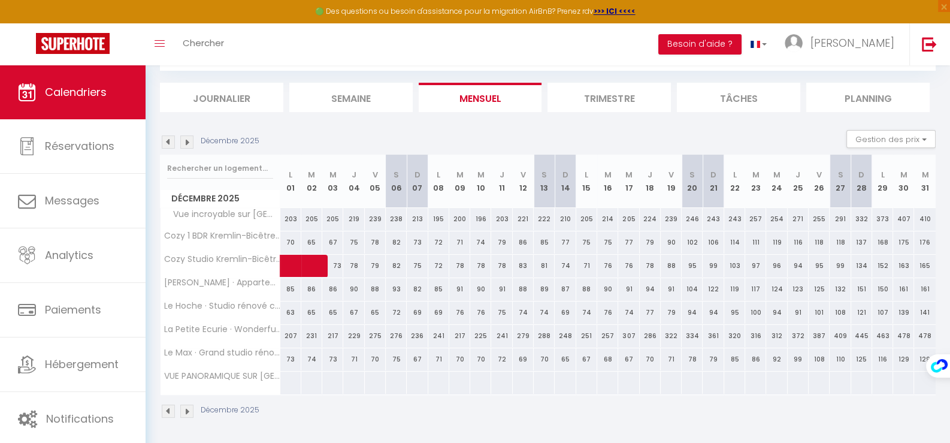
click at [186, 143] on img at bounding box center [186, 141] width 13 height 13
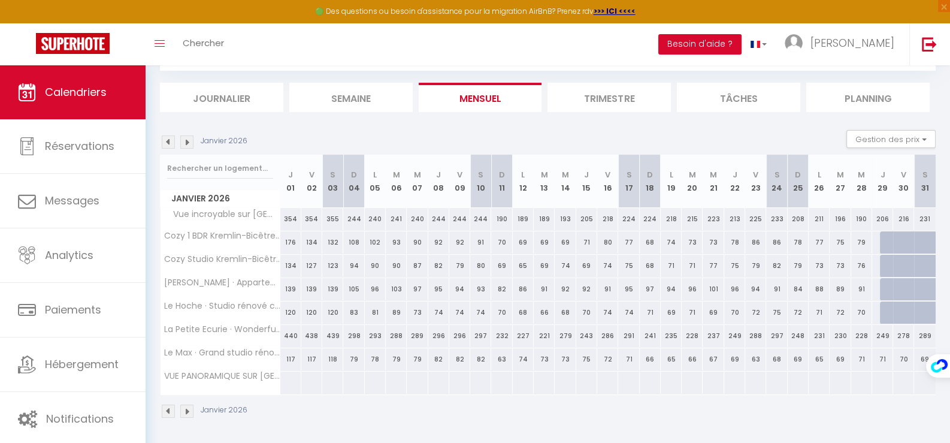
click at [186, 143] on img at bounding box center [186, 141] width 13 height 13
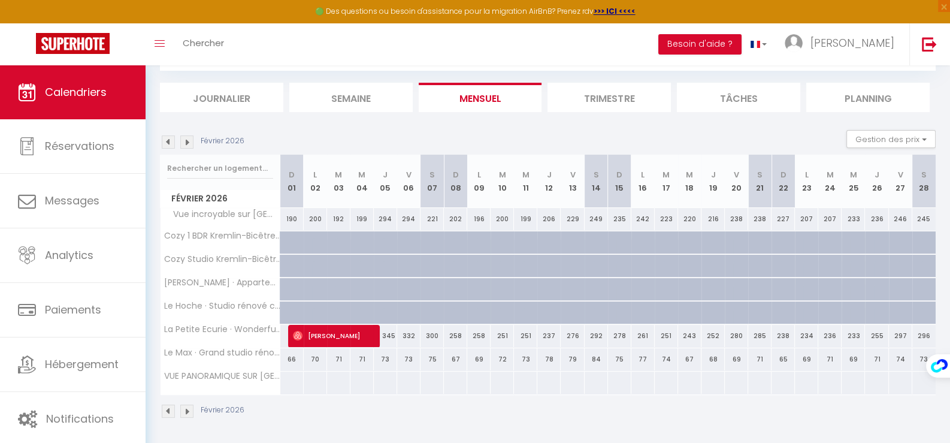
click at [168, 141] on img at bounding box center [168, 141] width 13 height 13
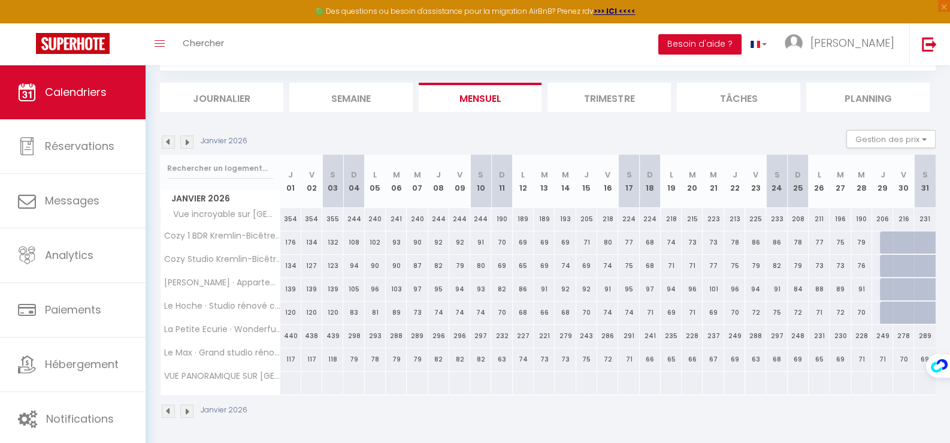
click at [883, 309] on div at bounding box center [890, 312] width 21 height 23
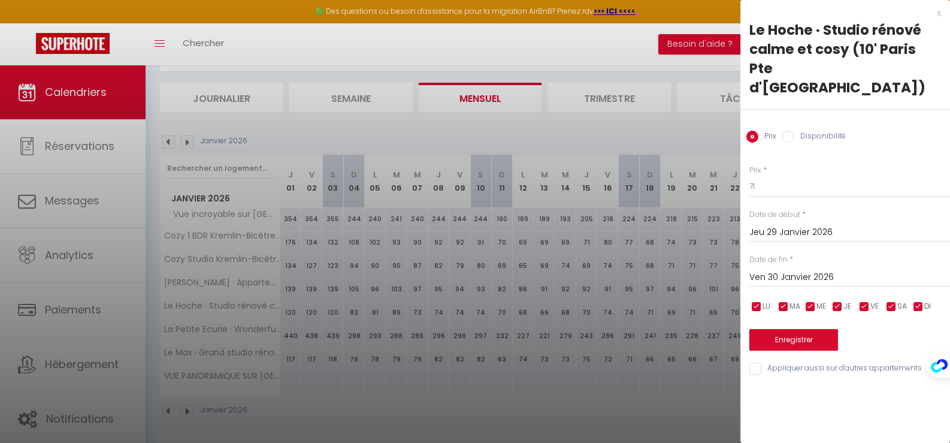
click at [774, 269] on input "Ven 30 Janvier 2026" at bounding box center [849, 277] width 201 height 16
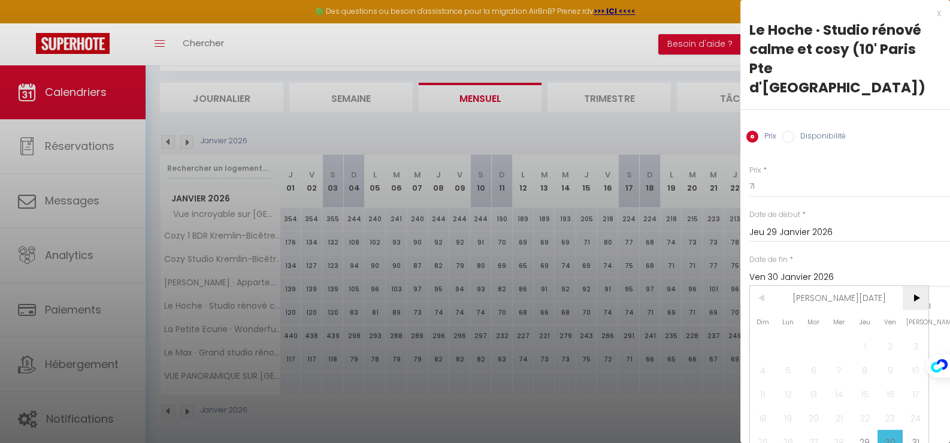
click at [915, 286] on span ">" at bounding box center [915, 298] width 26 height 24
click at [916, 286] on span ">" at bounding box center [915, 298] width 26 height 24
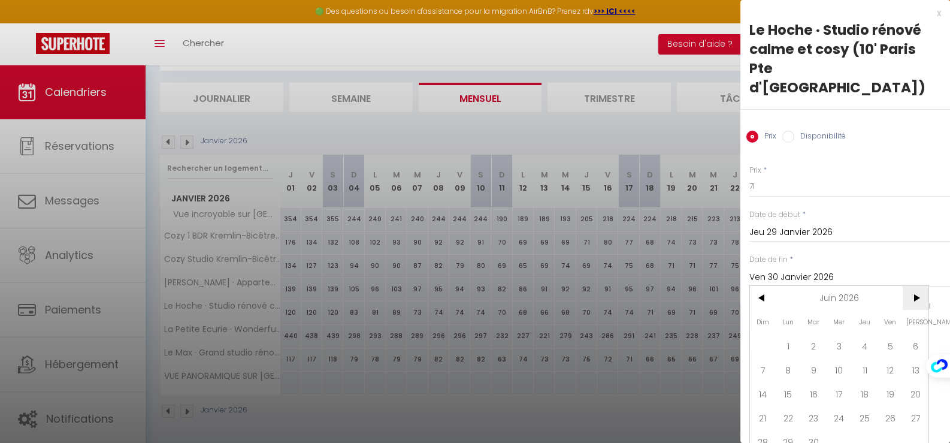
click at [916, 286] on span ">" at bounding box center [915, 298] width 26 height 24
click at [915, 286] on span ">" at bounding box center [915, 298] width 26 height 24
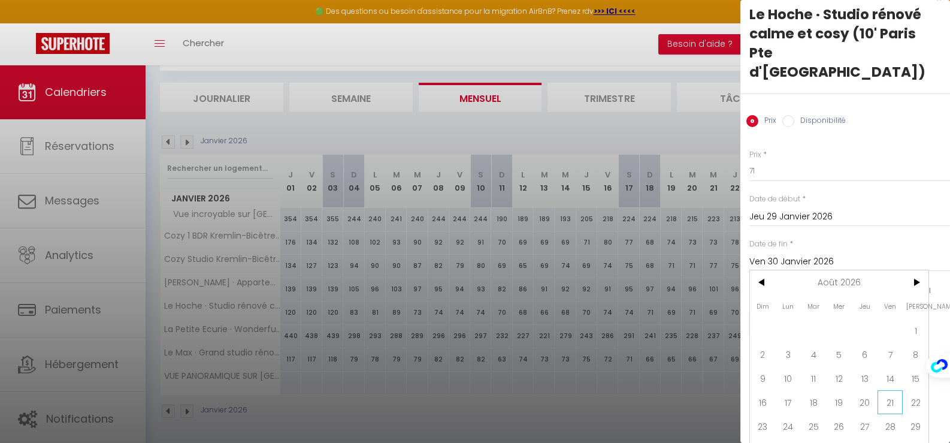
scroll to position [24, 0]
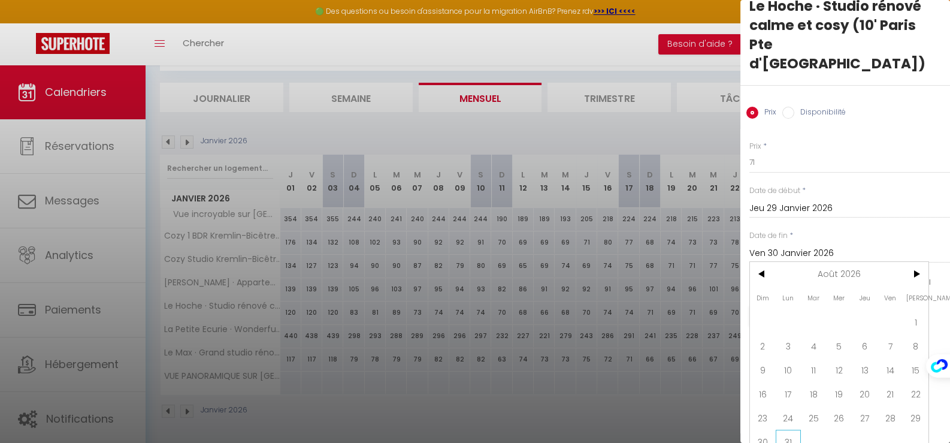
click at [790, 429] on span "31" at bounding box center [788, 441] width 26 height 24
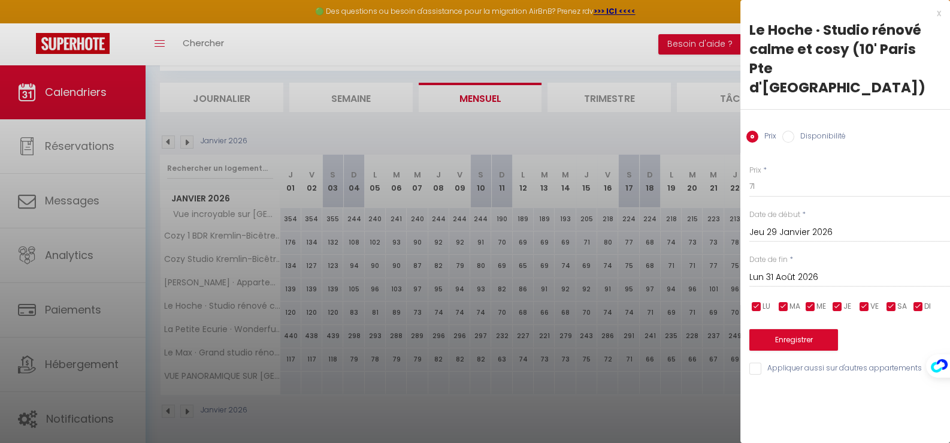
scroll to position [0, 0]
click at [810, 131] on label "Disponibilité" at bounding box center [819, 137] width 51 height 13
click at [794, 131] on input "Disponibilité" at bounding box center [788, 137] width 12 height 12
click at [786, 330] on button "Enregistrer" at bounding box center [793, 341] width 89 height 22
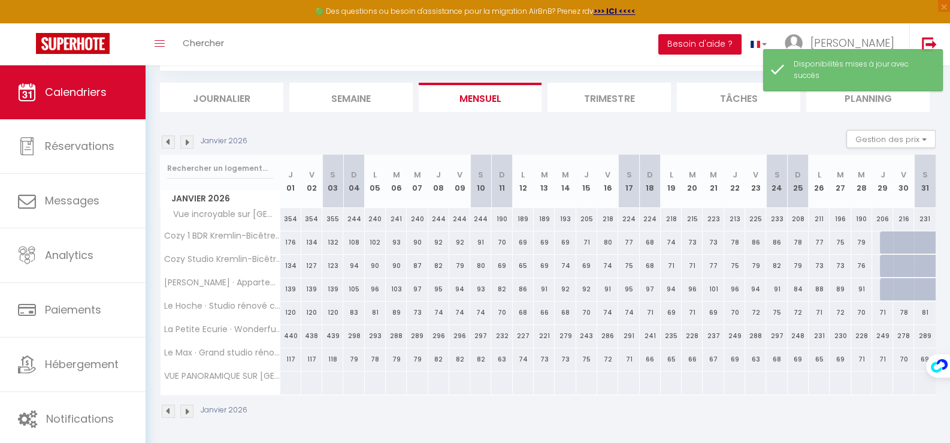
click at [889, 257] on div at bounding box center [890, 265] width 21 height 23
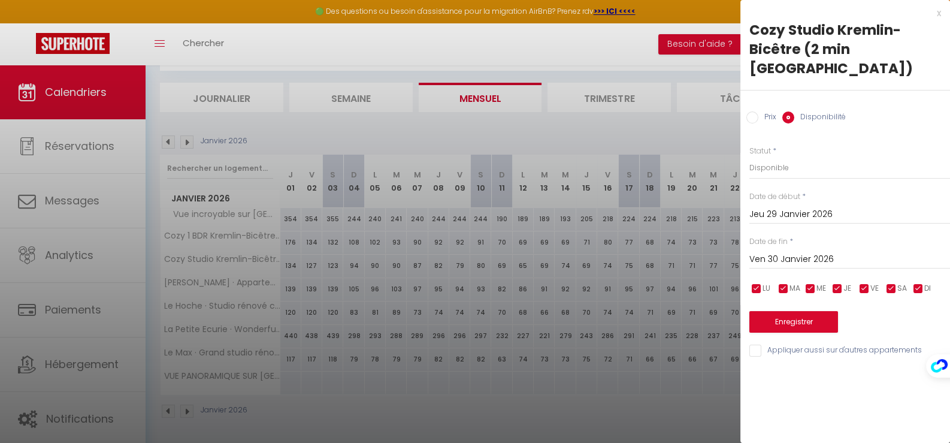
drag, startPoint x: 807, startPoint y: 265, endPoint x: 808, endPoint y: 257, distance: 7.9
click at [807, 265] on input "Ven 30 Janvier 2026" at bounding box center [849, 259] width 201 height 16
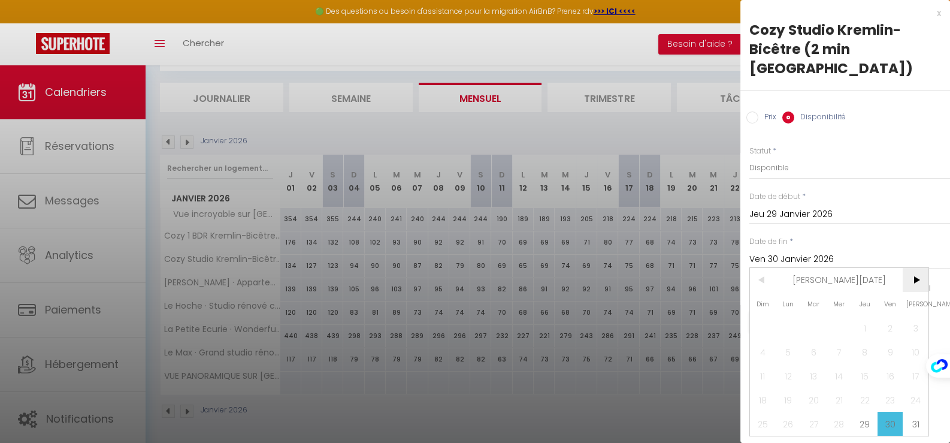
click at [910, 275] on span ">" at bounding box center [915, 280] width 26 height 24
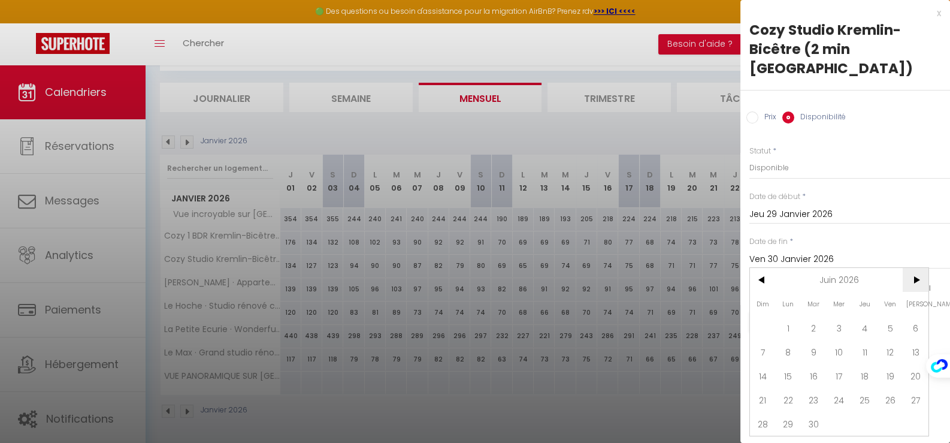
click at [910, 275] on span ">" at bounding box center [915, 280] width 26 height 24
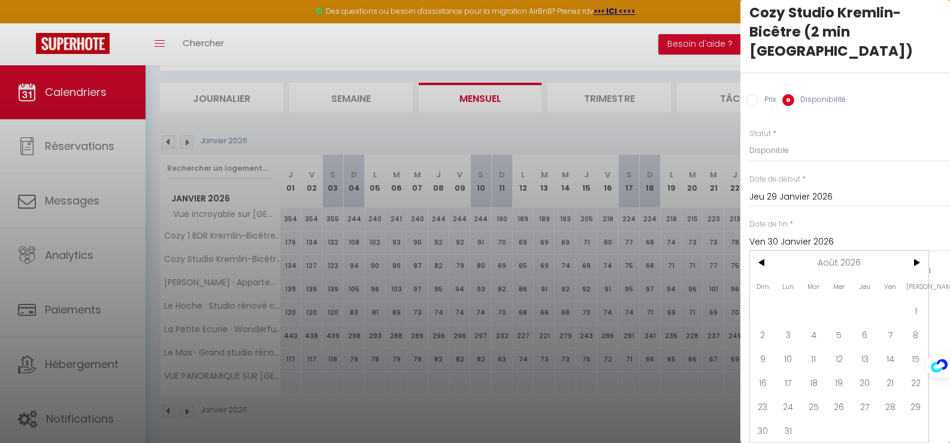
scroll to position [26, 0]
click at [790, 421] on span "31" at bounding box center [788, 430] width 26 height 24
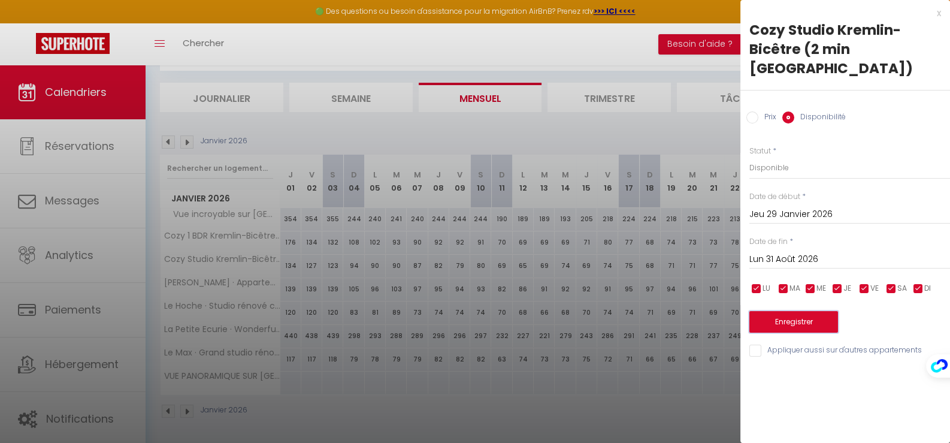
click at [796, 323] on button "Enregistrer" at bounding box center [793, 322] width 89 height 22
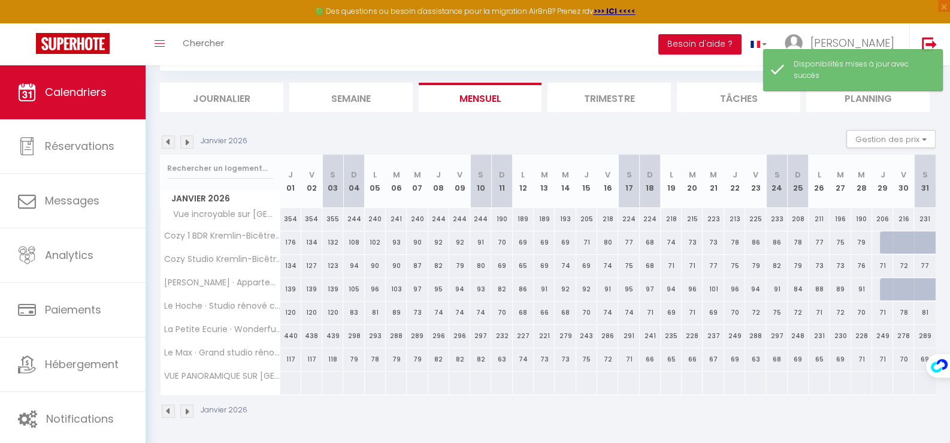
click at [880, 236] on div at bounding box center [890, 242] width 21 height 23
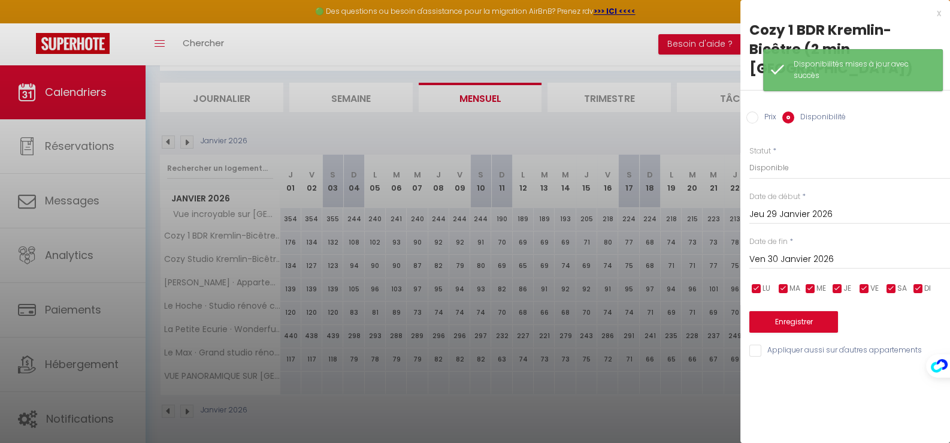
click at [790, 236] on span "*" at bounding box center [791, 241] width 4 height 10
click at [792, 251] on input "Ven 30 Janvier 2026" at bounding box center [849, 259] width 201 height 16
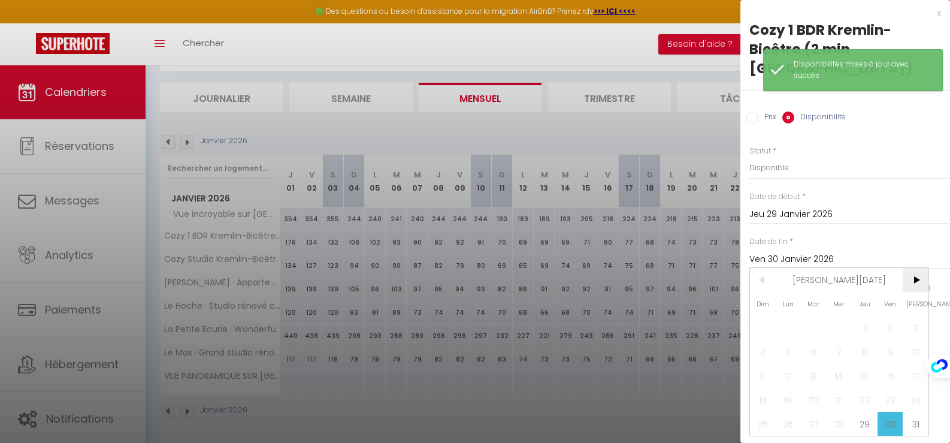
click at [914, 268] on span ">" at bounding box center [915, 280] width 26 height 24
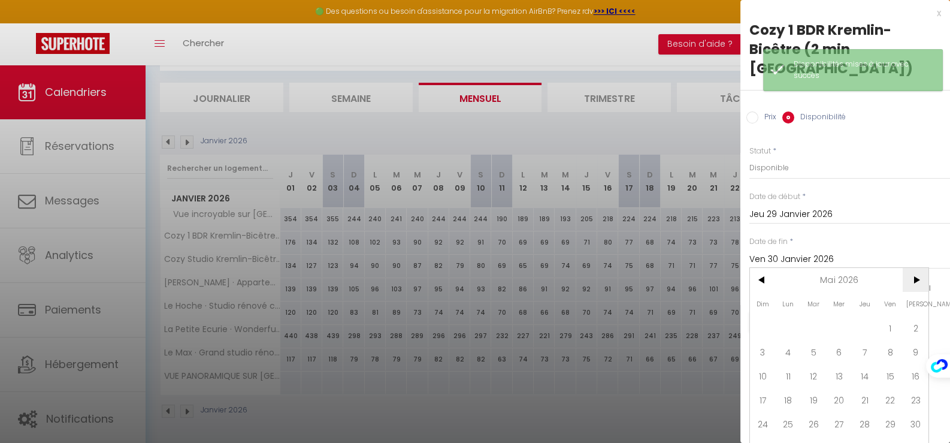
click at [914, 257] on input "Ven 30 Janvier 2026" at bounding box center [849, 259] width 201 height 16
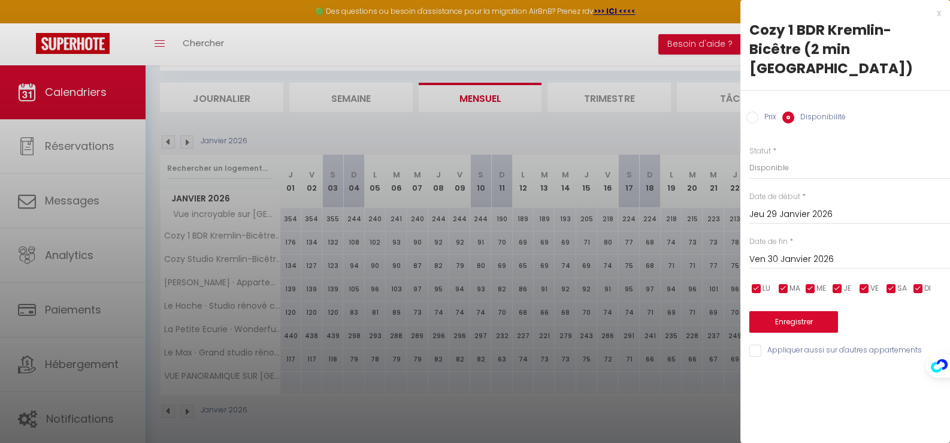
click at [837, 251] on input "Ven 30 Janvier 2026" at bounding box center [849, 259] width 201 height 16
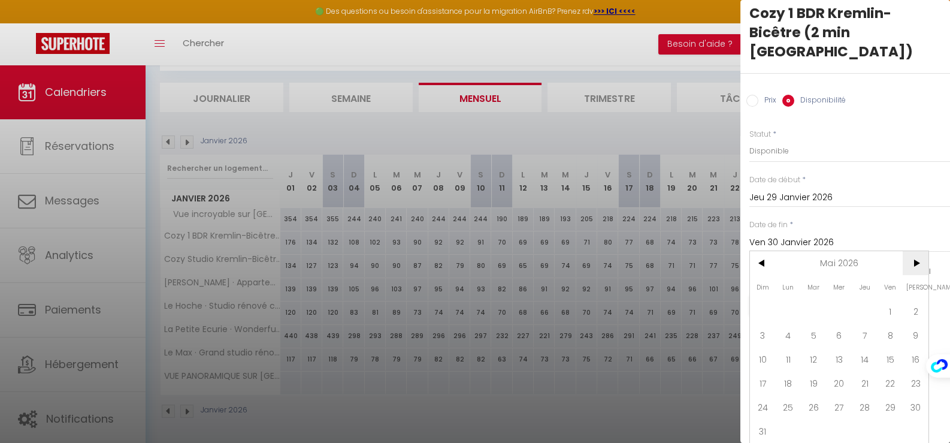
scroll to position [26, 0]
click at [918, 254] on span ">" at bounding box center [915, 262] width 26 height 24
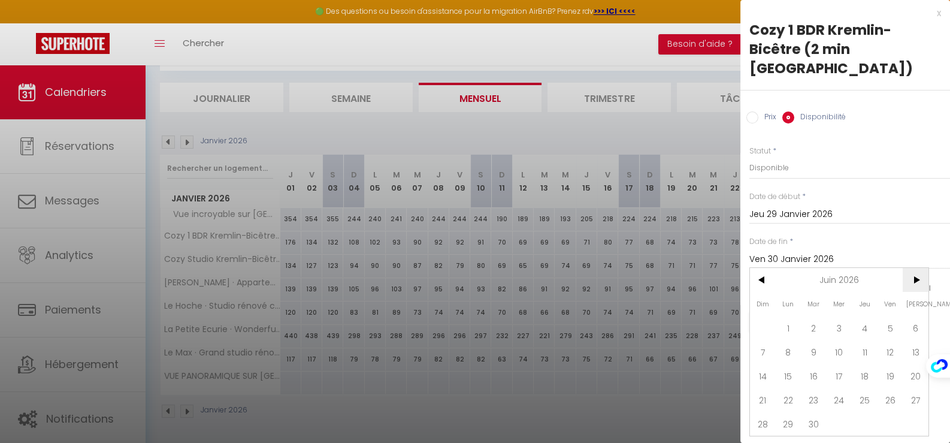
click at [916, 268] on span ">" at bounding box center [915, 280] width 26 height 24
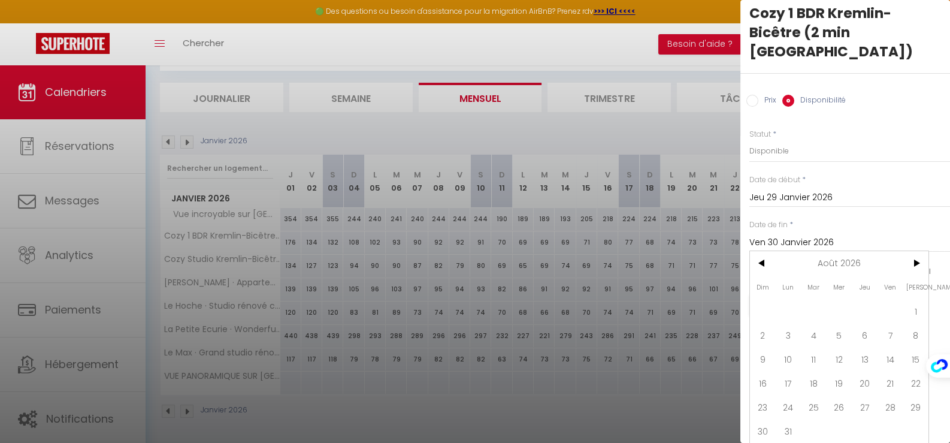
scroll to position [26, 0]
click at [790, 422] on span "31" at bounding box center [788, 430] width 26 height 24
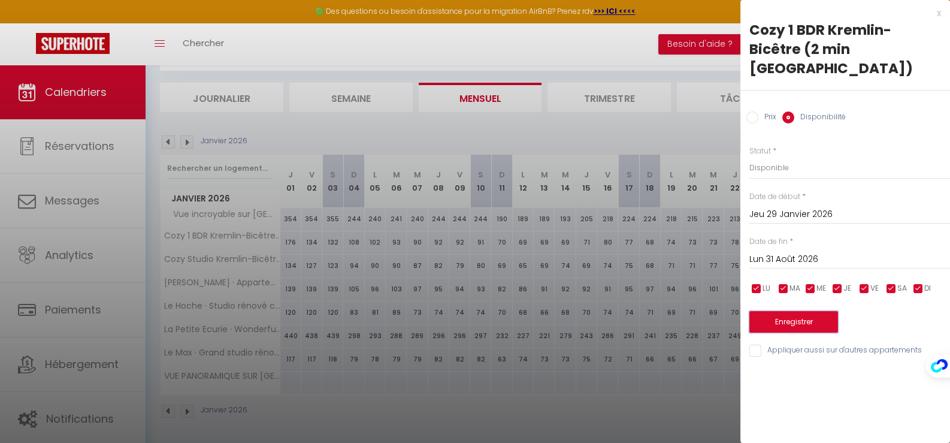
click at [800, 311] on button "Enregistrer" at bounding box center [793, 322] width 89 height 22
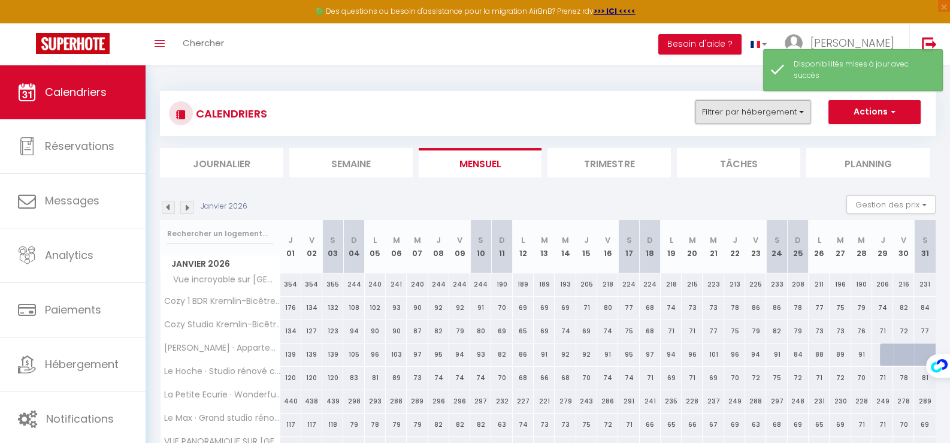
click at [770, 120] on button "Filtrer par hébergement" at bounding box center [752, 112] width 115 height 24
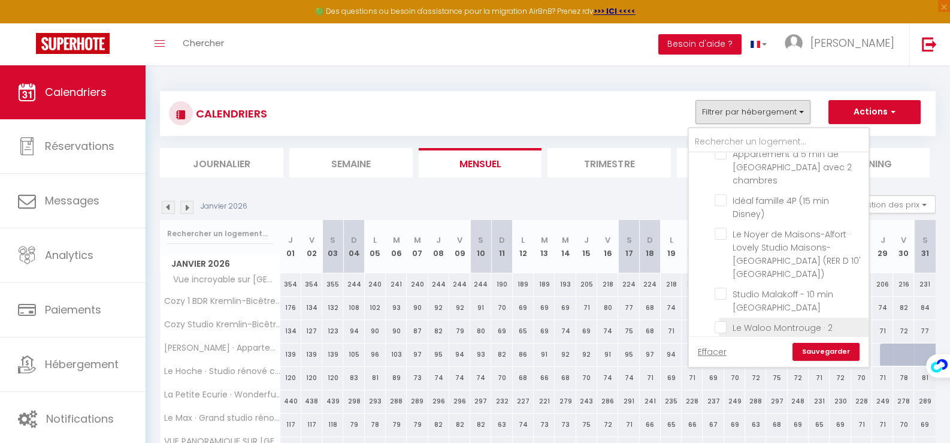
scroll to position [813, 0]
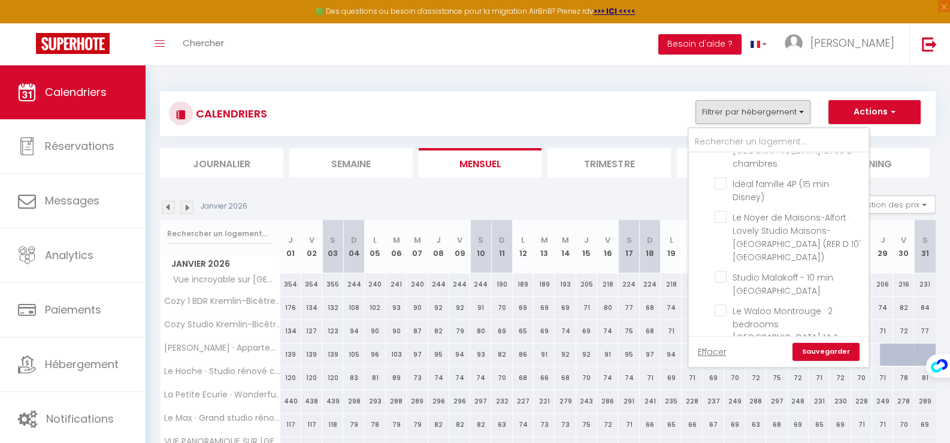
click at [628, 111] on div "CALENDRIERS Filtrer par hébergement Actifs Vue incroyable sur [GEOGRAPHIC_DATA]…" at bounding box center [547, 113] width 757 height 27
